Goal: Task Accomplishment & Management: Manage account settings

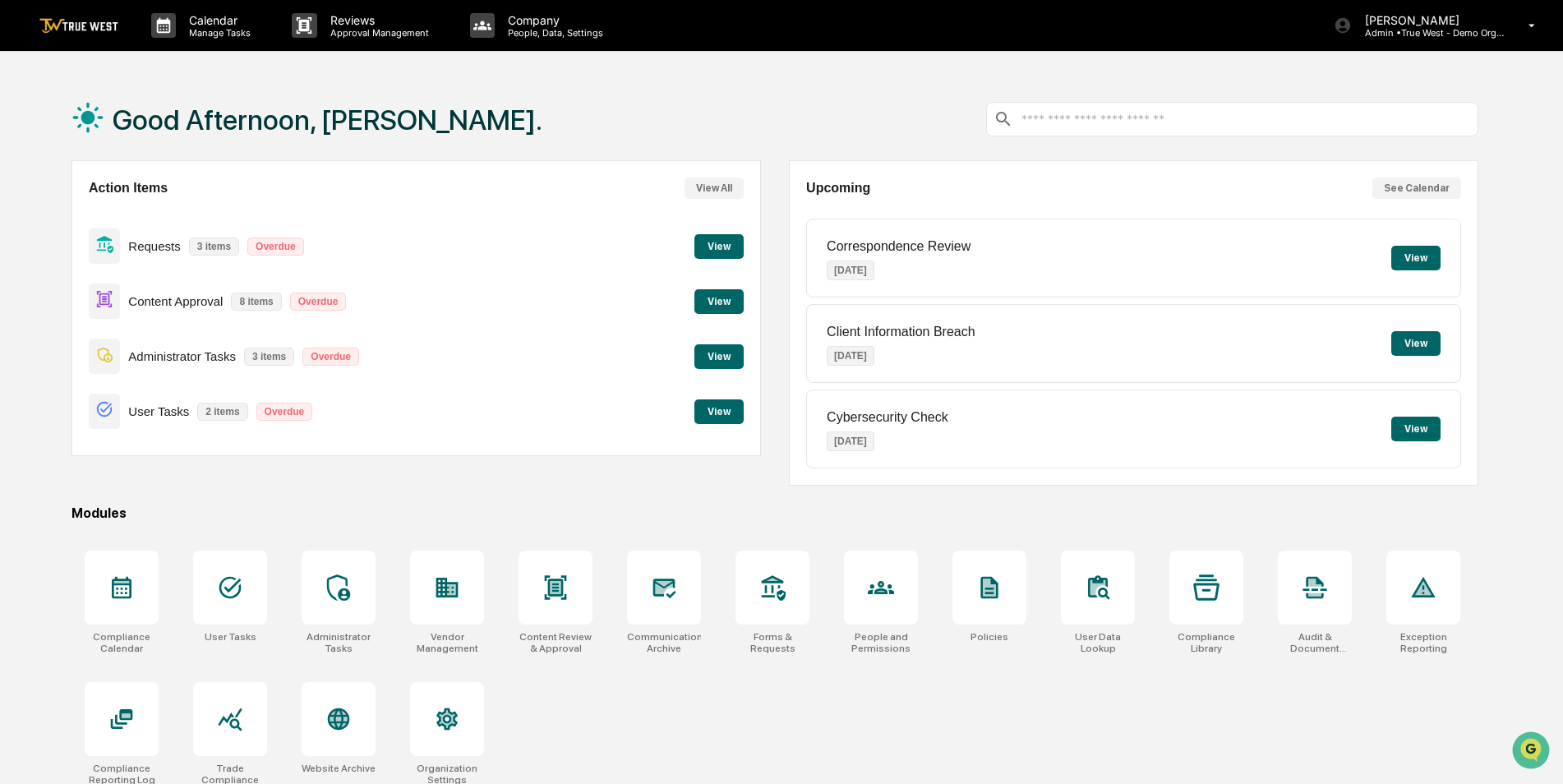
click at [710, 80] on div "Good Afternoon, [PERSON_NAME]." at bounding box center [775, 119] width 1407 height 82
click at [1402, 186] on button "See Calendar" at bounding box center [1417, 188] width 89 height 21
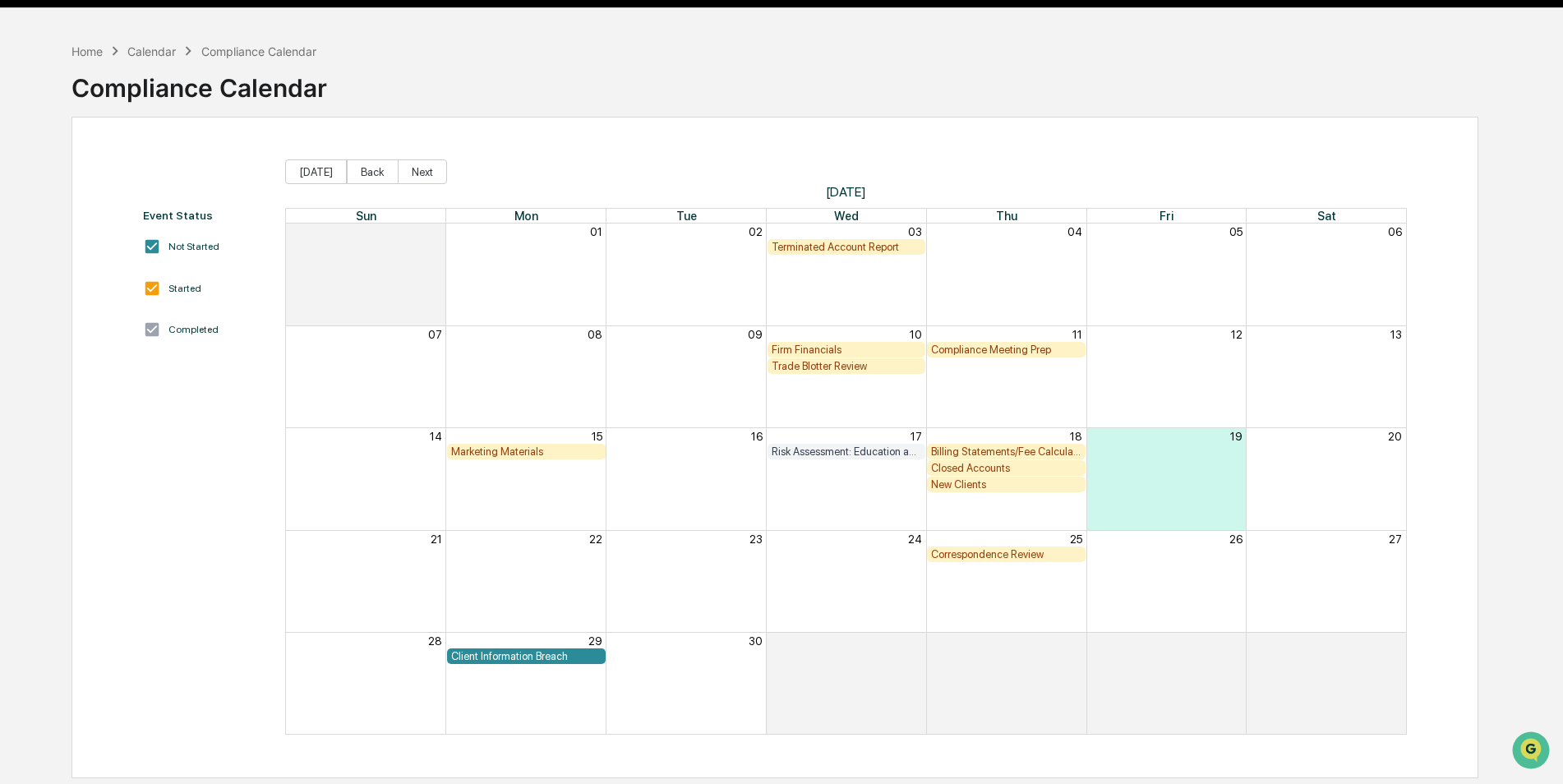
scroll to position [78, 0]
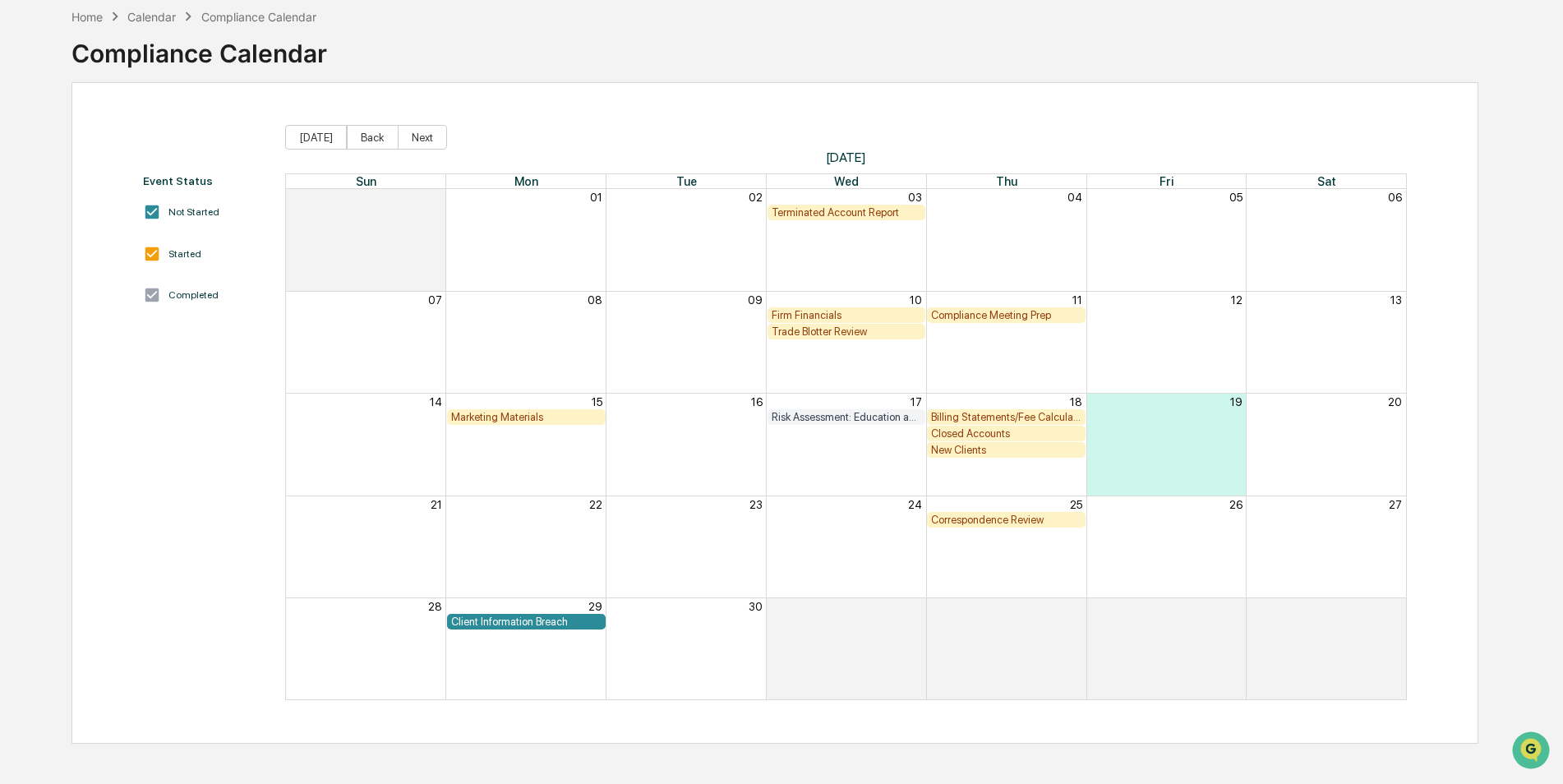
click at [511, 619] on div "Client Information Breach" at bounding box center [526, 622] width 151 height 12
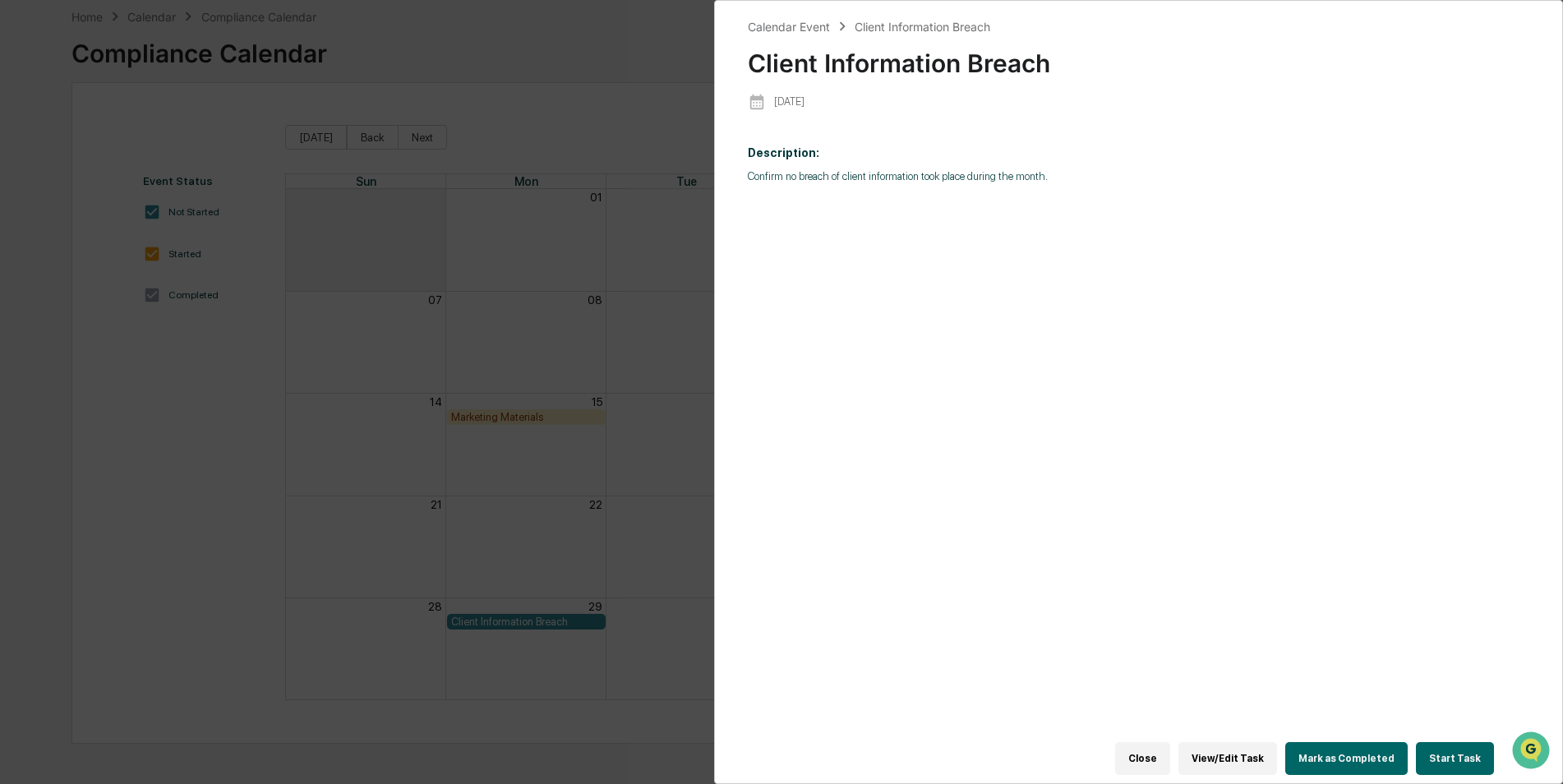
click at [1448, 748] on button "Start Task" at bounding box center [1455, 758] width 78 height 33
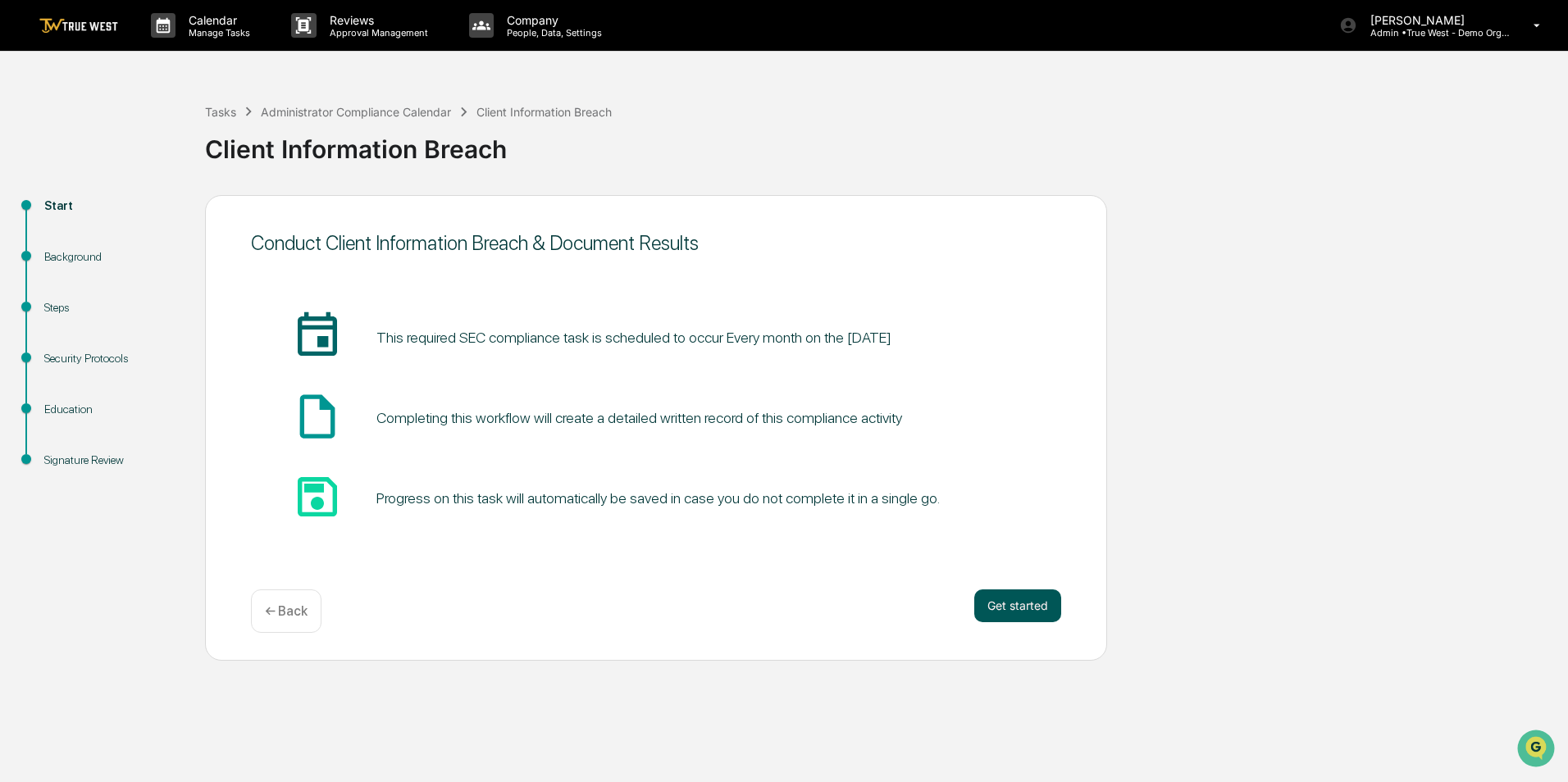
click at [1014, 601] on button "Get started" at bounding box center [1017, 605] width 87 height 33
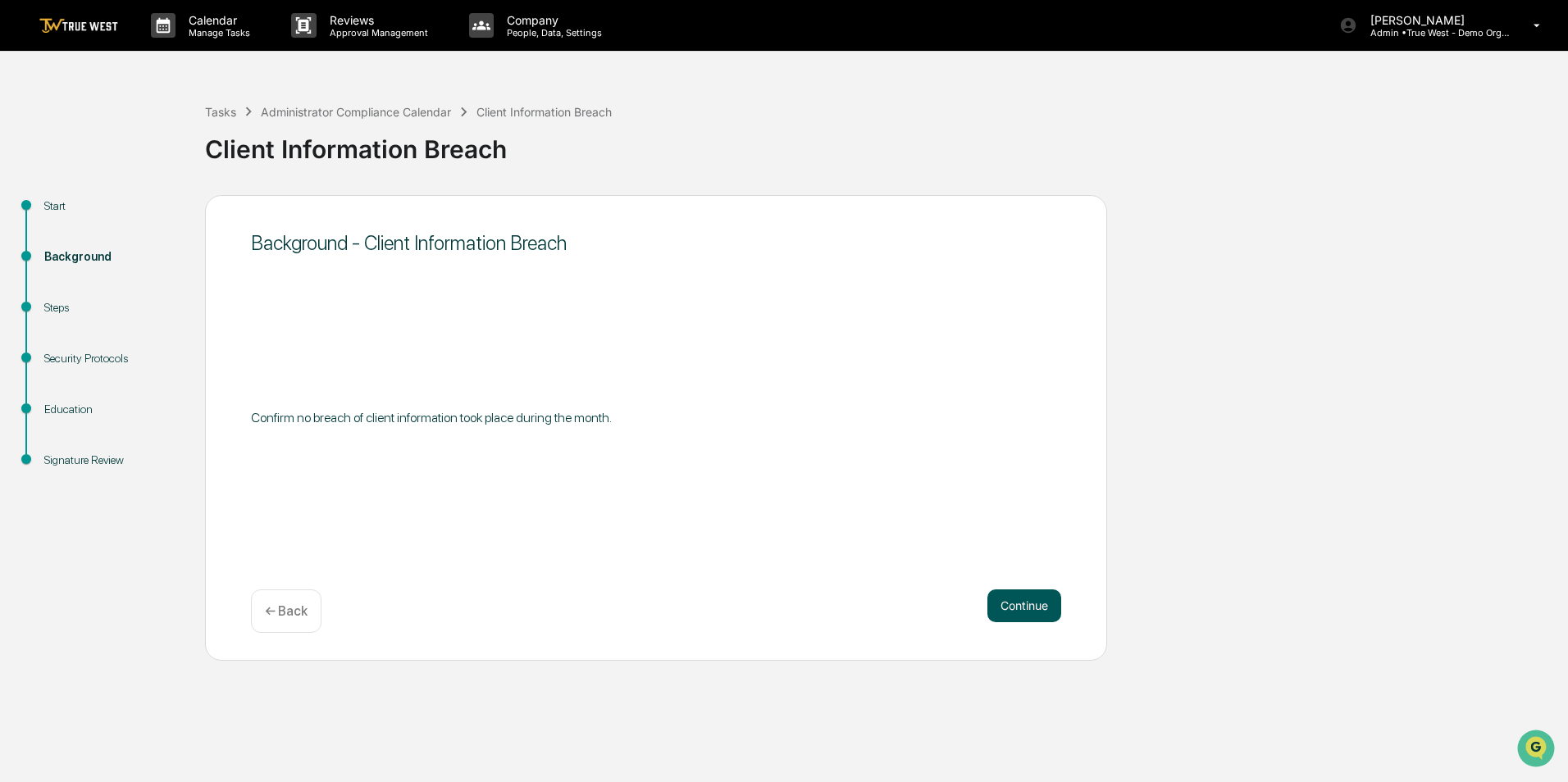
click at [1015, 602] on button "Continue" at bounding box center [1024, 605] width 73 height 33
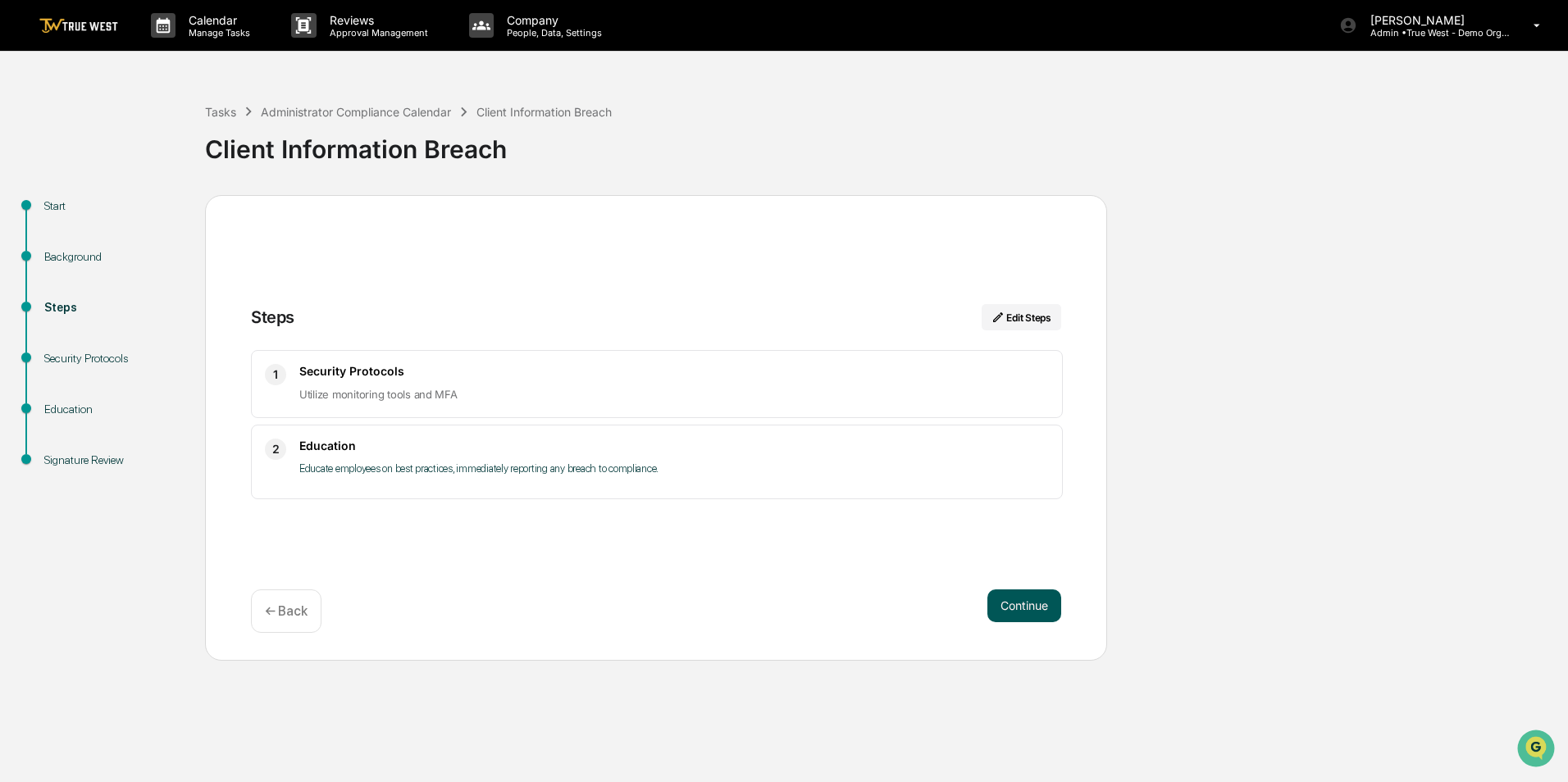
click at [1030, 601] on button "Continue" at bounding box center [1024, 605] width 73 height 33
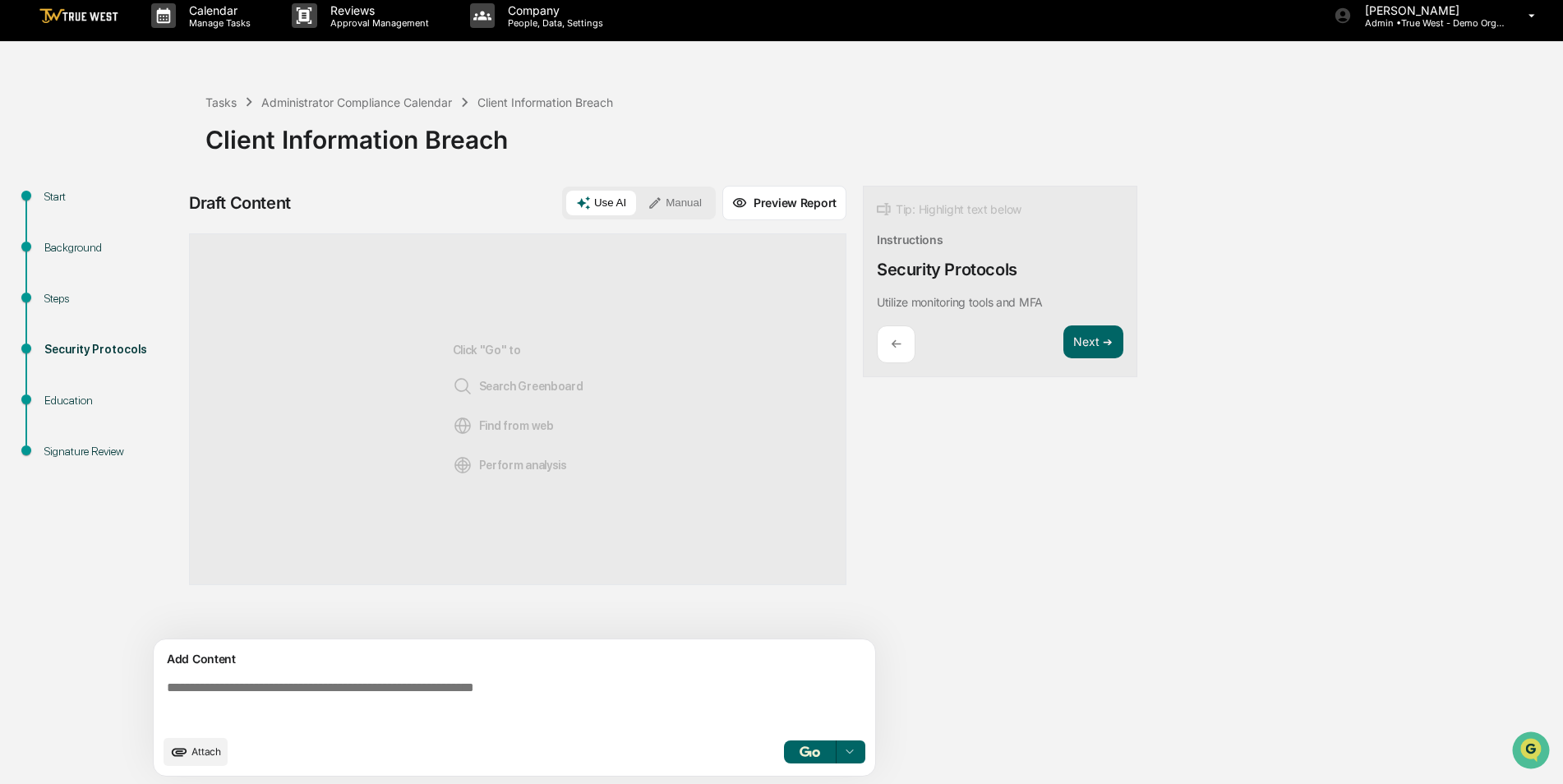
scroll to position [12, 0]
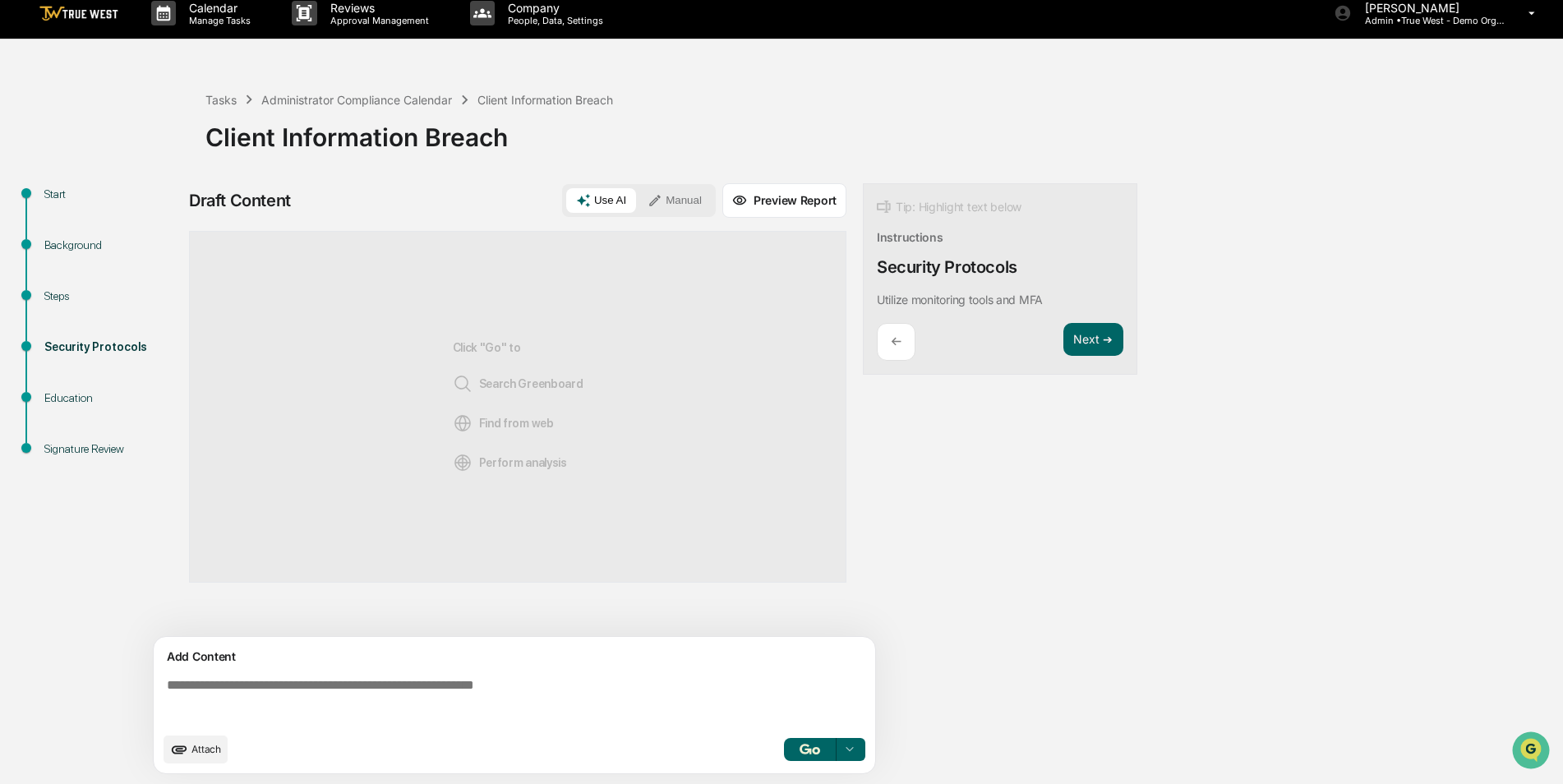
click at [670, 204] on button "Manual" at bounding box center [674, 200] width 74 height 25
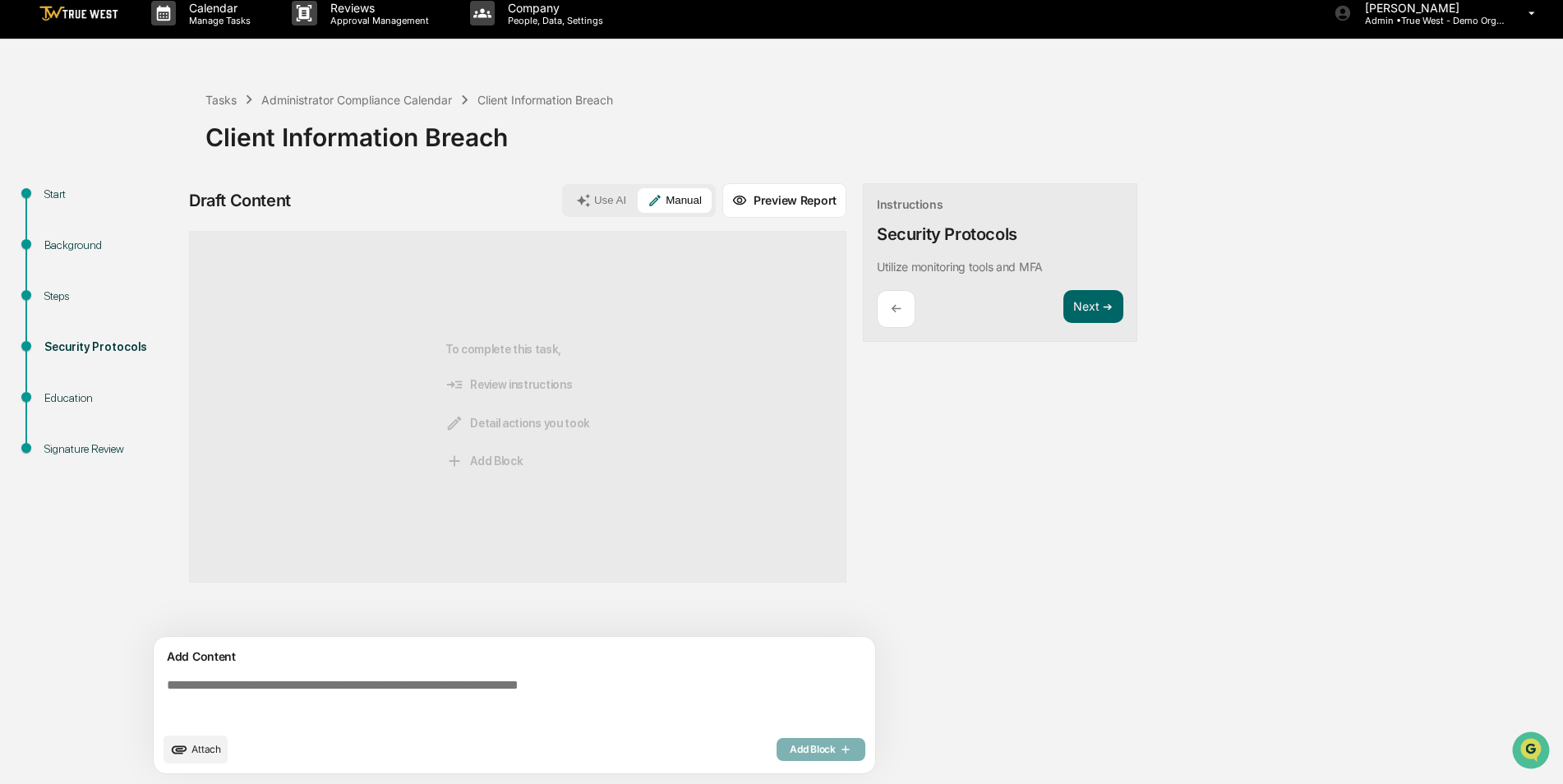
click at [484, 690] on textarea at bounding box center [517, 701] width 715 height 59
click at [1101, 306] on button "Next ➔" at bounding box center [1093, 307] width 60 height 34
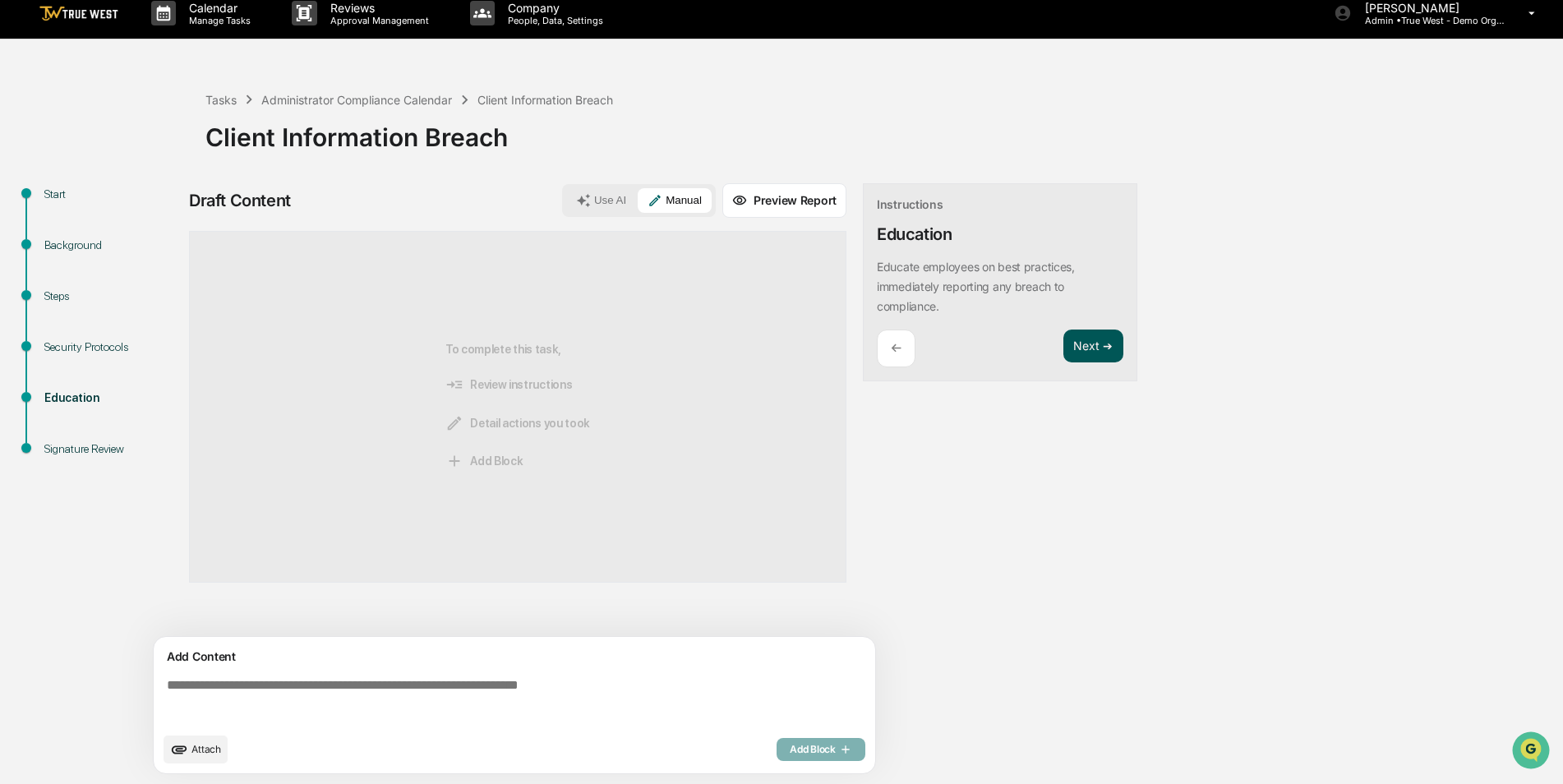
click at [1087, 347] on button "Next ➔" at bounding box center [1093, 346] width 60 height 34
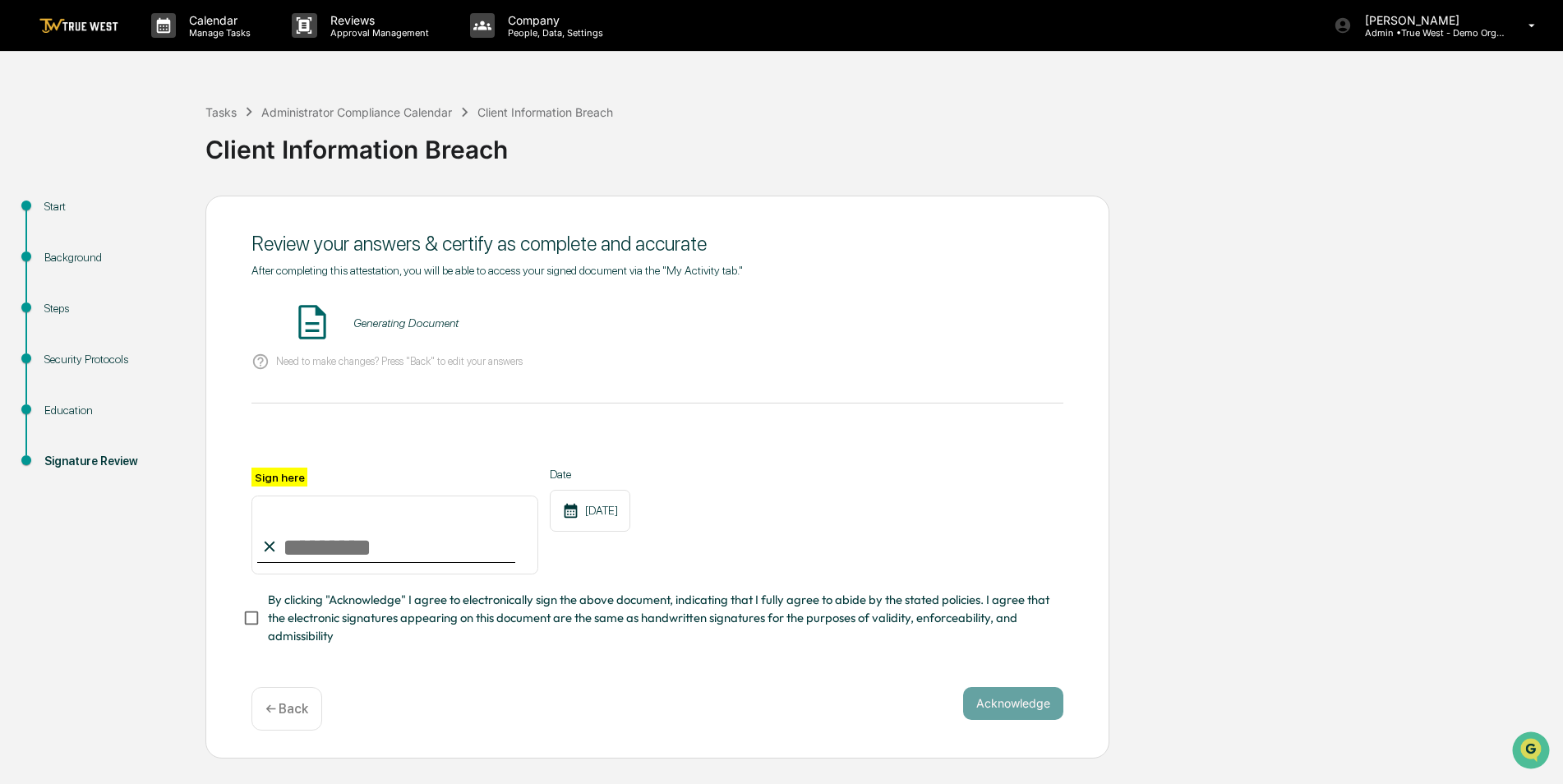
scroll to position [0, 0]
click at [743, 135] on div "Client Information Breach" at bounding box center [884, 143] width 1357 height 43
click at [67, 22] on img at bounding box center [79, 26] width 79 height 16
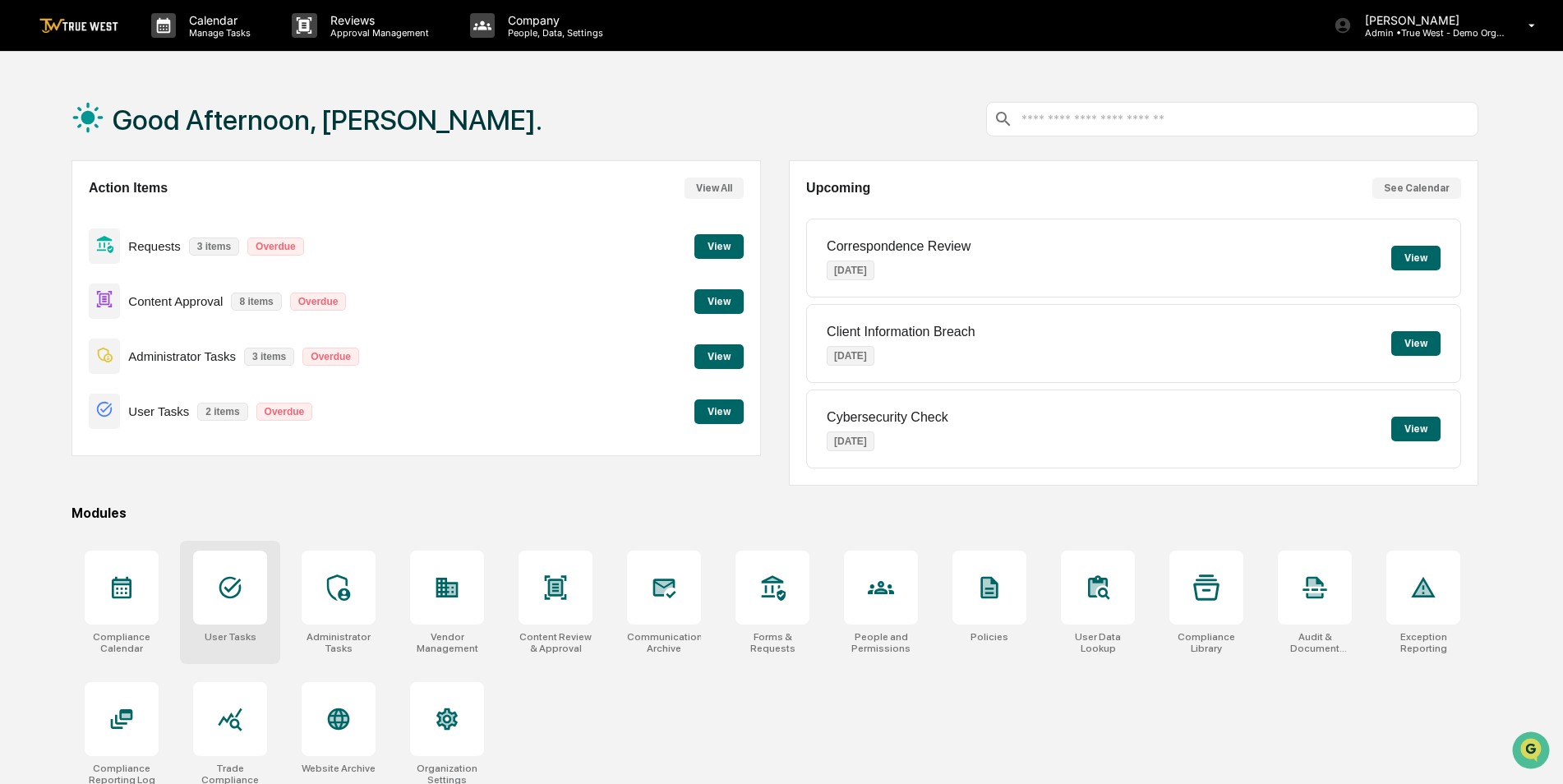
click at [232, 600] on icon at bounding box center [230, 587] width 27 height 27
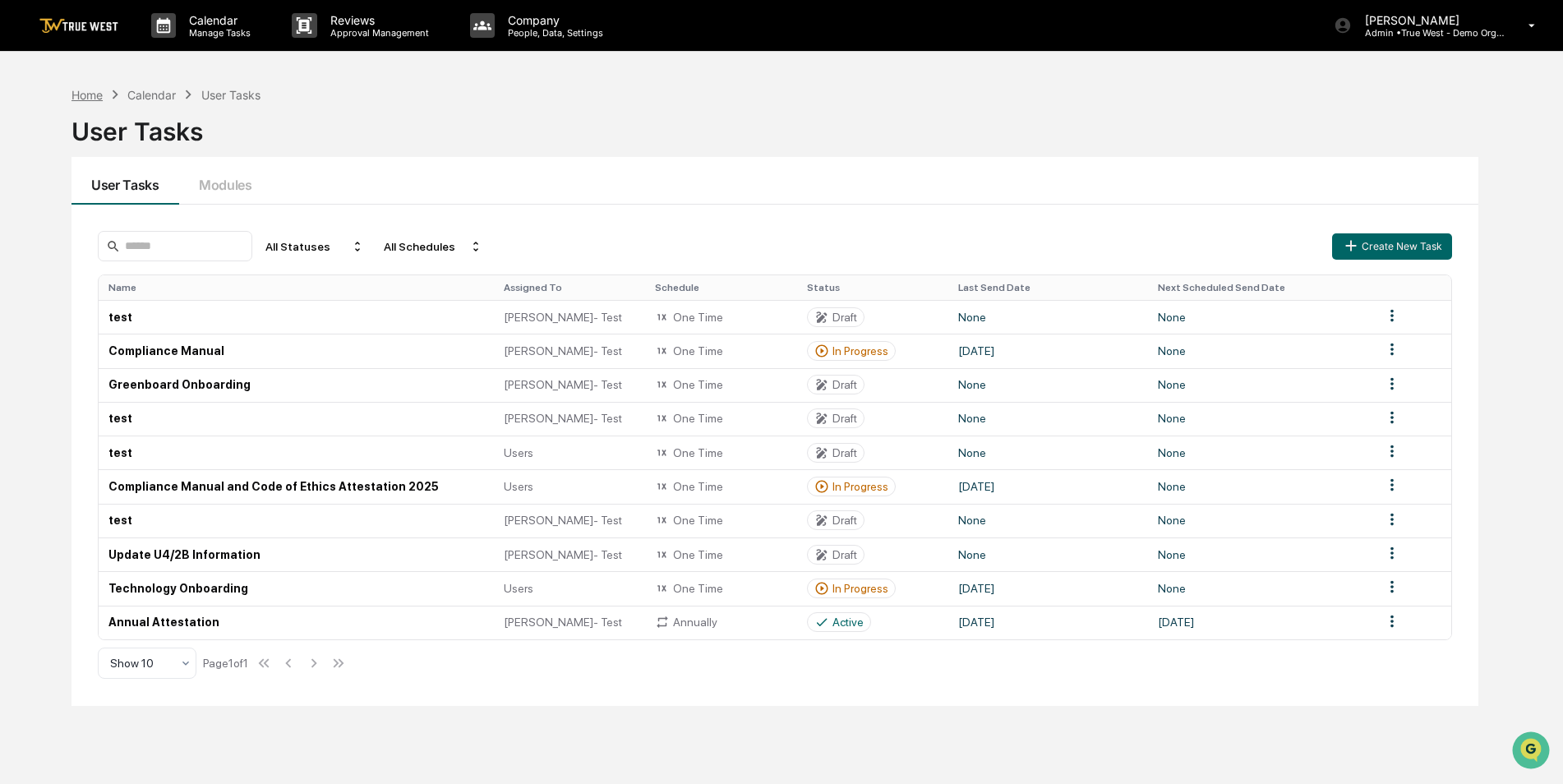
click at [85, 94] on div "Home" at bounding box center [87, 95] width 31 height 14
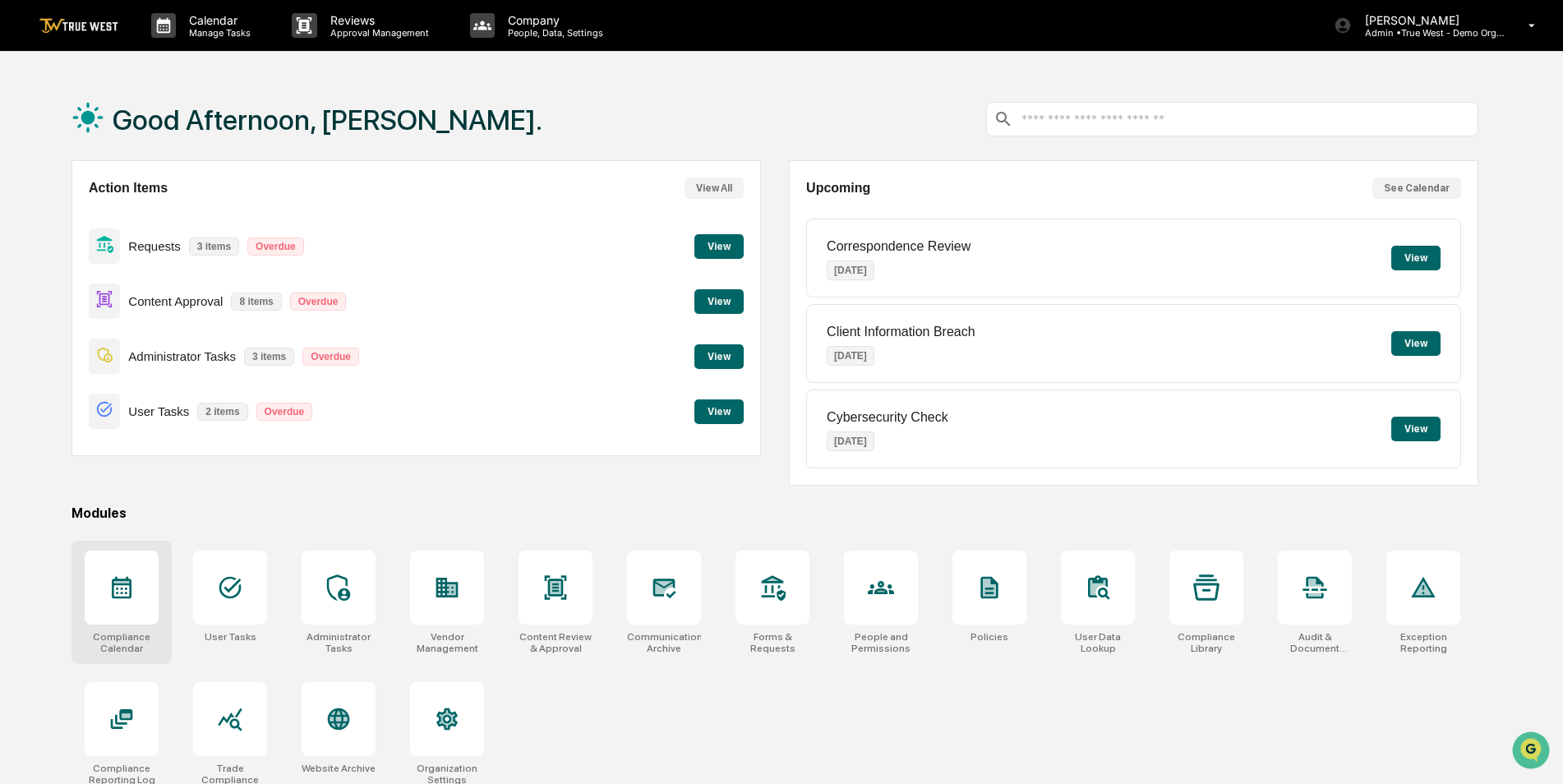
click at [123, 602] on div at bounding box center [121, 586] width 74 height 74
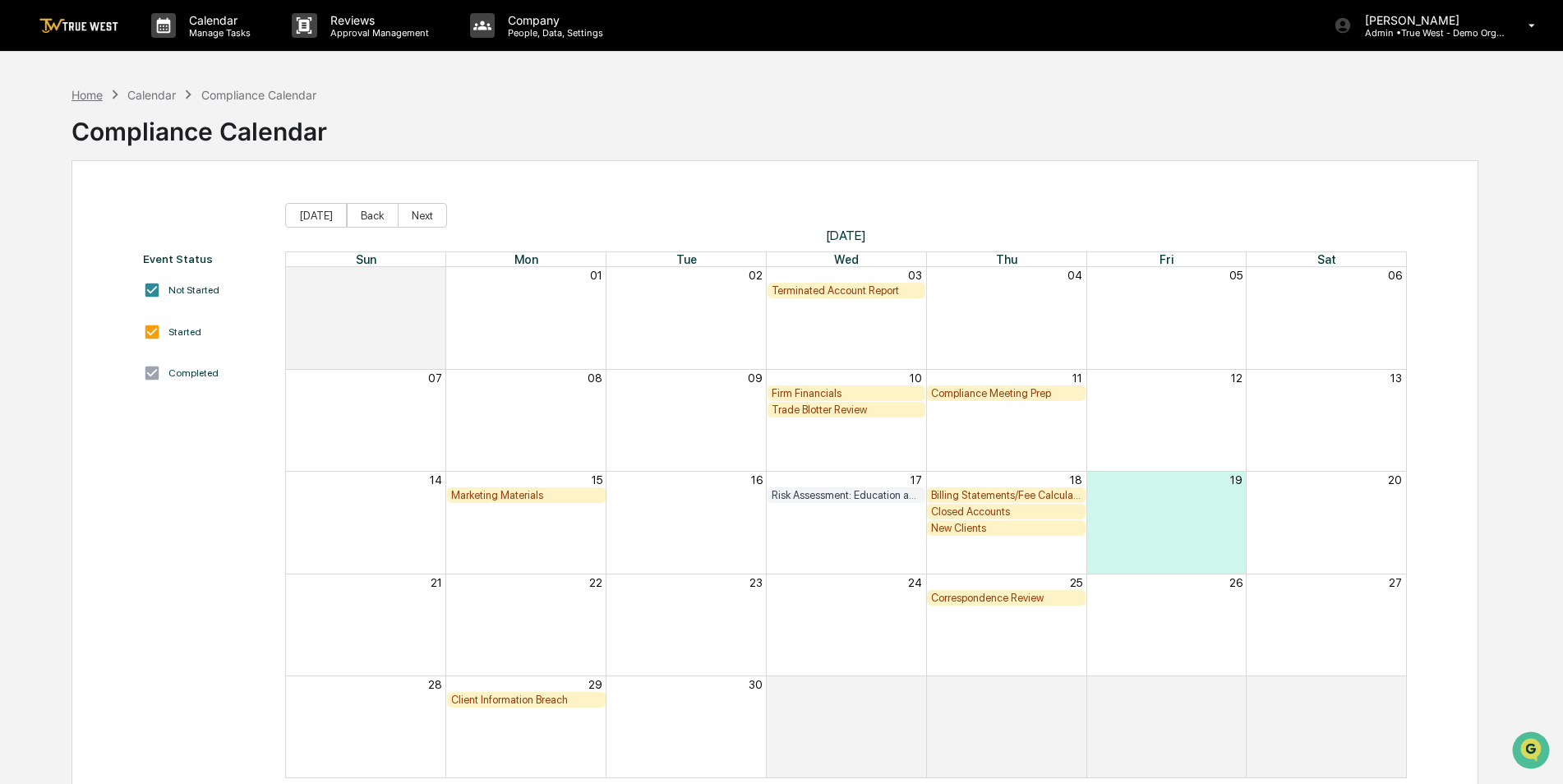
click at [81, 92] on div "Home" at bounding box center [87, 95] width 31 height 14
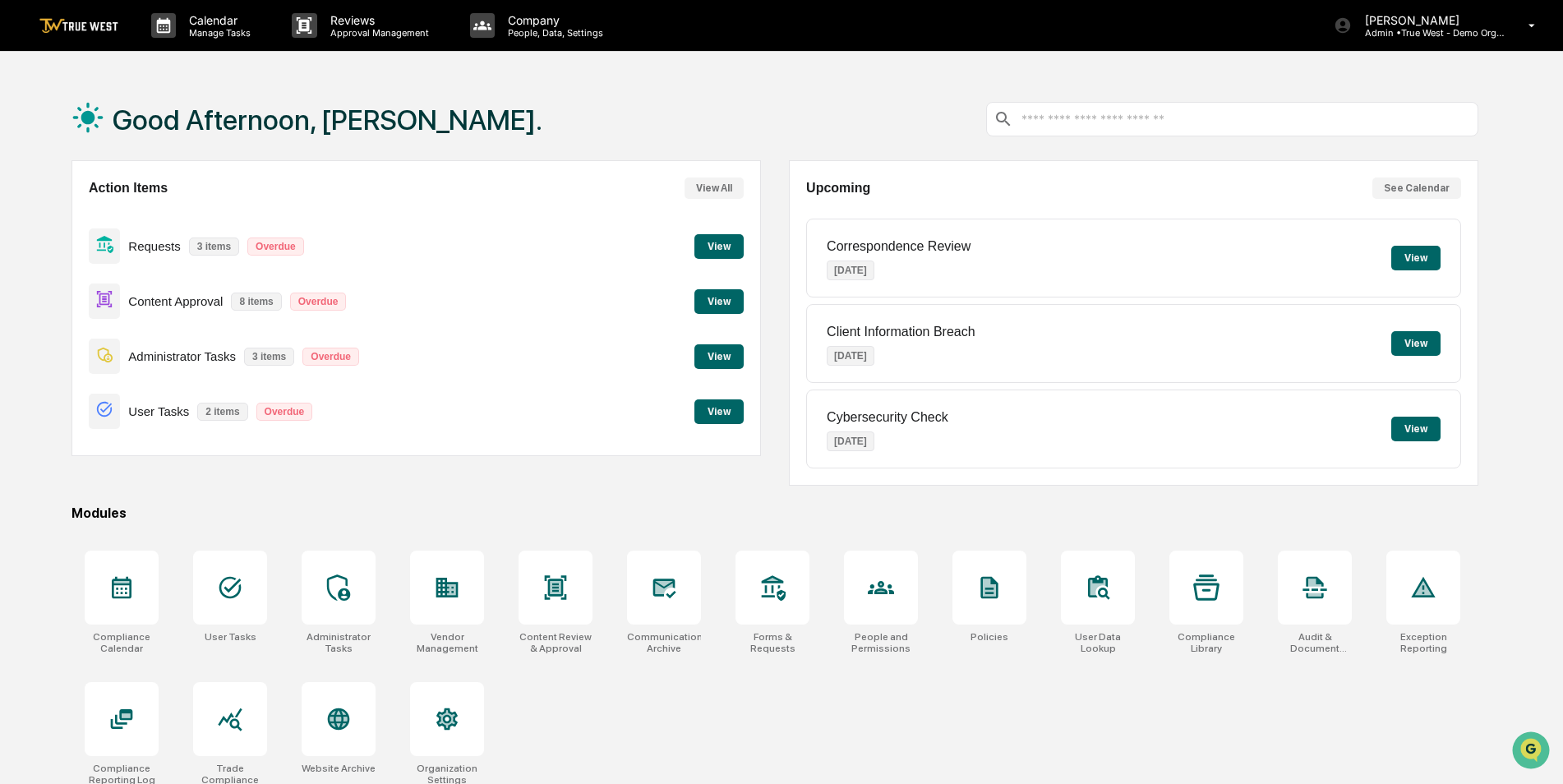
click at [684, 698] on div "Compliance Calendar User Tasks Administrator Tasks Vendor Management Content Re…" at bounding box center [775, 668] width 1407 height 255
click at [453, 596] on icon at bounding box center [447, 587] width 22 height 19
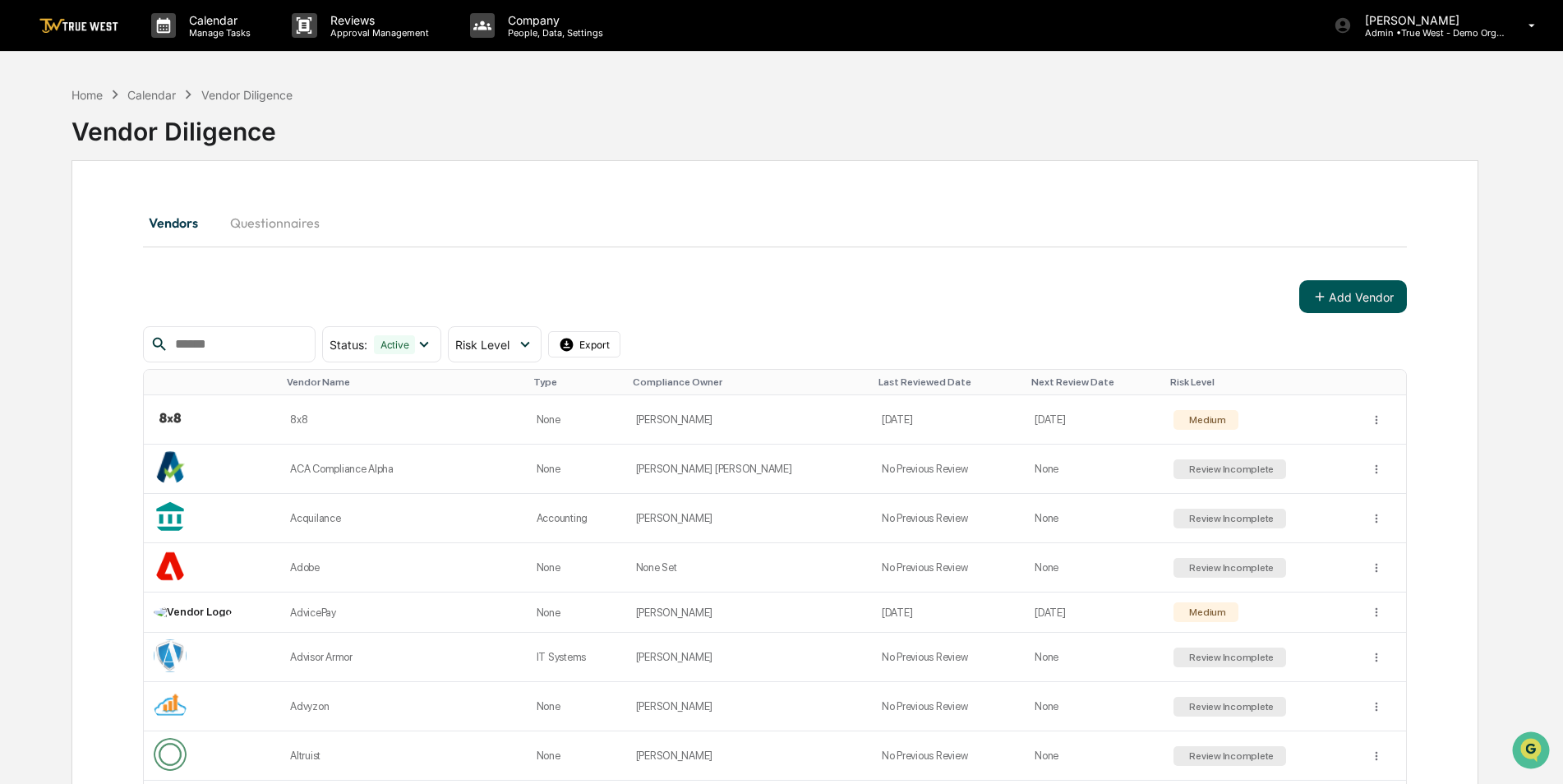
click at [1349, 297] on button "Add Vendor" at bounding box center [1354, 296] width 108 height 33
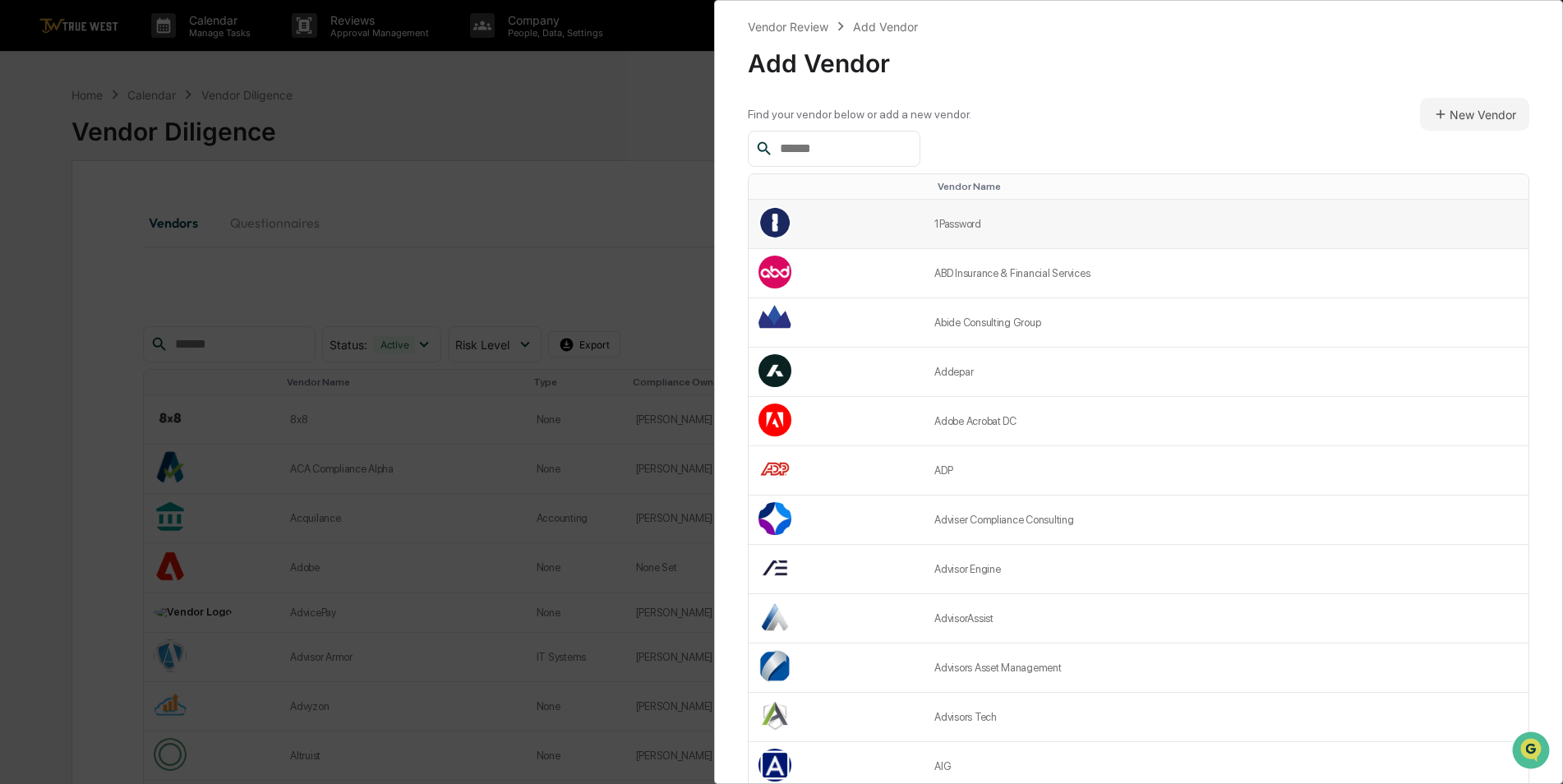
click at [963, 222] on td "1Password" at bounding box center [1227, 224] width 604 height 50
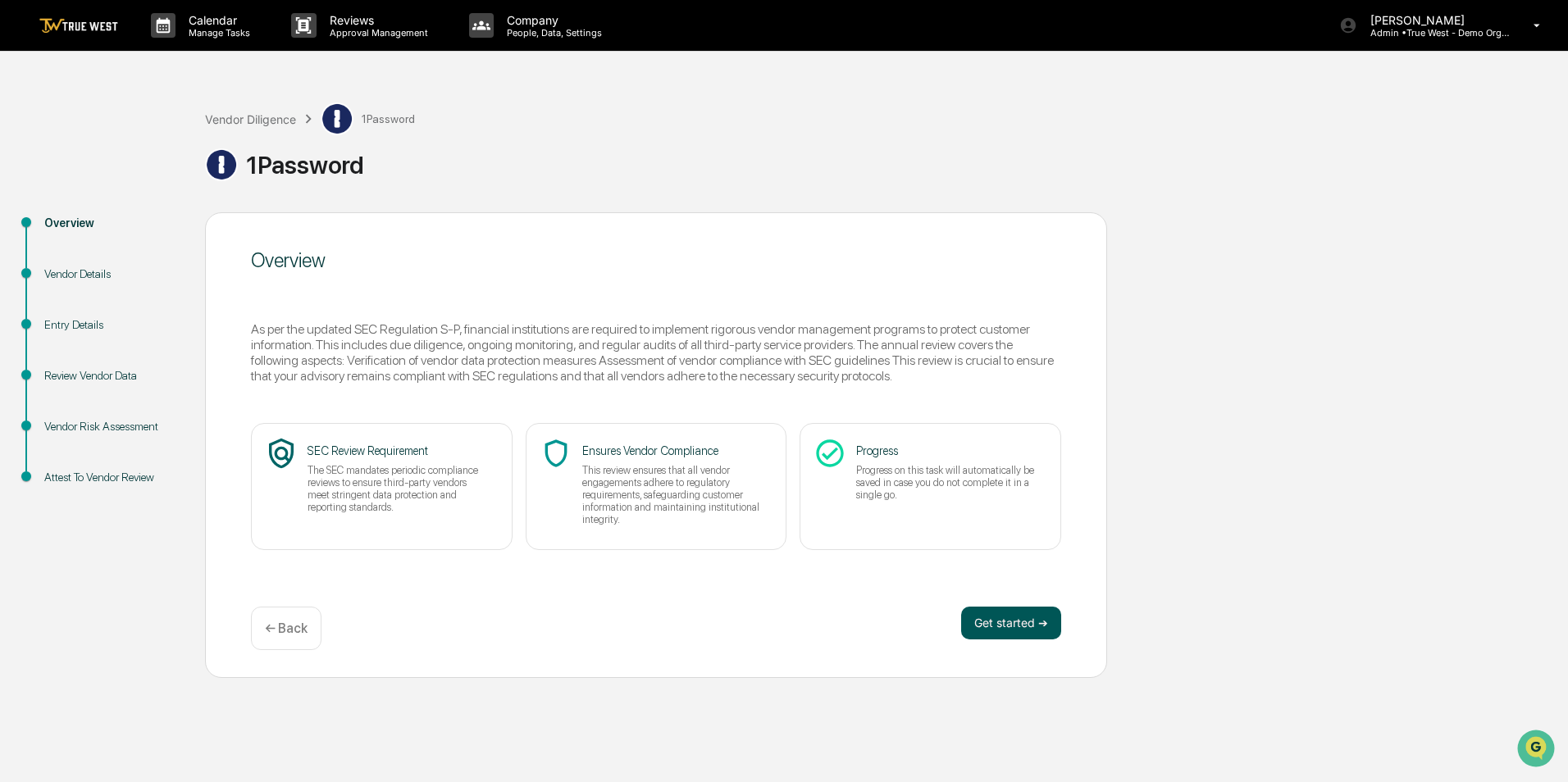
click at [1045, 630] on button "Get started ➔" at bounding box center [1010, 622] width 100 height 33
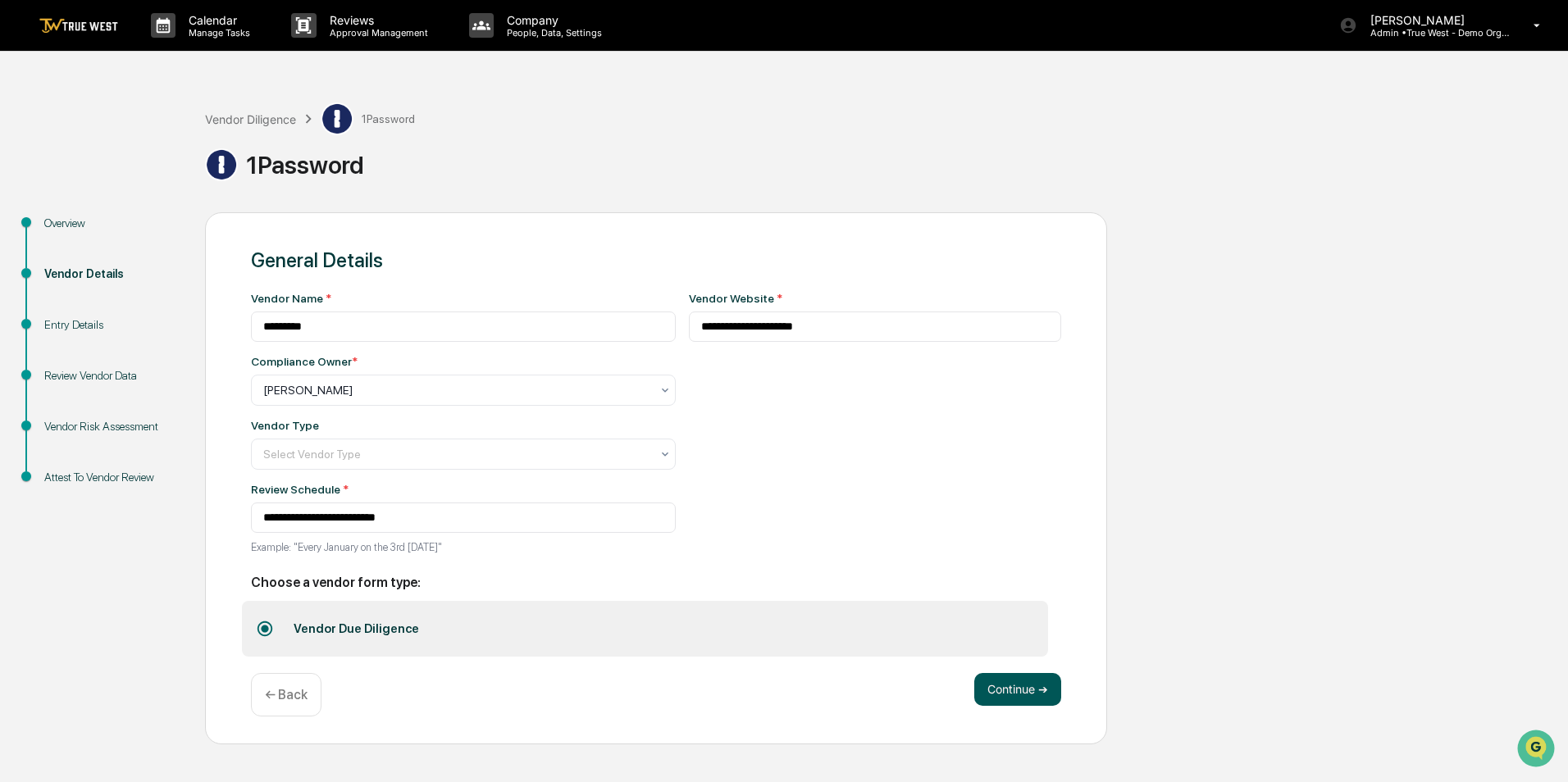
click at [1012, 687] on button "Continue ➔" at bounding box center [1017, 689] width 87 height 33
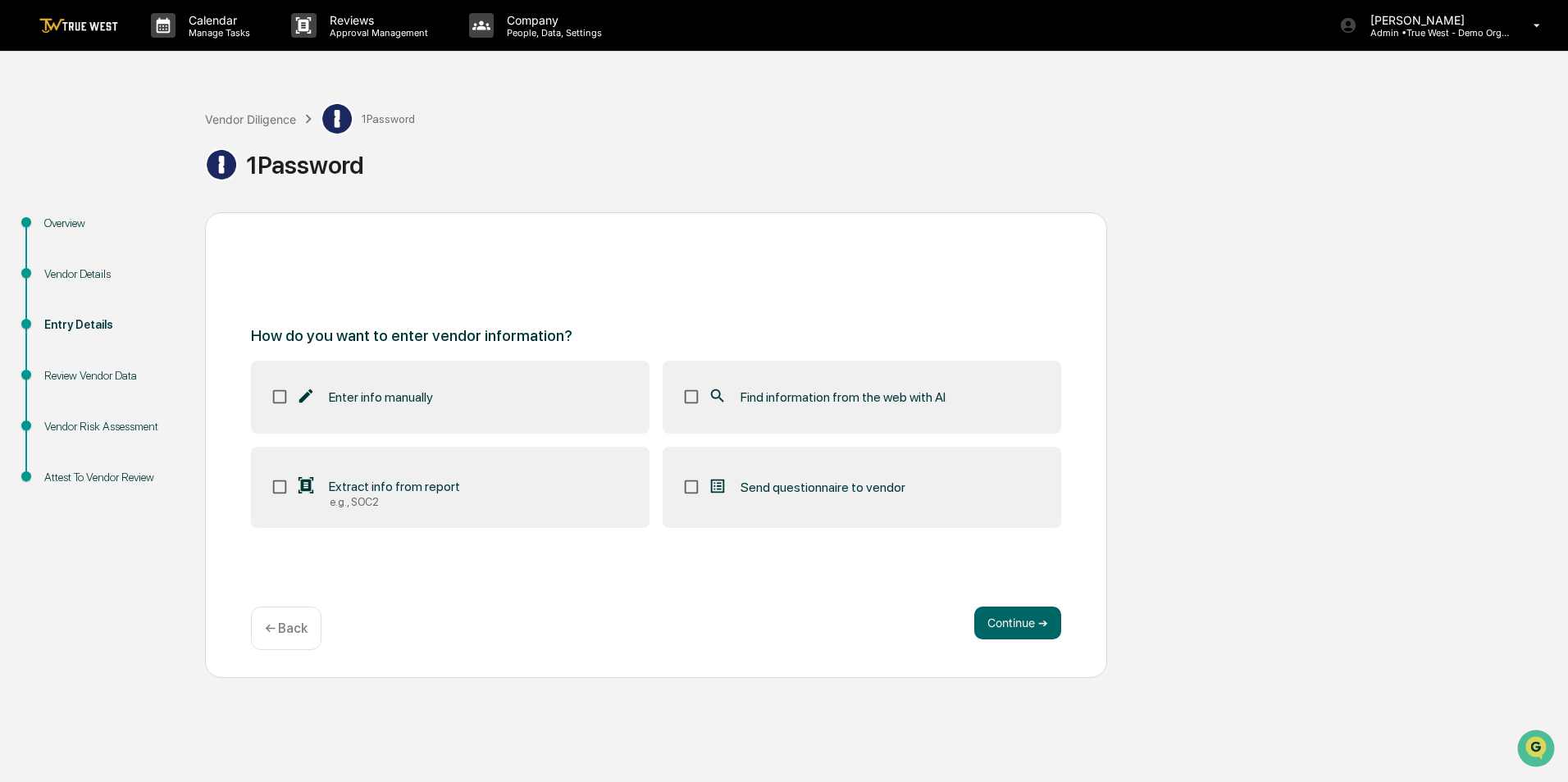
click at [97, 20] on img at bounding box center [79, 26] width 79 height 16
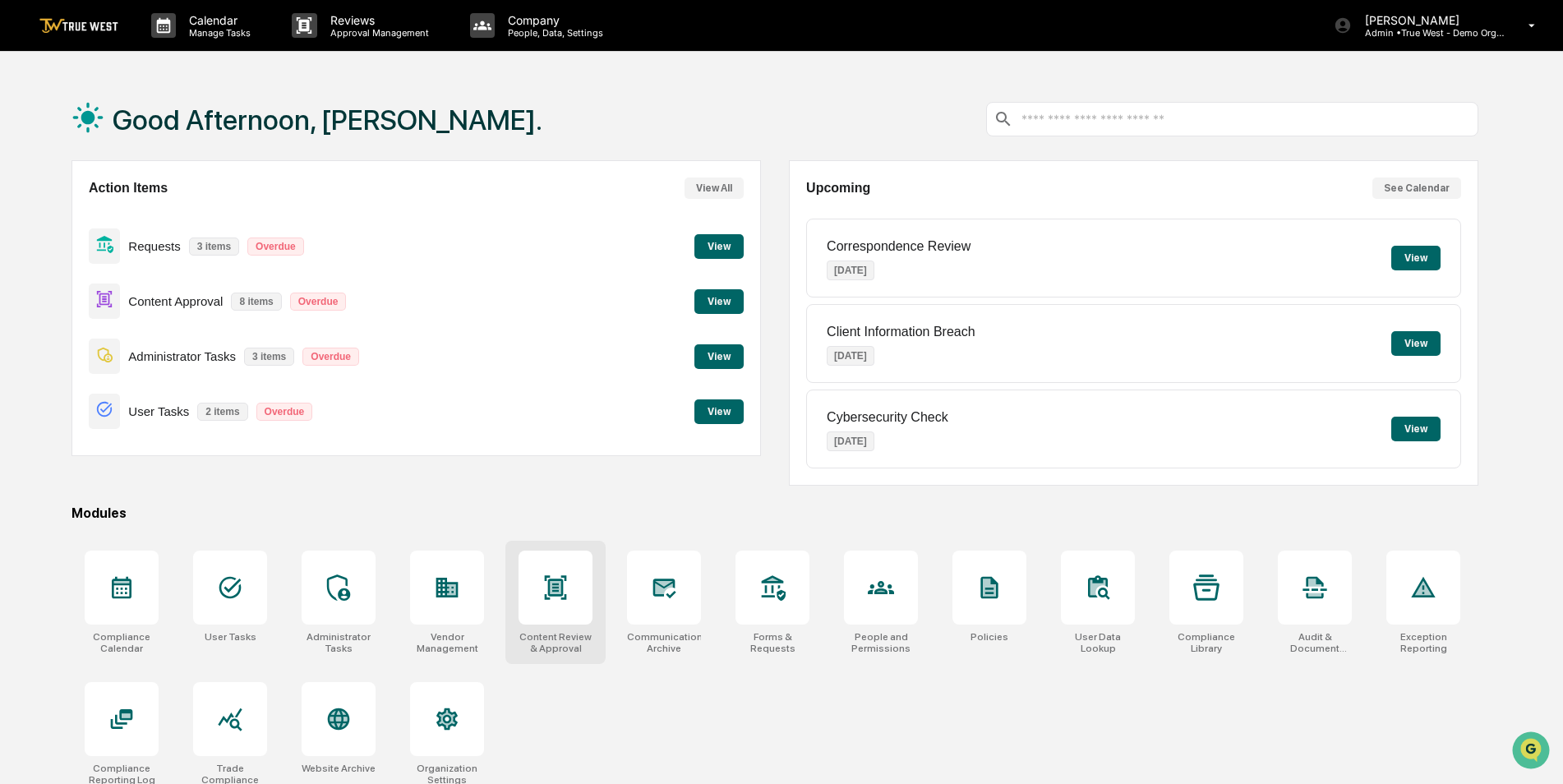
click at [561, 600] on icon at bounding box center [556, 587] width 27 height 27
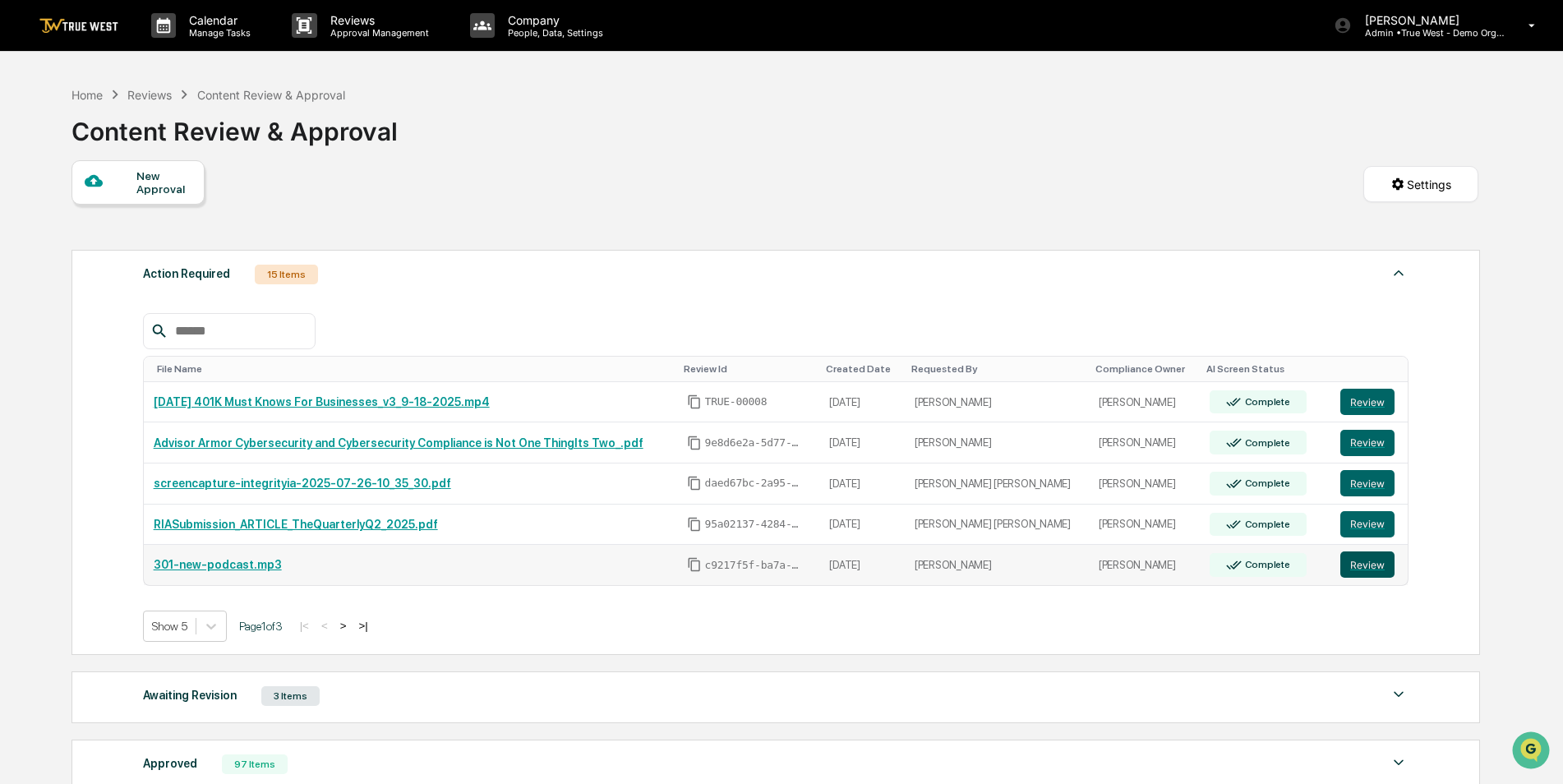
click at [1370, 561] on button "Review" at bounding box center [1367, 564] width 54 height 27
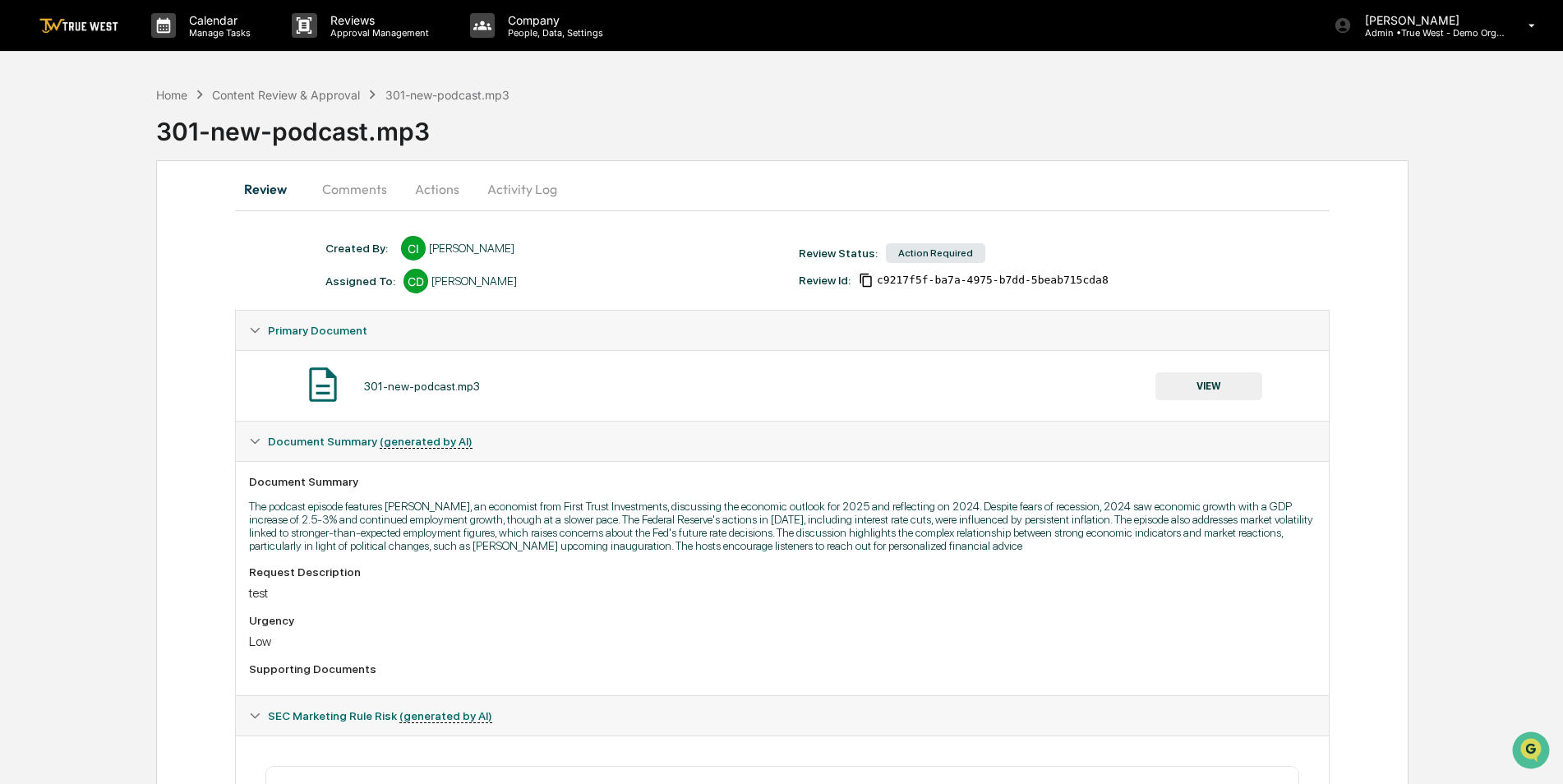
click at [439, 192] on button "Actions" at bounding box center [437, 189] width 74 height 40
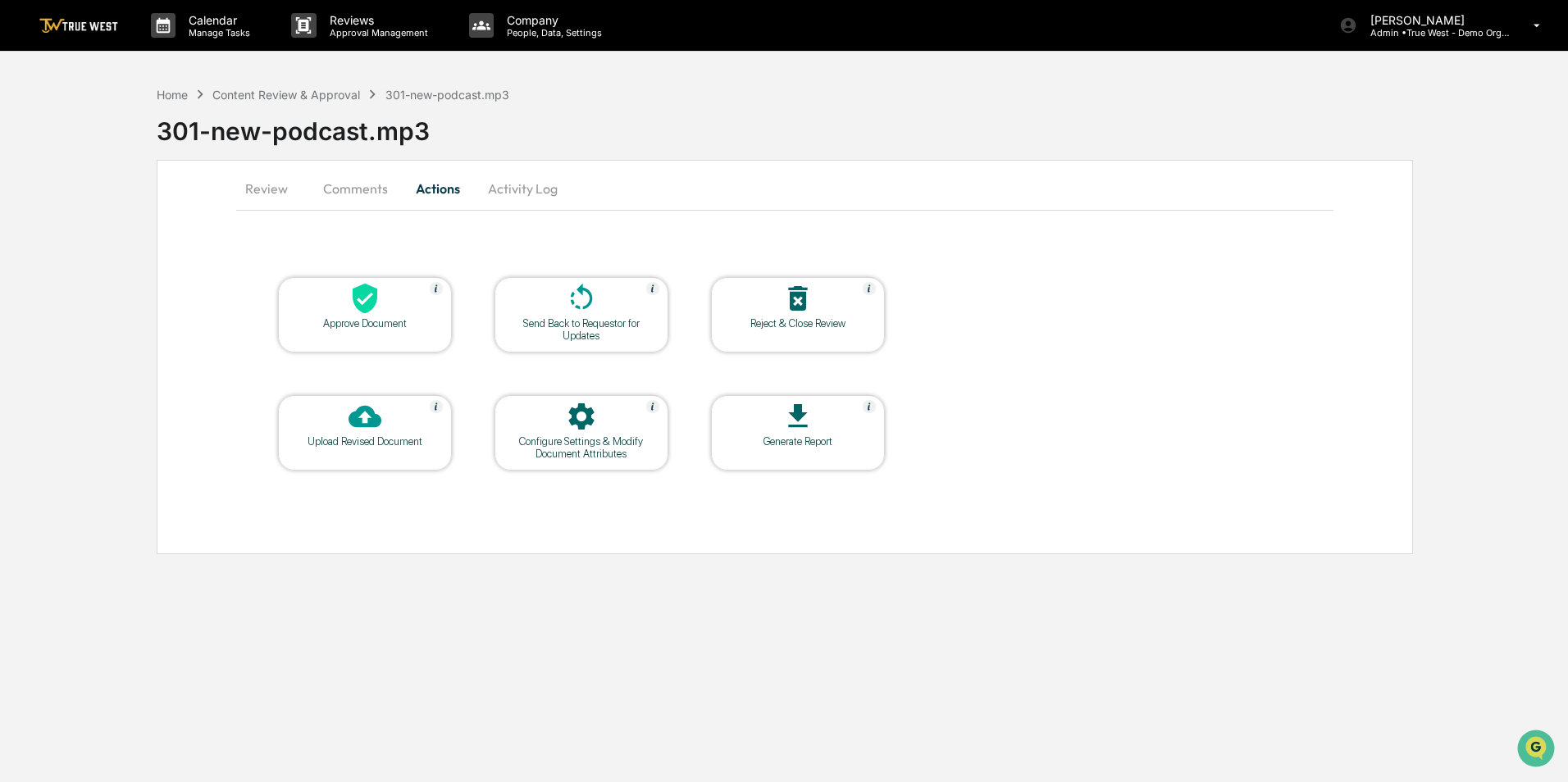
click at [529, 190] on button "Activity Log" at bounding box center [522, 188] width 96 height 40
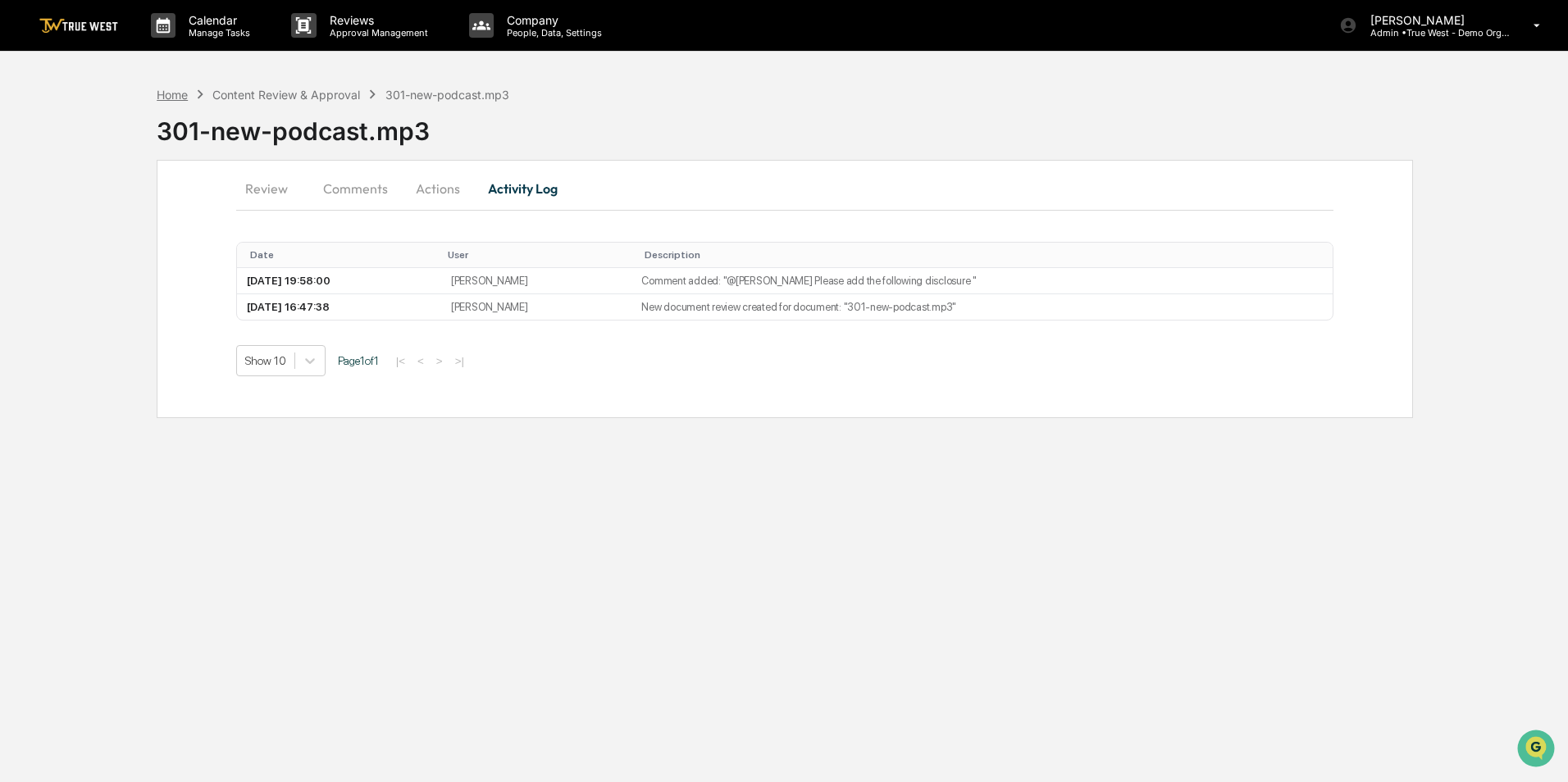
click at [170, 97] on div "Home" at bounding box center [171, 95] width 31 height 14
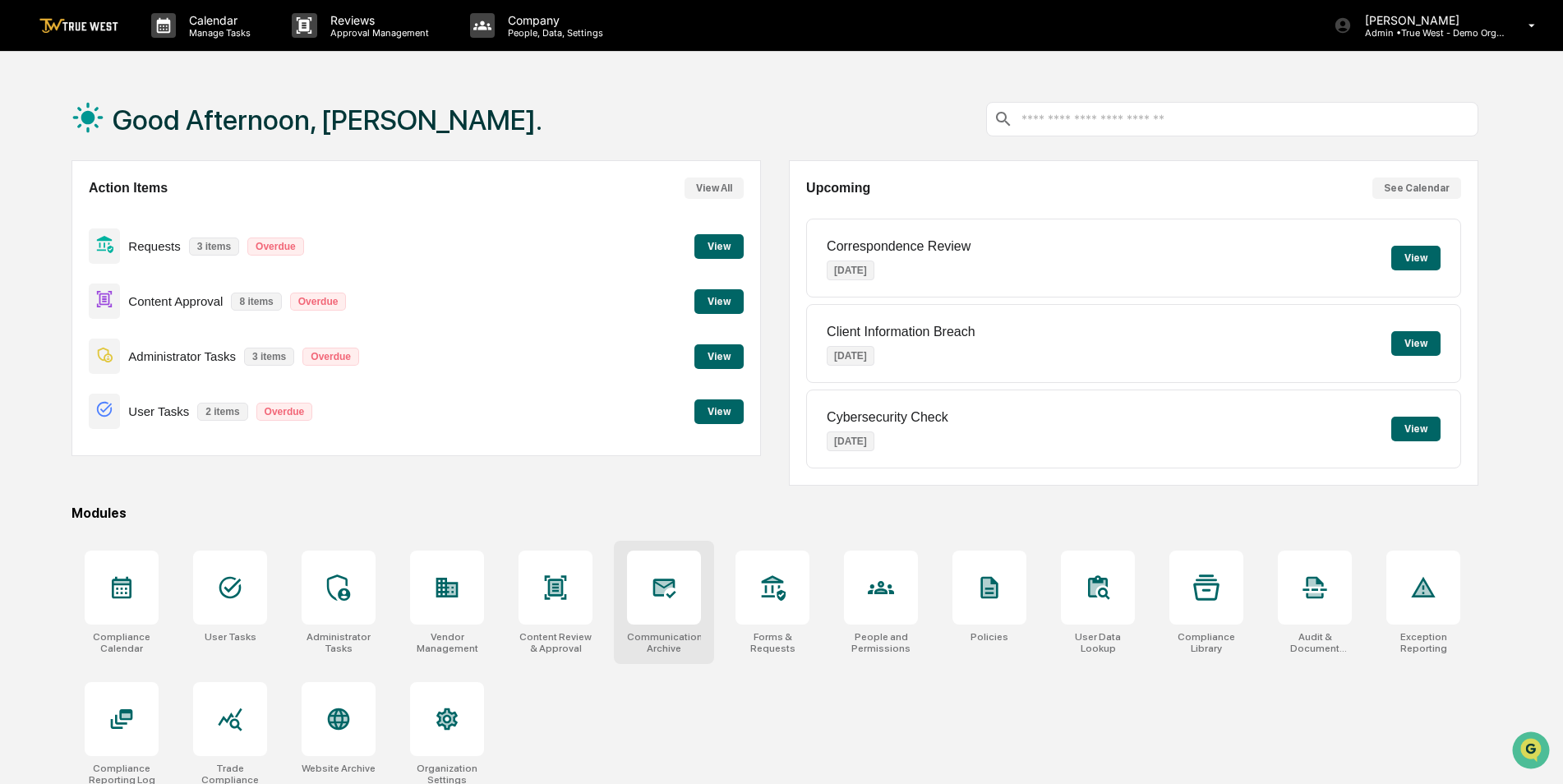
click at [670, 612] on div at bounding box center [664, 586] width 74 height 74
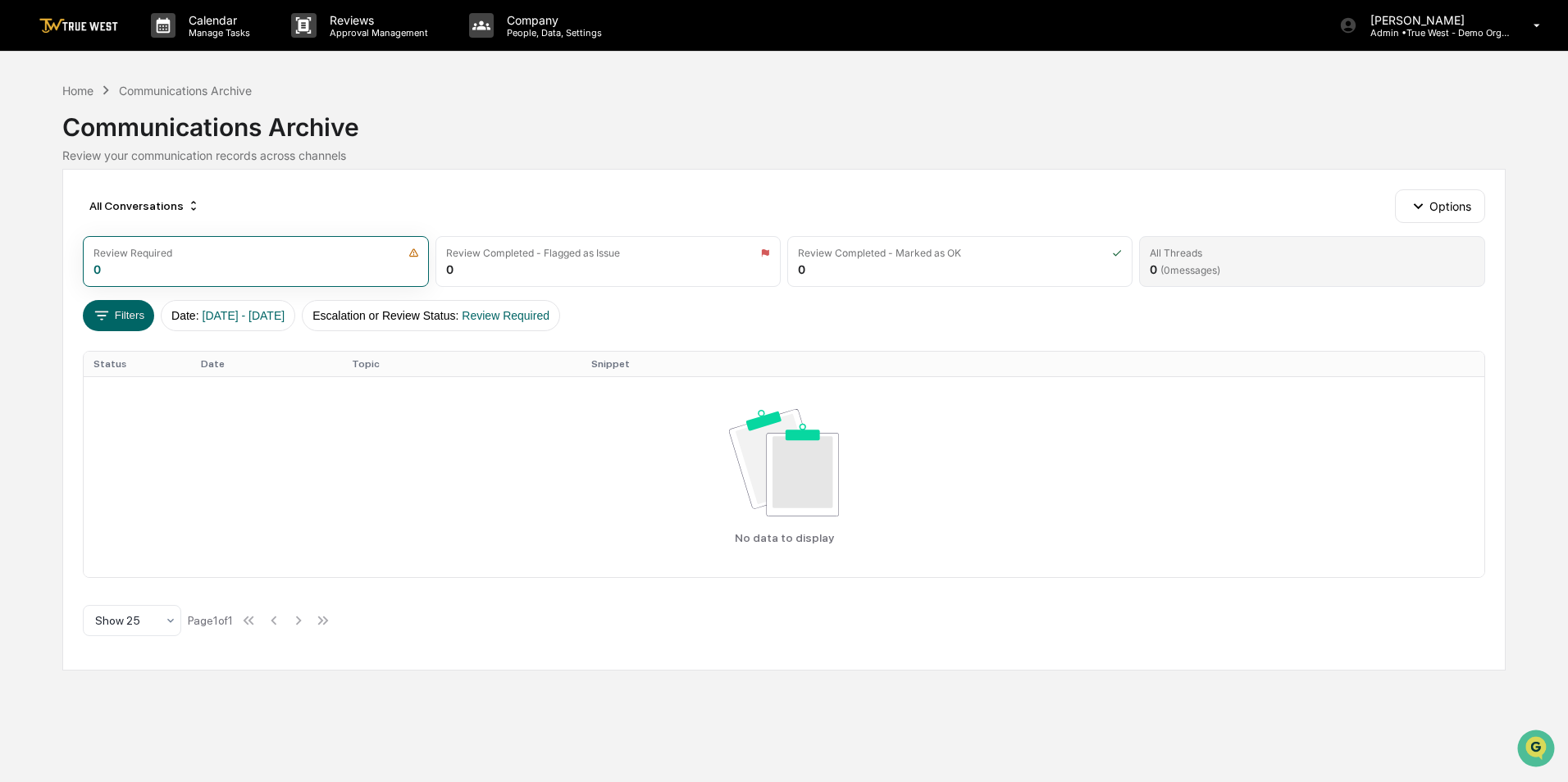
click at [1204, 258] on div "All Threads" at bounding box center [1312, 253] width 323 height 12
click at [239, 266] on div "Review Required 0" at bounding box center [255, 262] width 346 height 51
click at [1458, 185] on div "All Conversations Options Review Required 0 Review Completed - Flagged as Issue…" at bounding box center [783, 420] width 1442 height 502
click at [1452, 204] on button "Options" at bounding box center [1439, 205] width 89 height 33
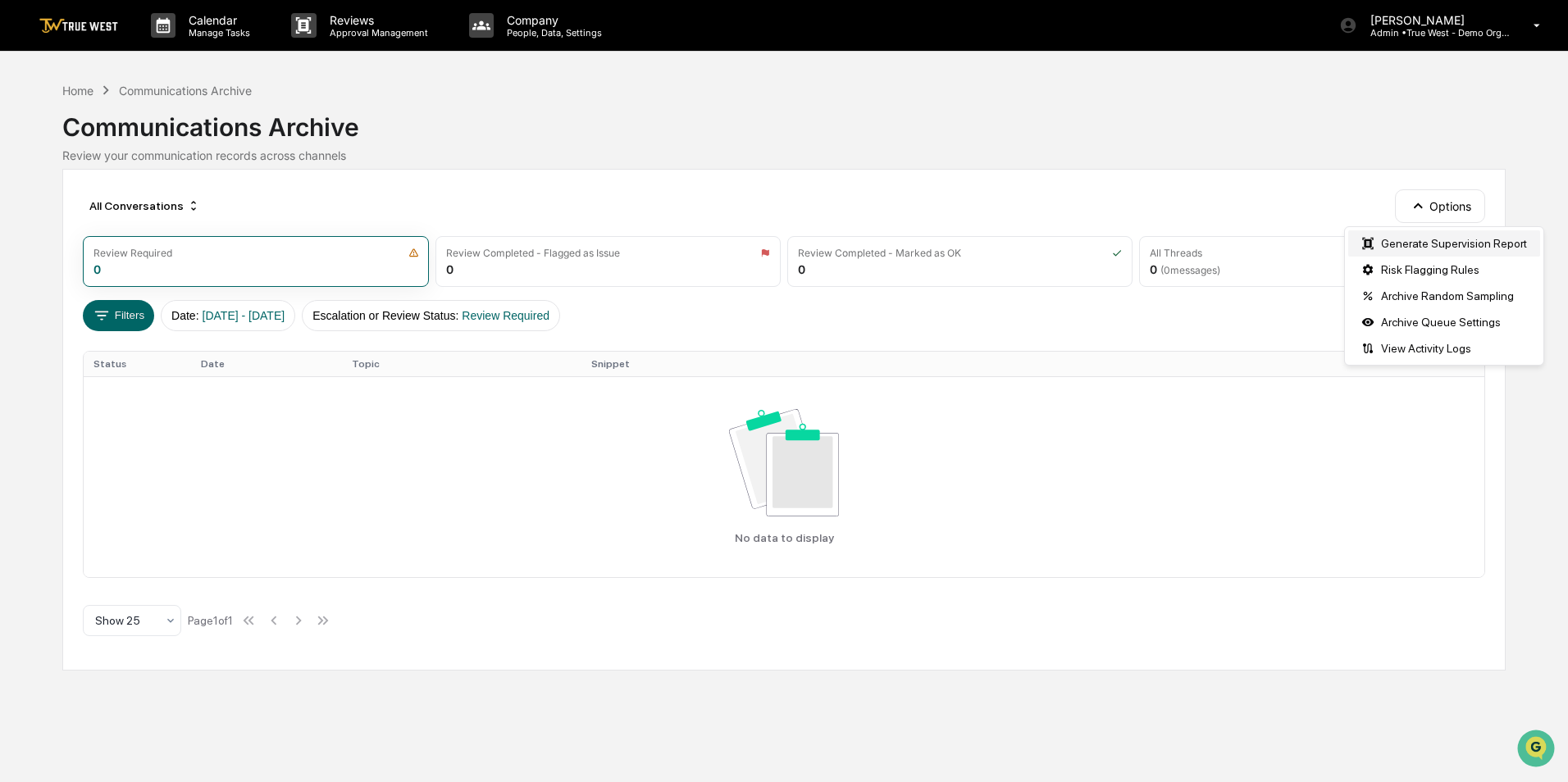
click at [1449, 242] on div "Generate Supervision Report" at bounding box center [1443, 244] width 192 height 27
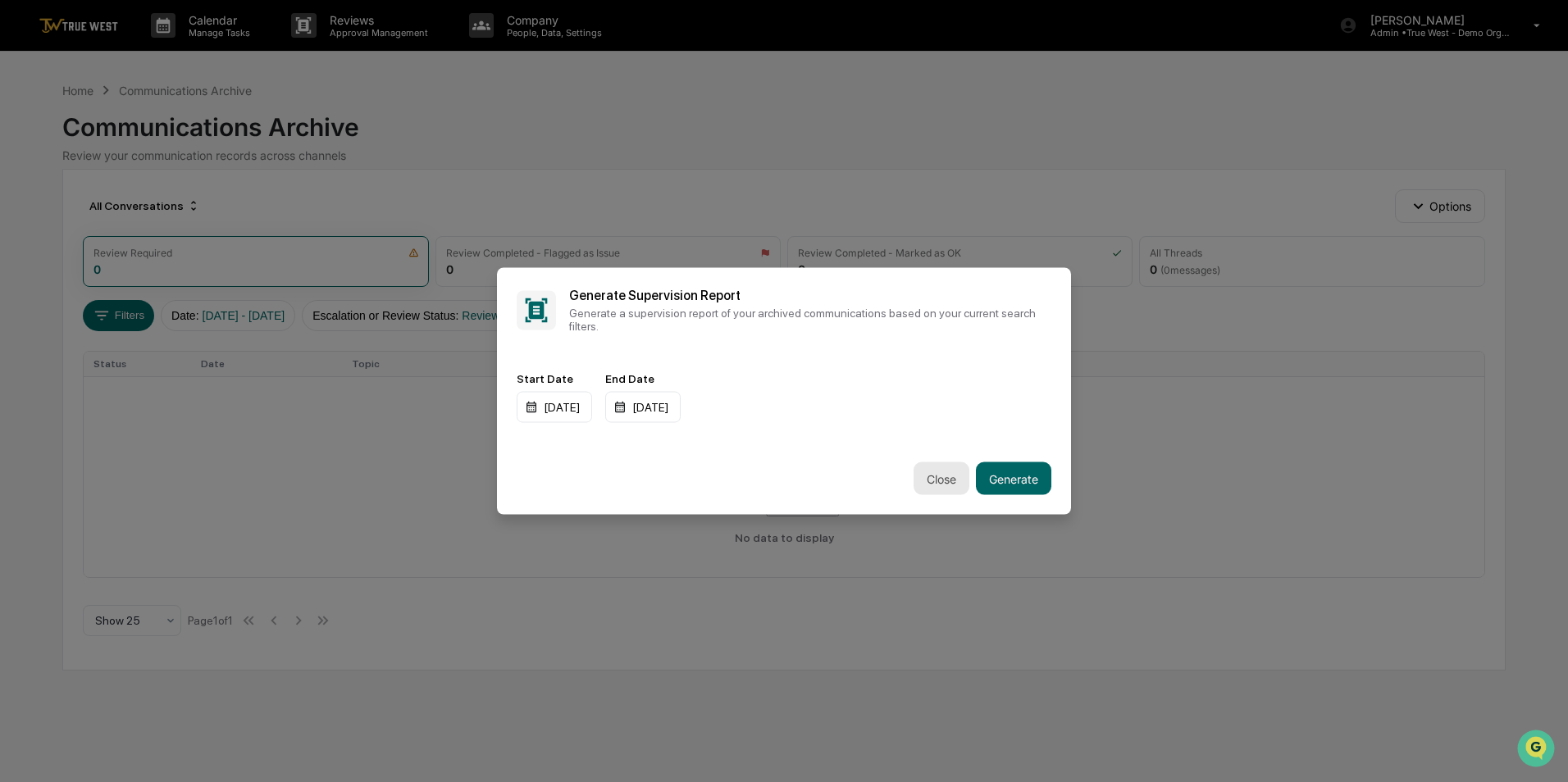
click at [933, 479] on button "Close" at bounding box center [940, 478] width 56 height 33
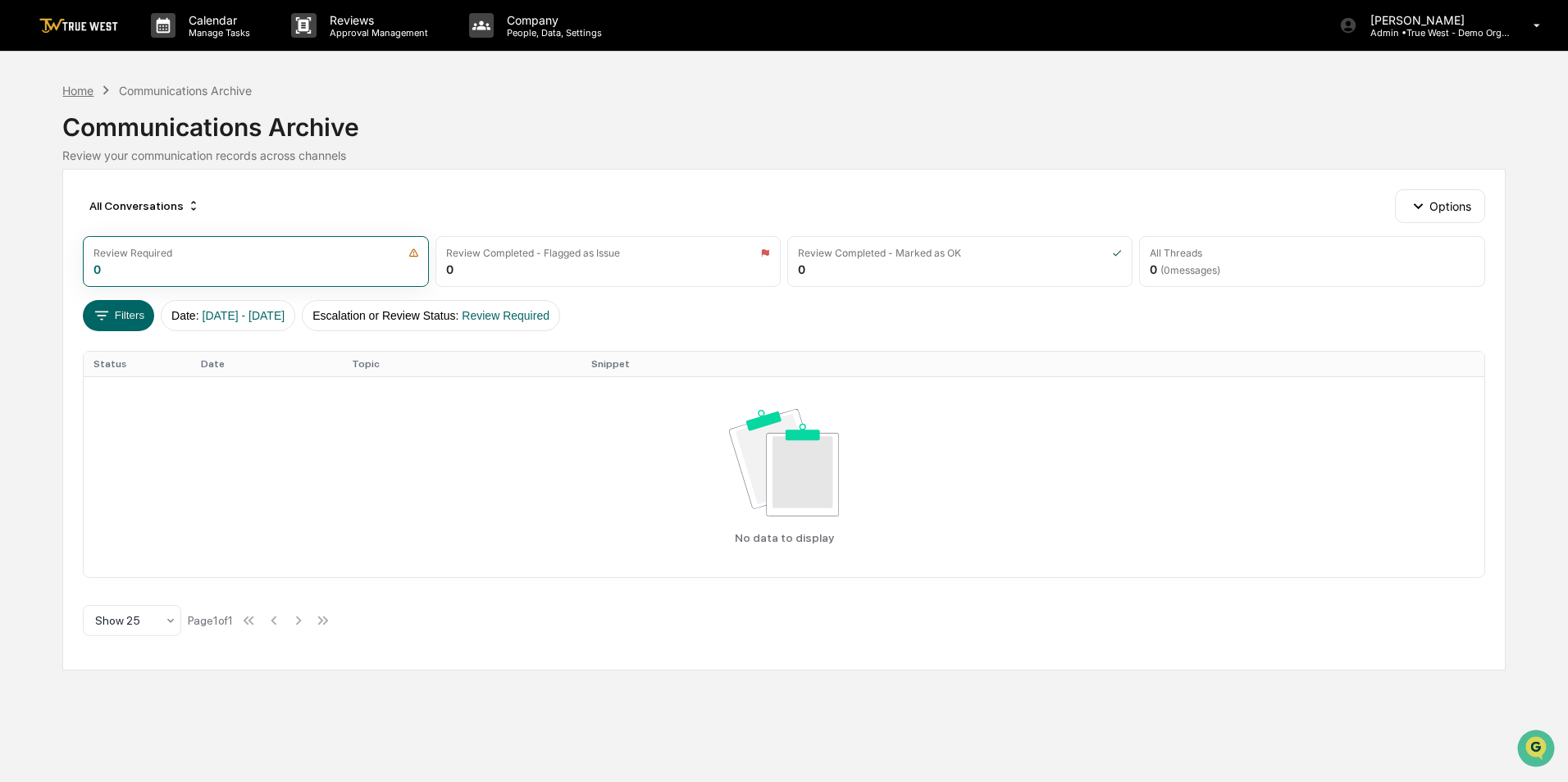
click at [81, 90] on div "Home" at bounding box center [77, 91] width 31 height 14
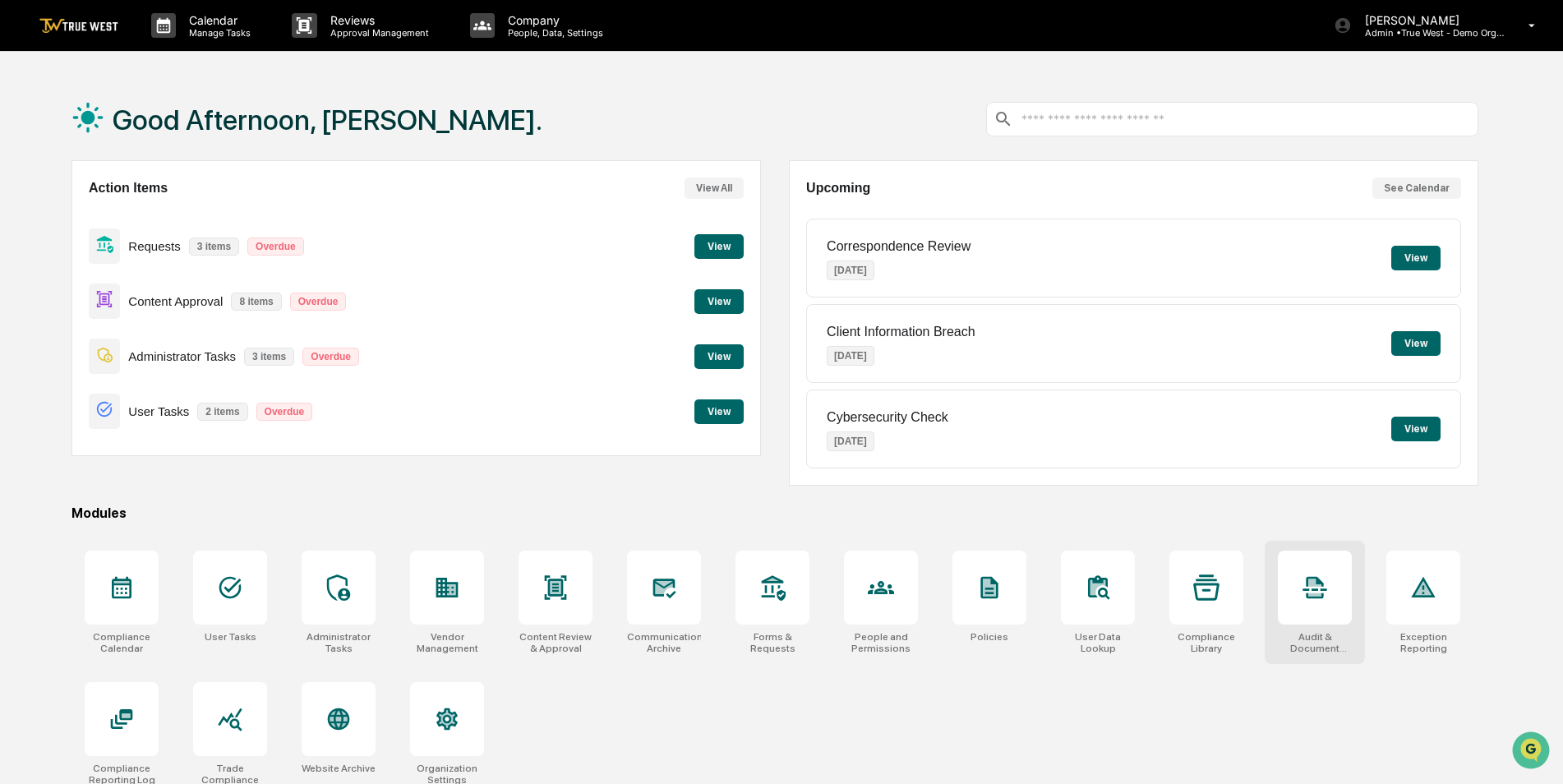
click at [1329, 607] on div at bounding box center [1314, 586] width 74 height 74
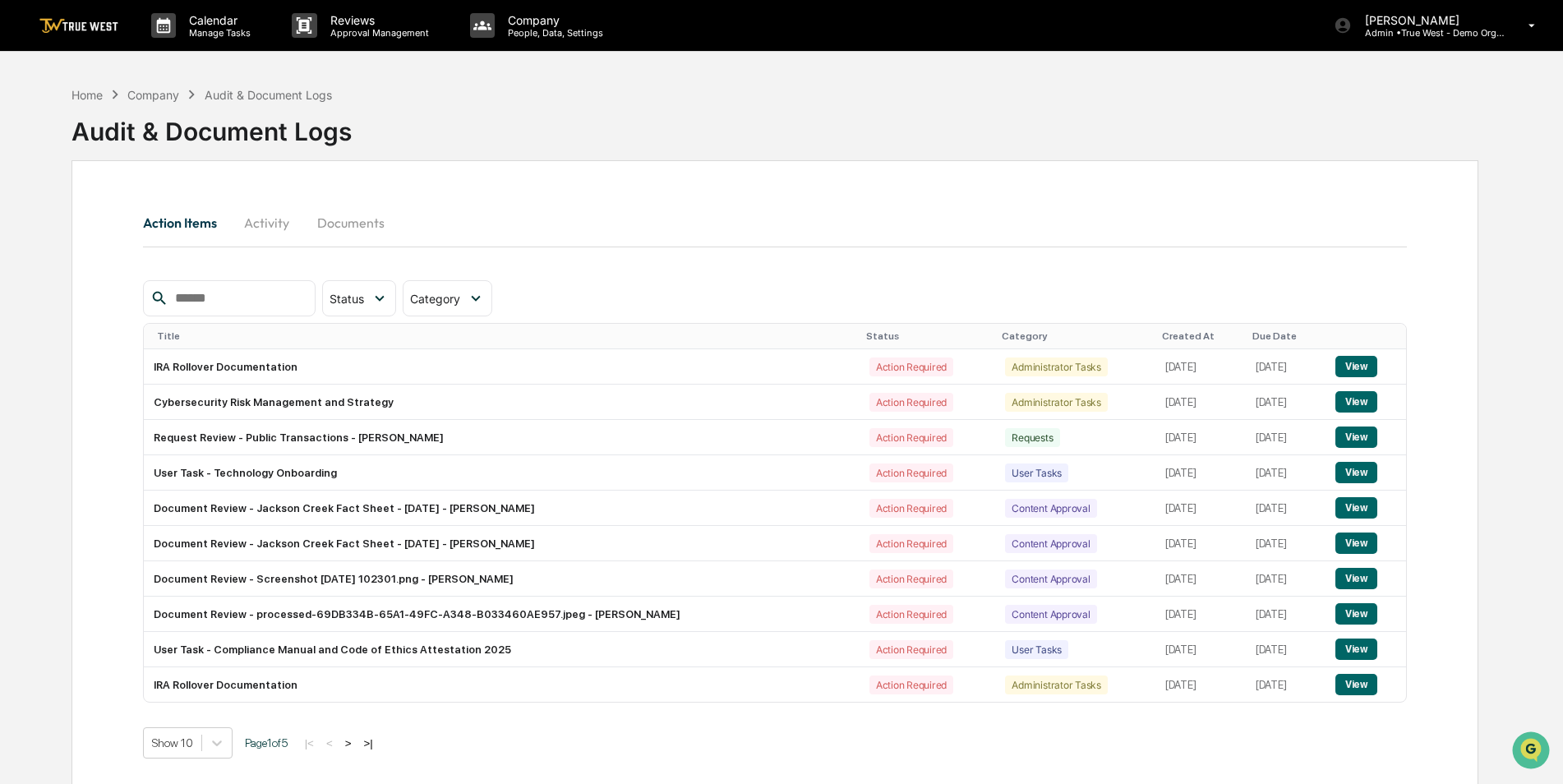
click at [360, 221] on button "Documents" at bounding box center [351, 222] width 94 height 40
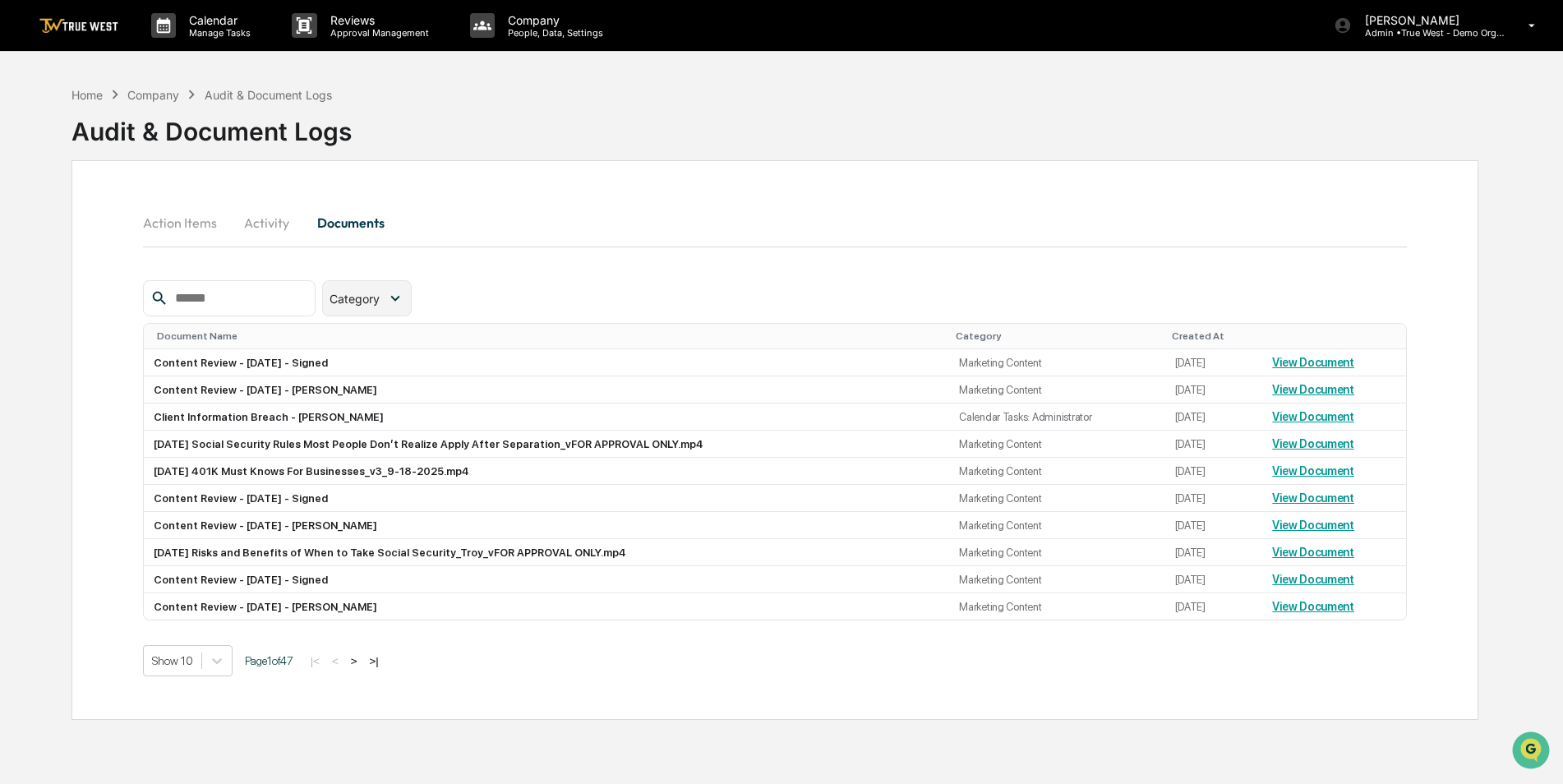
click at [404, 300] on icon at bounding box center [395, 299] width 18 height 18
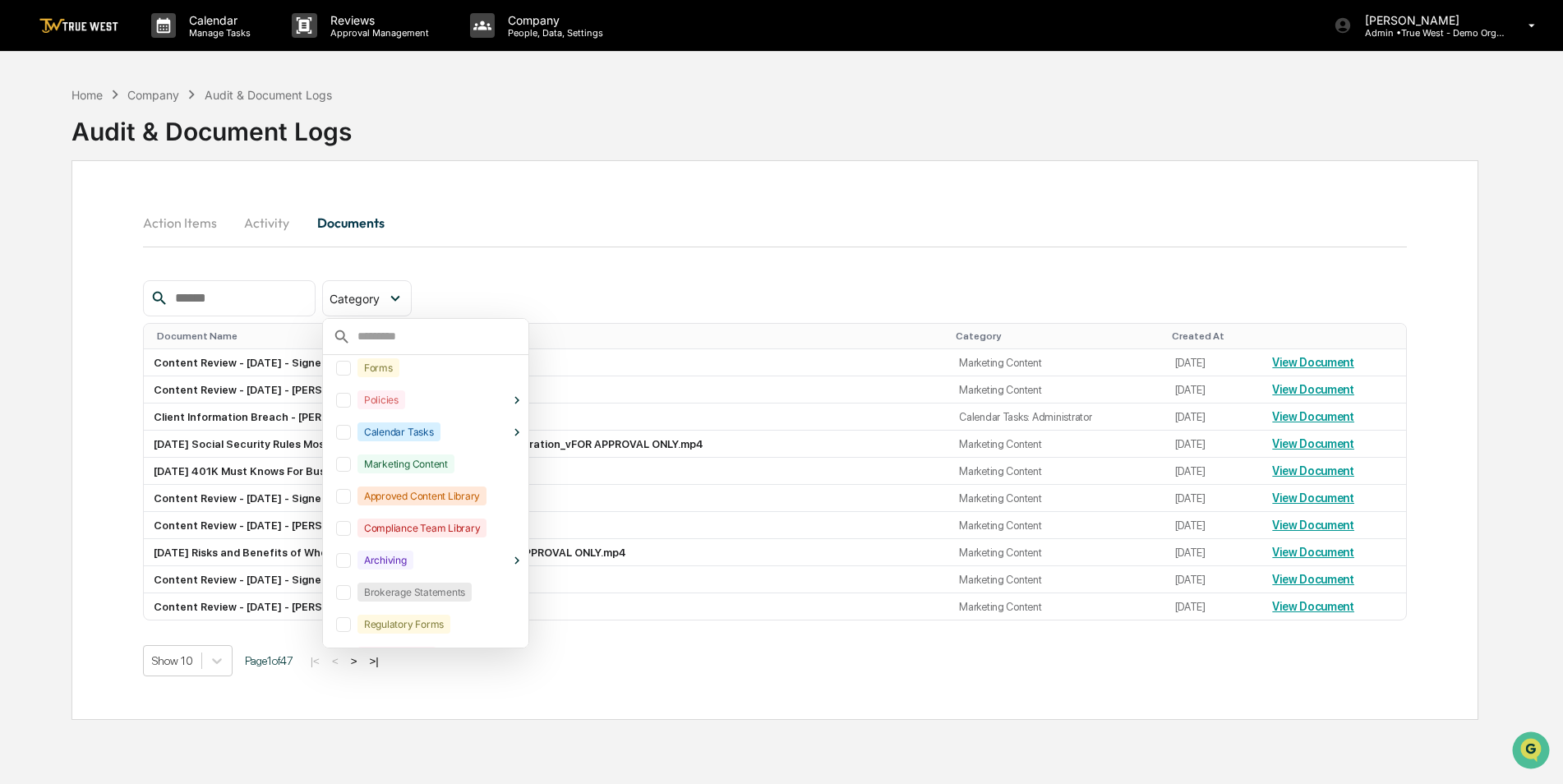
click at [598, 270] on div "Action Items Activity Documents" at bounding box center [775, 241] width 1265 height 77
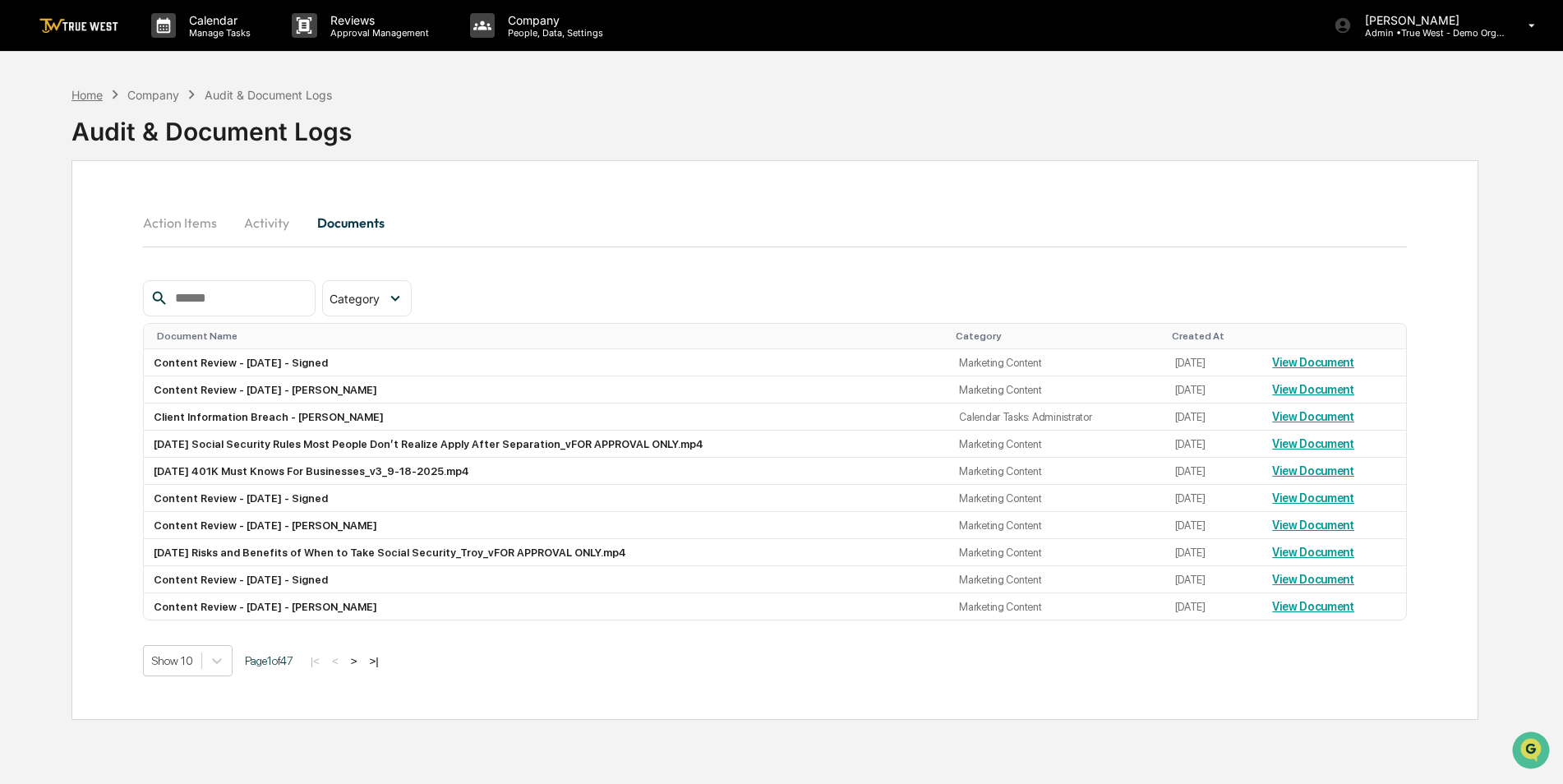
click at [92, 91] on div "Home" at bounding box center [87, 95] width 31 height 14
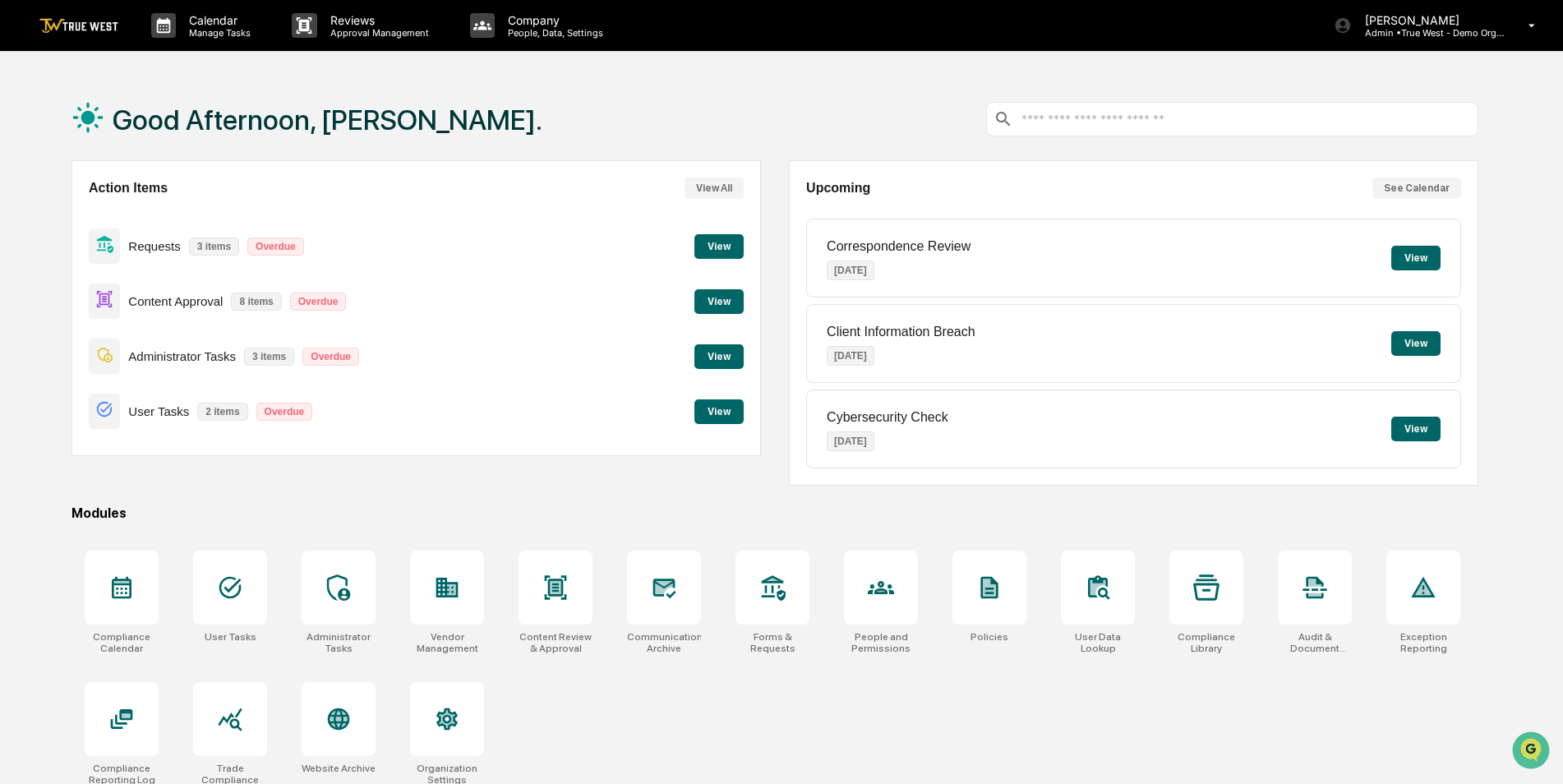
scroll to position [78, 0]
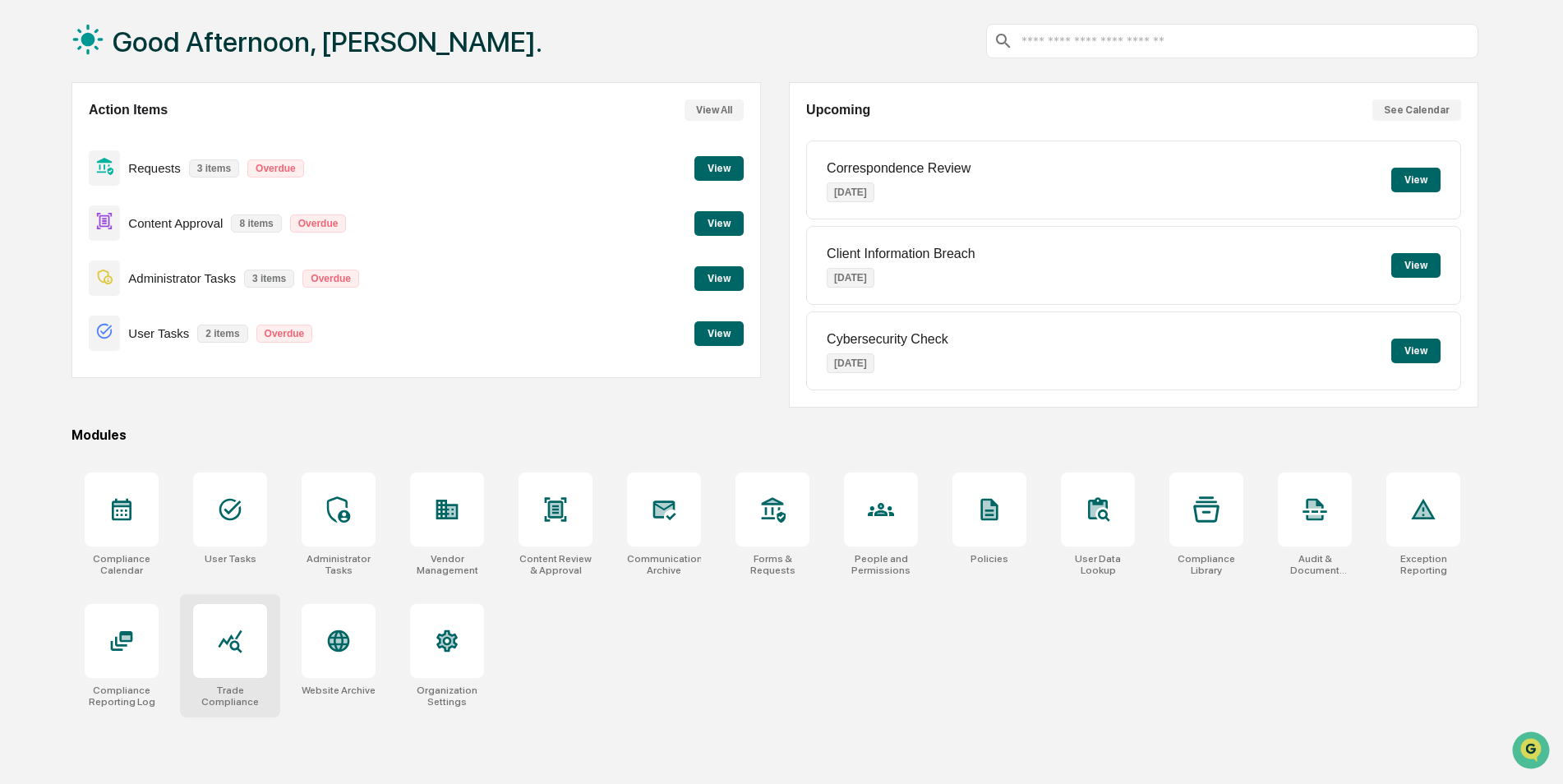
click at [228, 652] on icon at bounding box center [230, 641] width 27 height 27
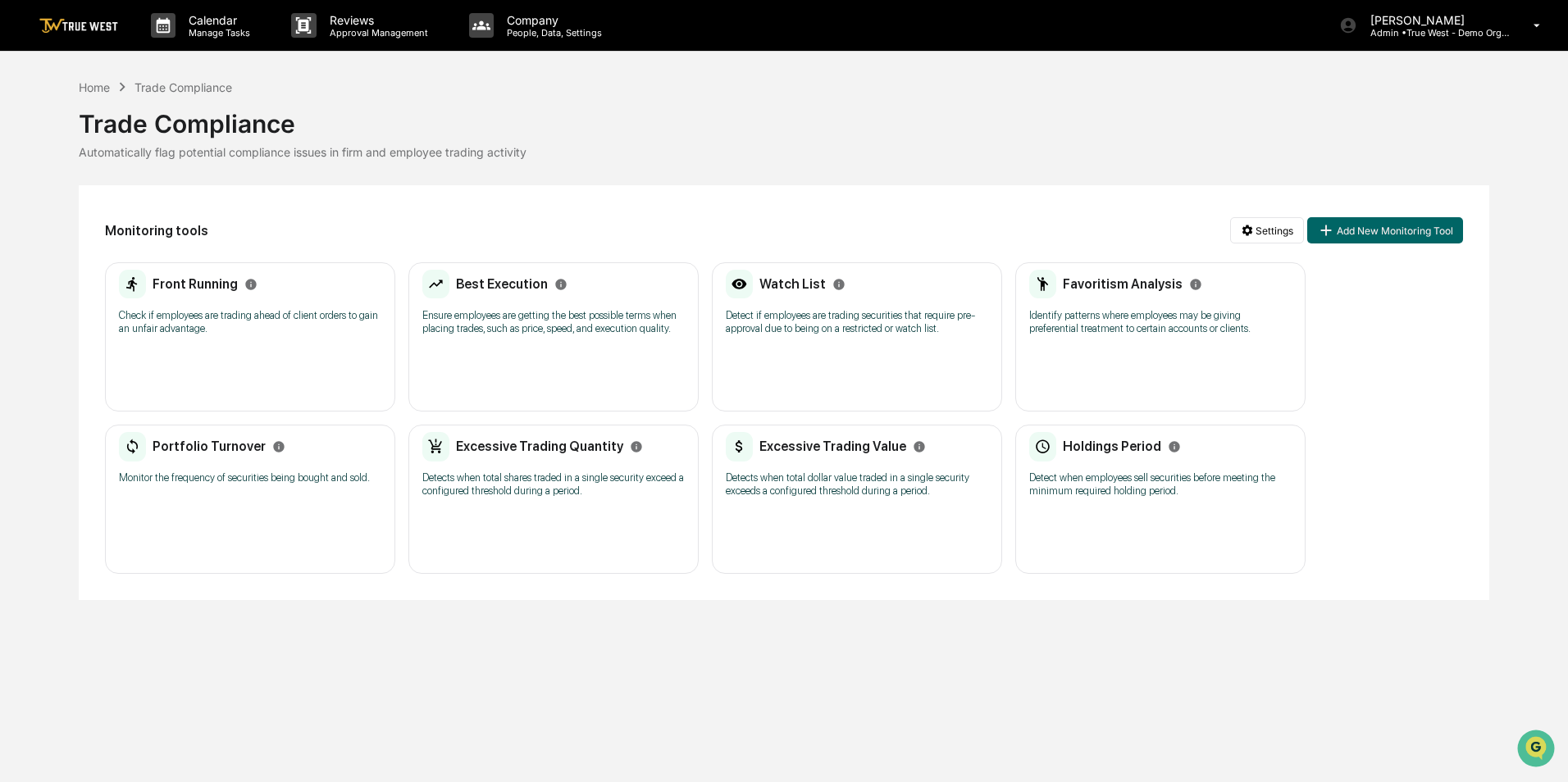
click at [287, 494] on div "Portfolio Turnover Monitor the frequency of securities being bought and sold." at bounding box center [250, 463] width 263 height 63
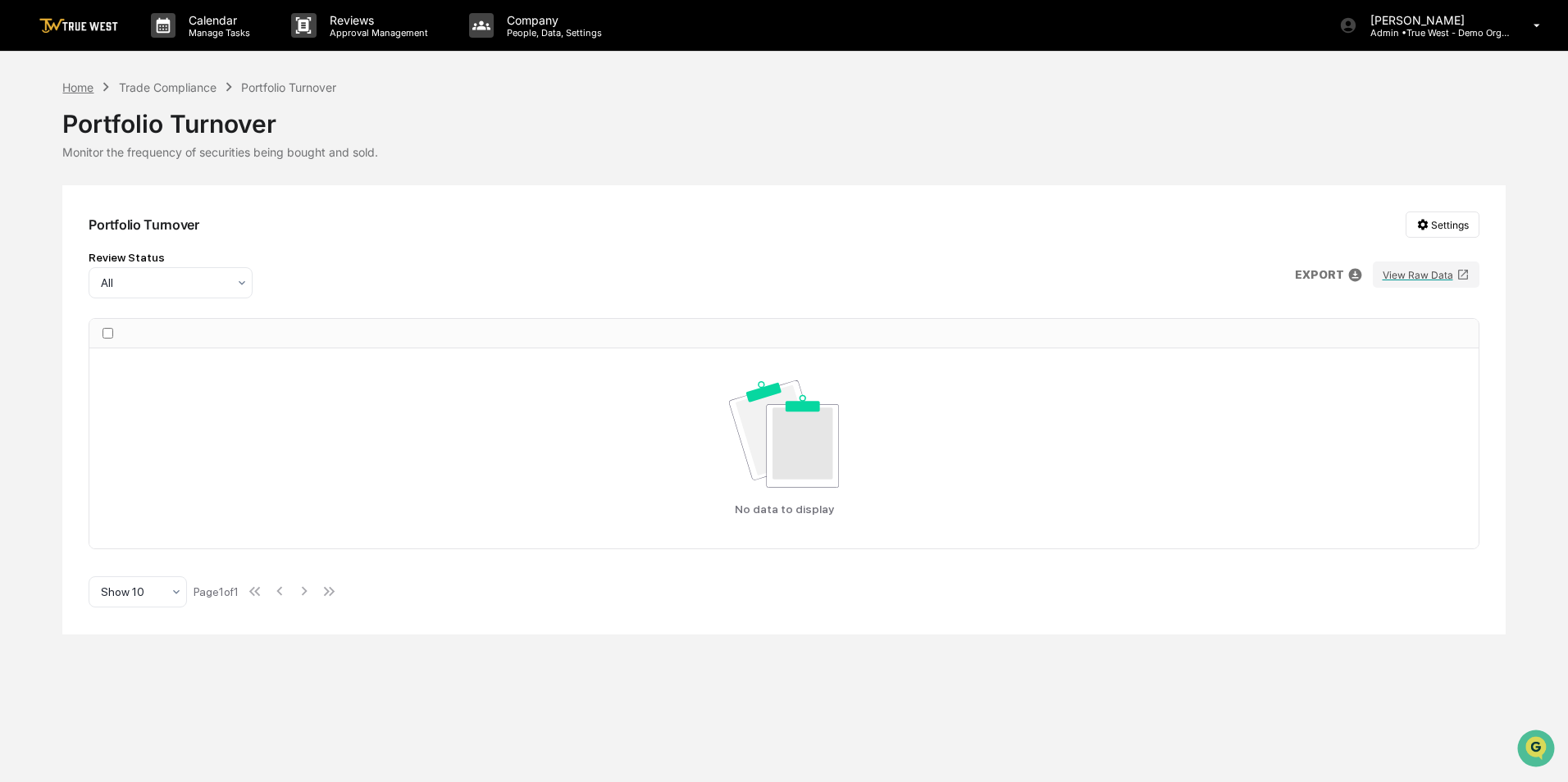
click at [70, 88] on div "Home" at bounding box center [77, 87] width 31 height 14
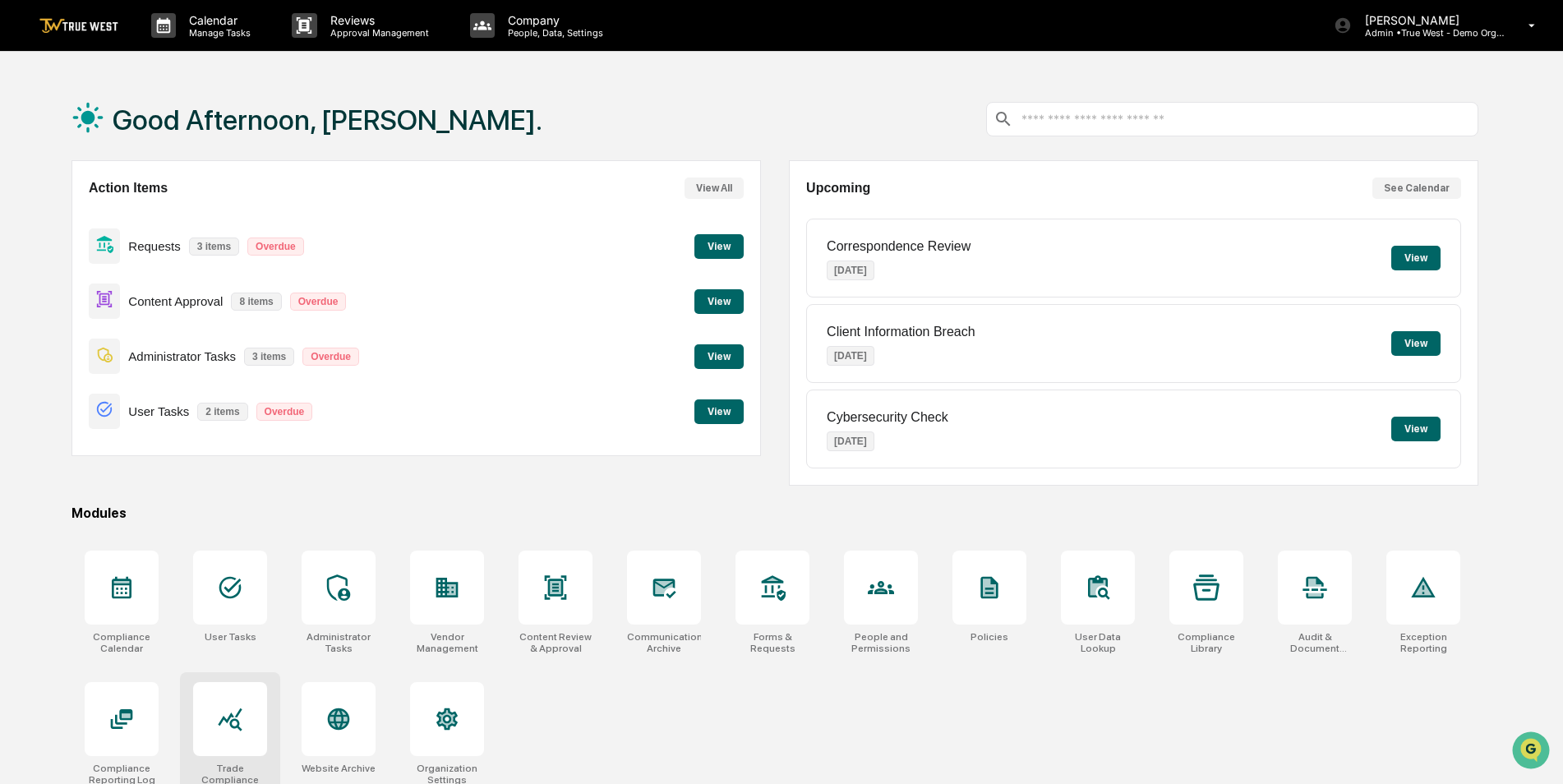
click at [238, 724] on icon at bounding box center [229, 720] width 24 height 23
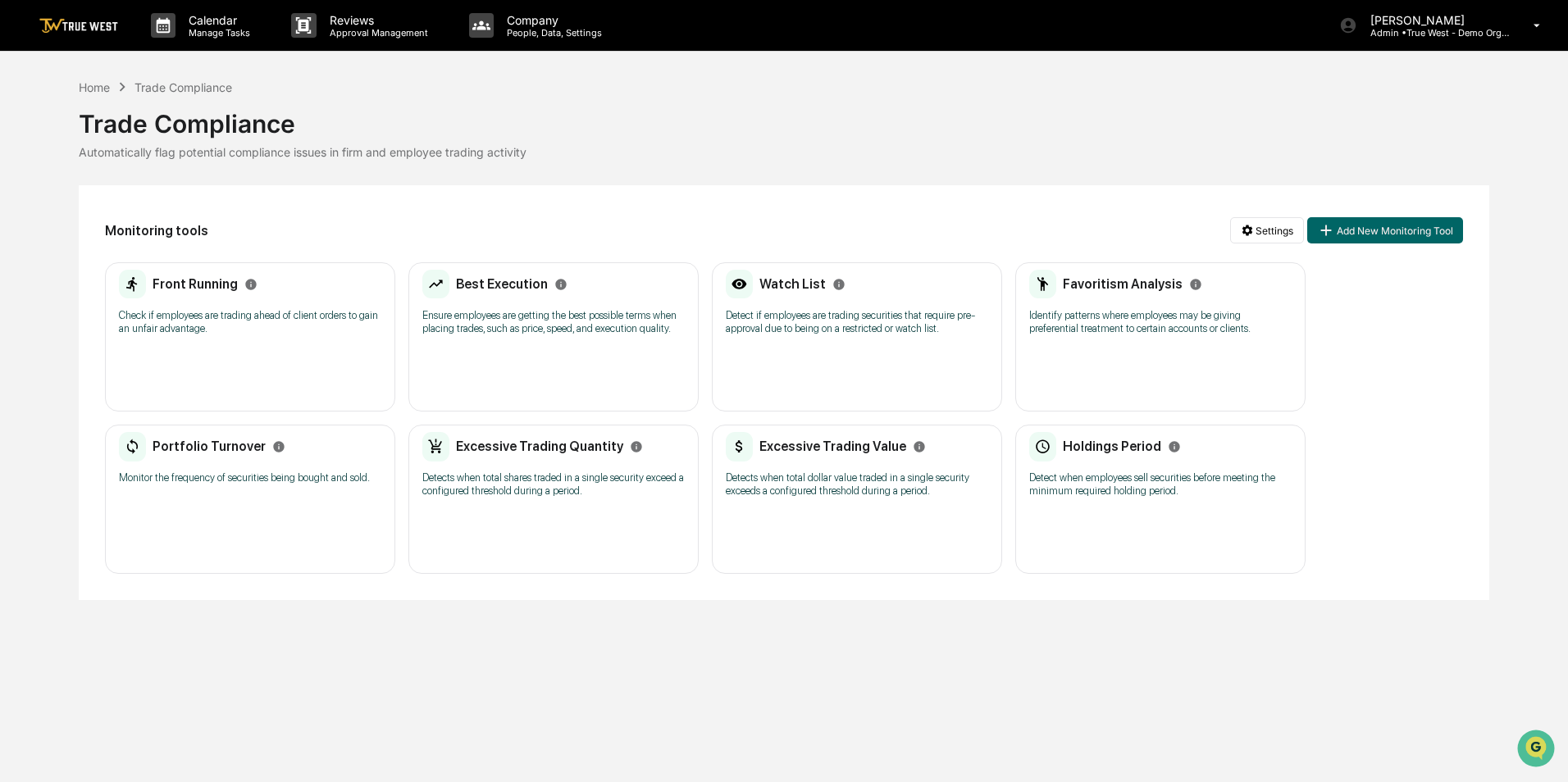
click at [976, 88] on div "Home Trade Compliance Trade Compliance Automatically flag potential compliance …" at bounding box center [784, 118] width 1411 height 81
click at [99, 88] on div "Home" at bounding box center [94, 87] width 31 height 14
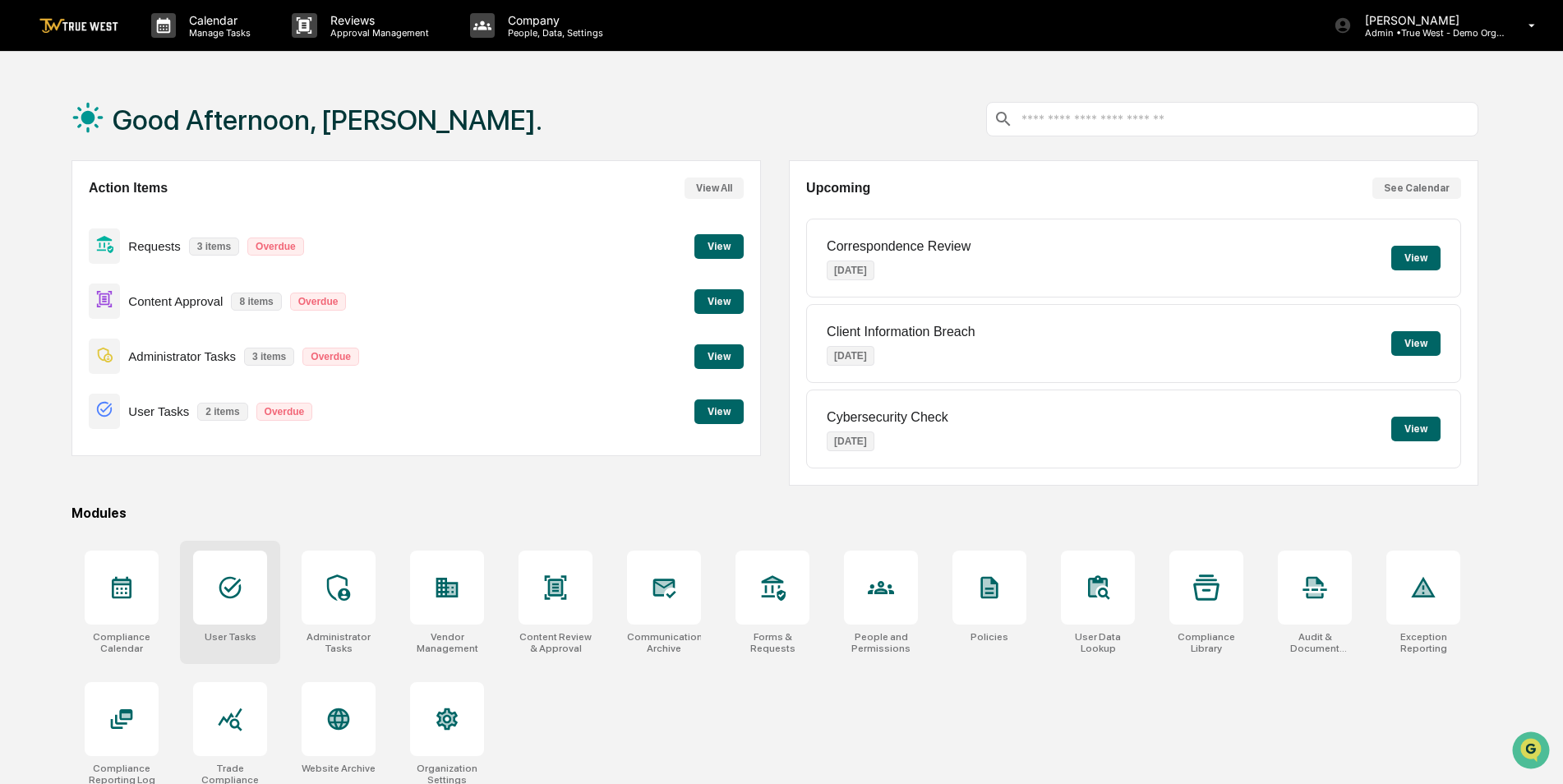
click at [220, 592] on icon at bounding box center [230, 587] width 27 height 27
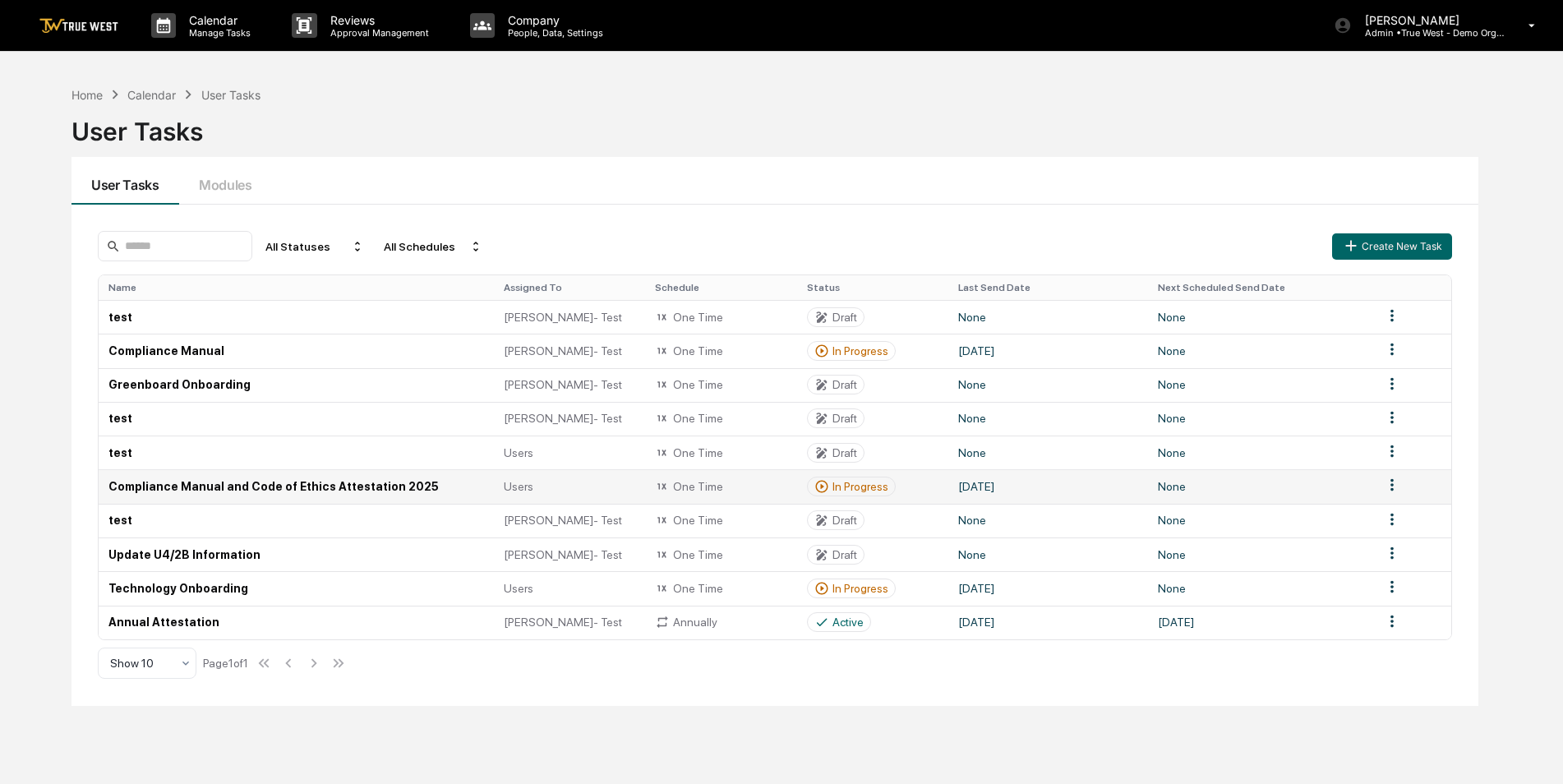
click at [226, 488] on td "Compliance Manual and Code of Ethics Attestation 2025" at bounding box center [296, 486] width 395 height 34
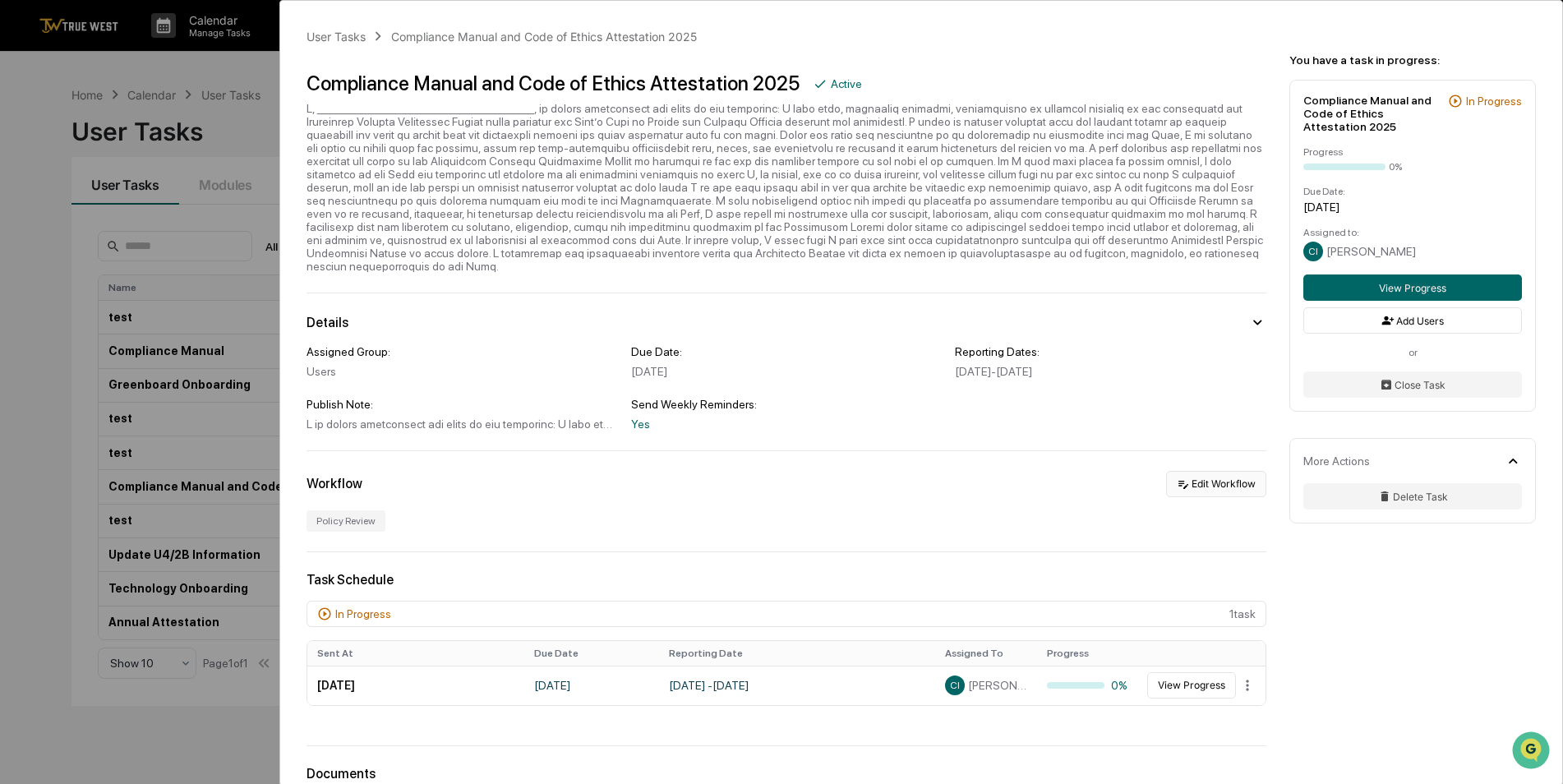
click at [1225, 471] on button "Edit Workflow" at bounding box center [1216, 485] width 100 height 27
click at [30, 594] on div "User Tasks Compliance Manual and Code of Ethics Attestation 2025 Compliance Man…" at bounding box center [782, 392] width 1563 height 784
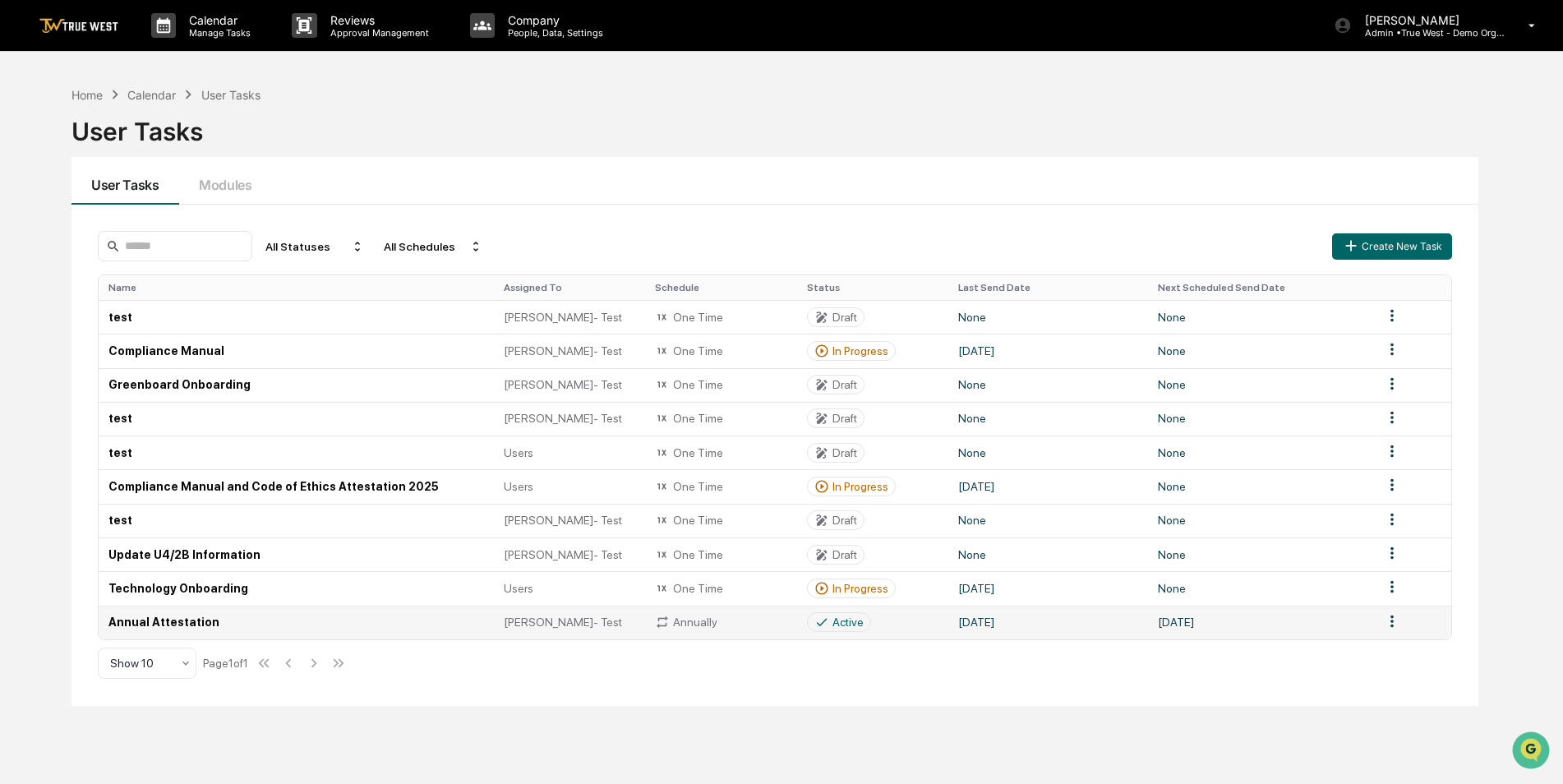
click at [185, 622] on td "Annual Attestation" at bounding box center [296, 623] width 395 height 34
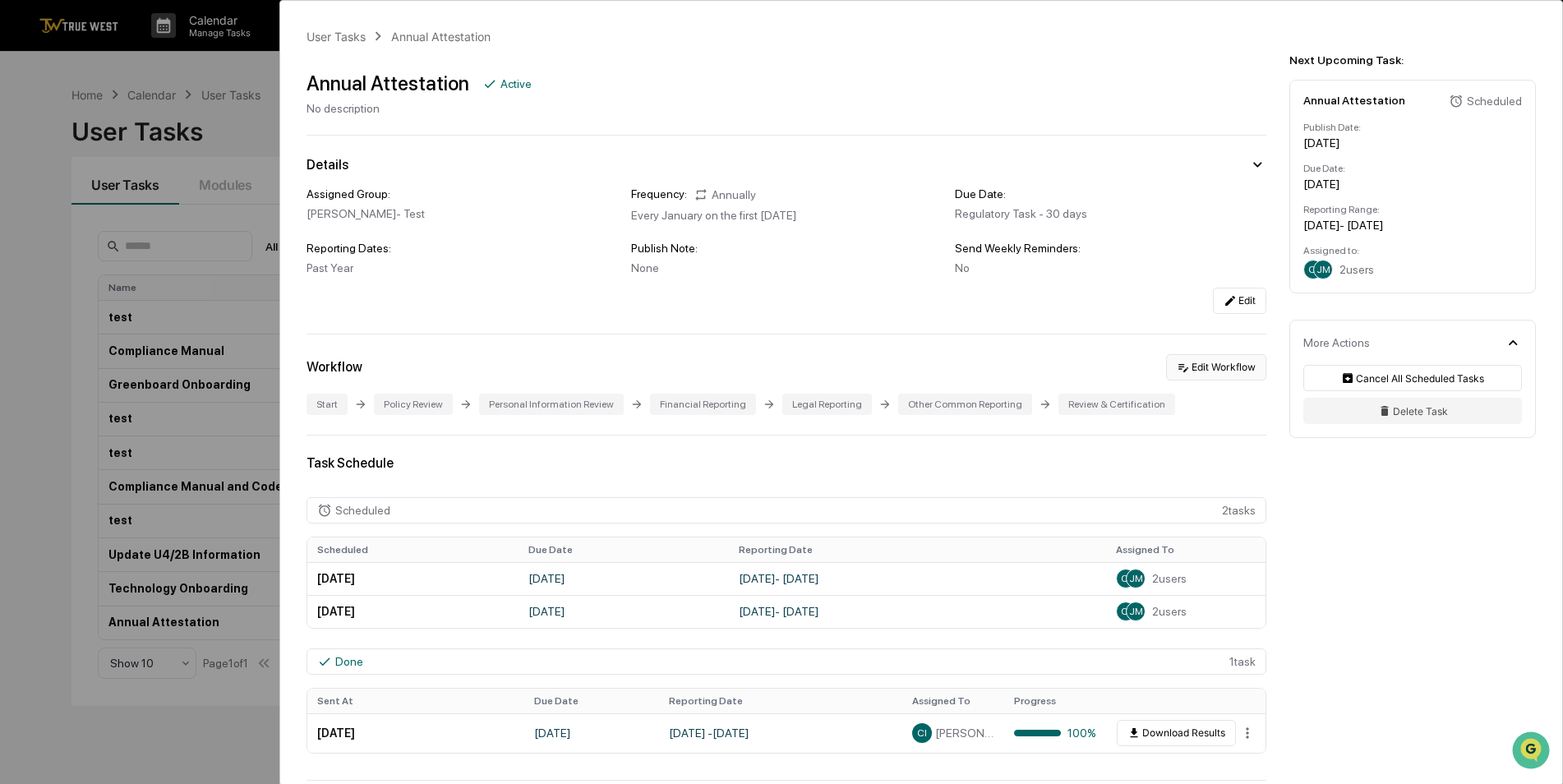
click at [1200, 369] on button "Edit Workflow" at bounding box center [1216, 368] width 100 height 27
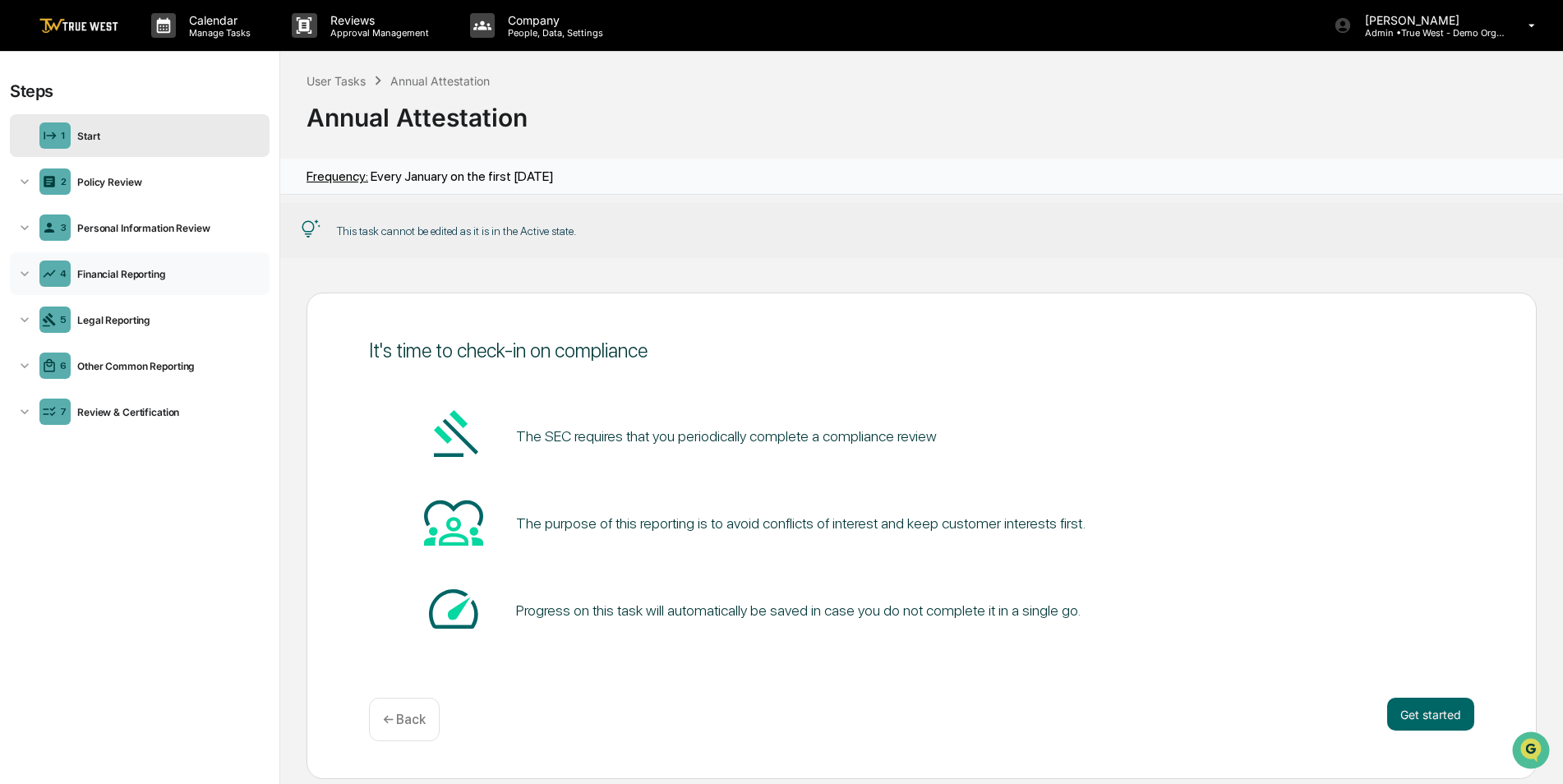
click at [153, 276] on div "Financial Reporting" at bounding box center [167, 274] width 192 height 12
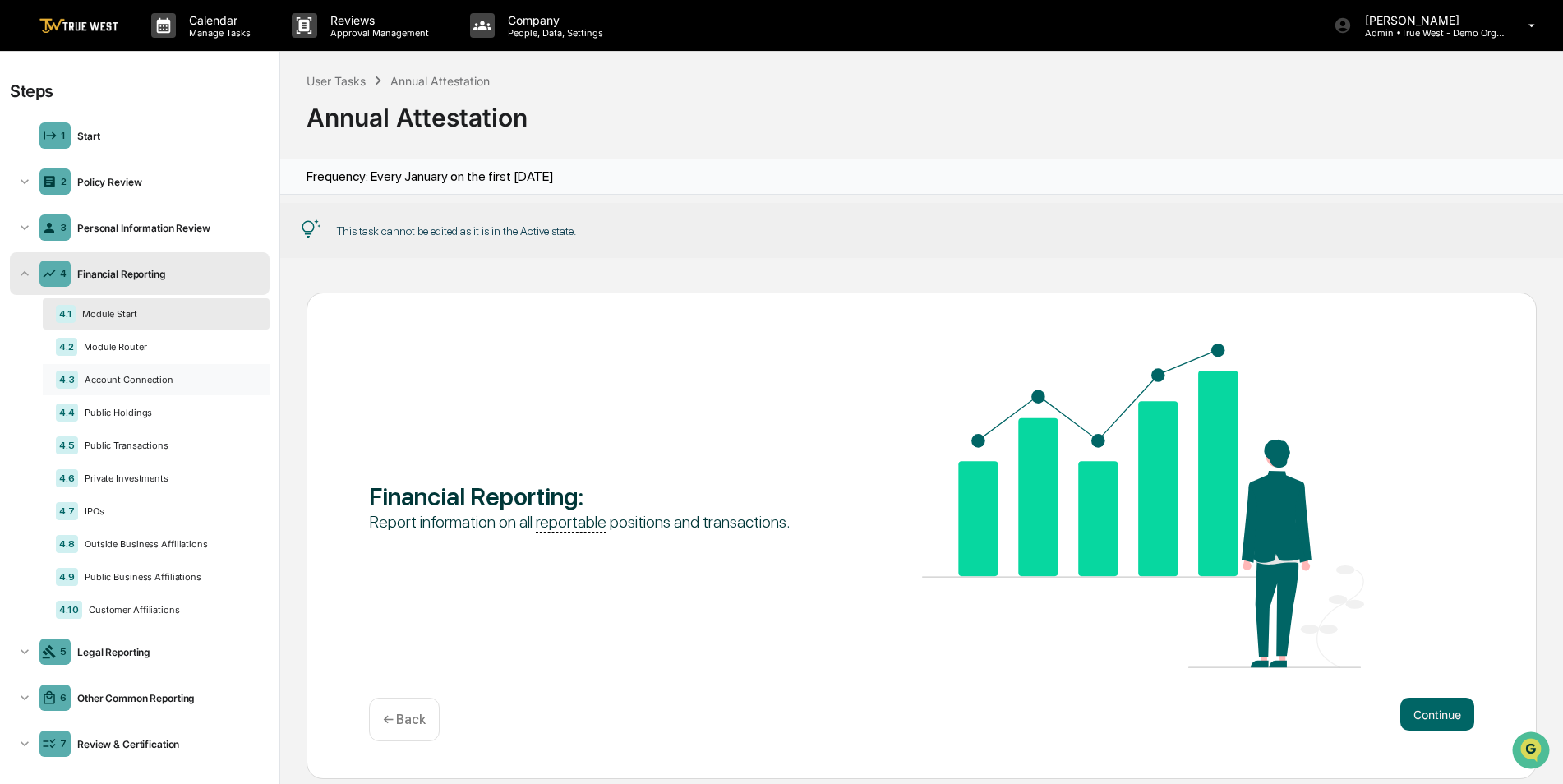
scroll to position [10, 0]
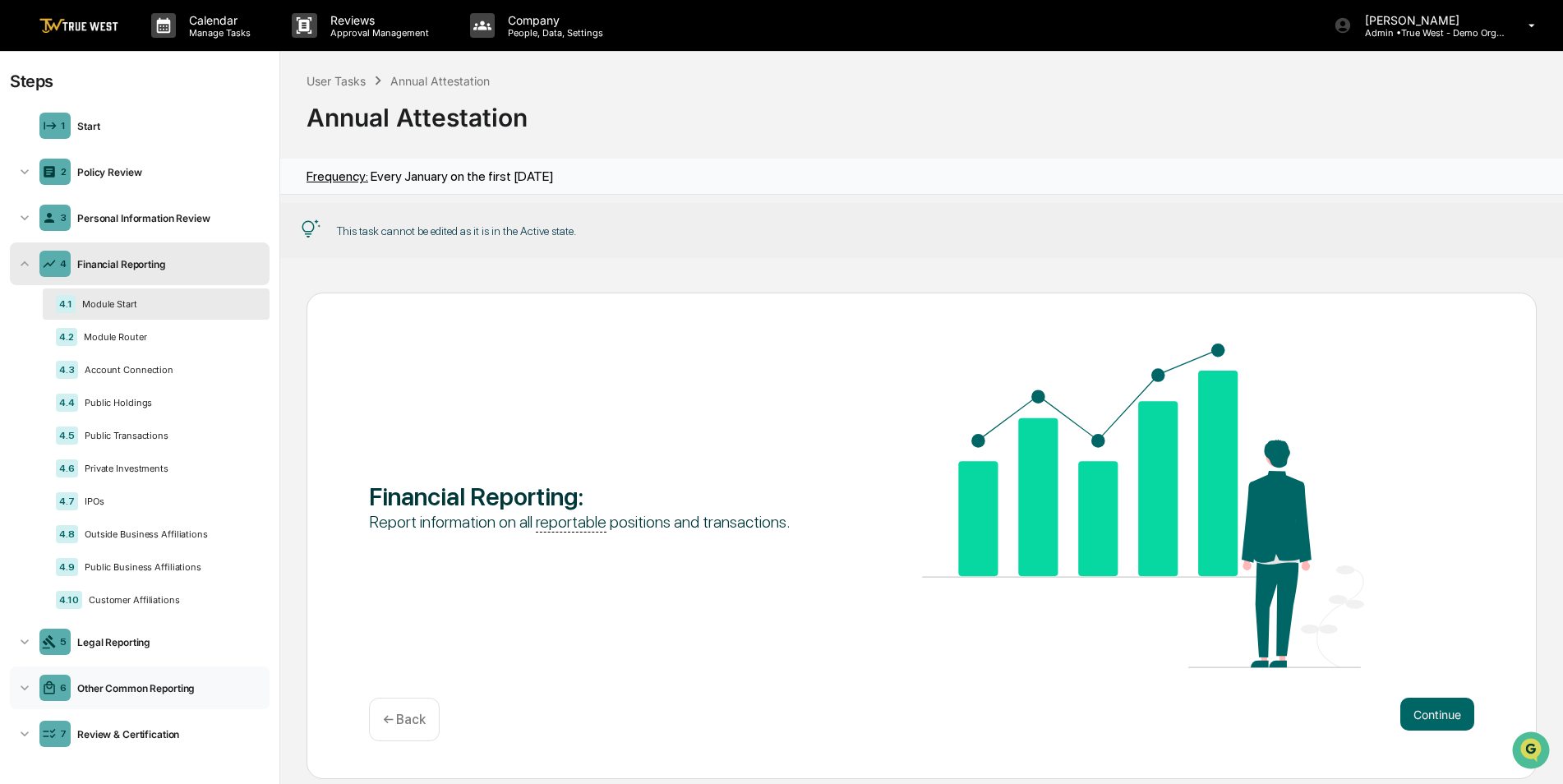
click at [155, 687] on div "Other Common Reporting" at bounding box center [167, 688] width 192 height 12
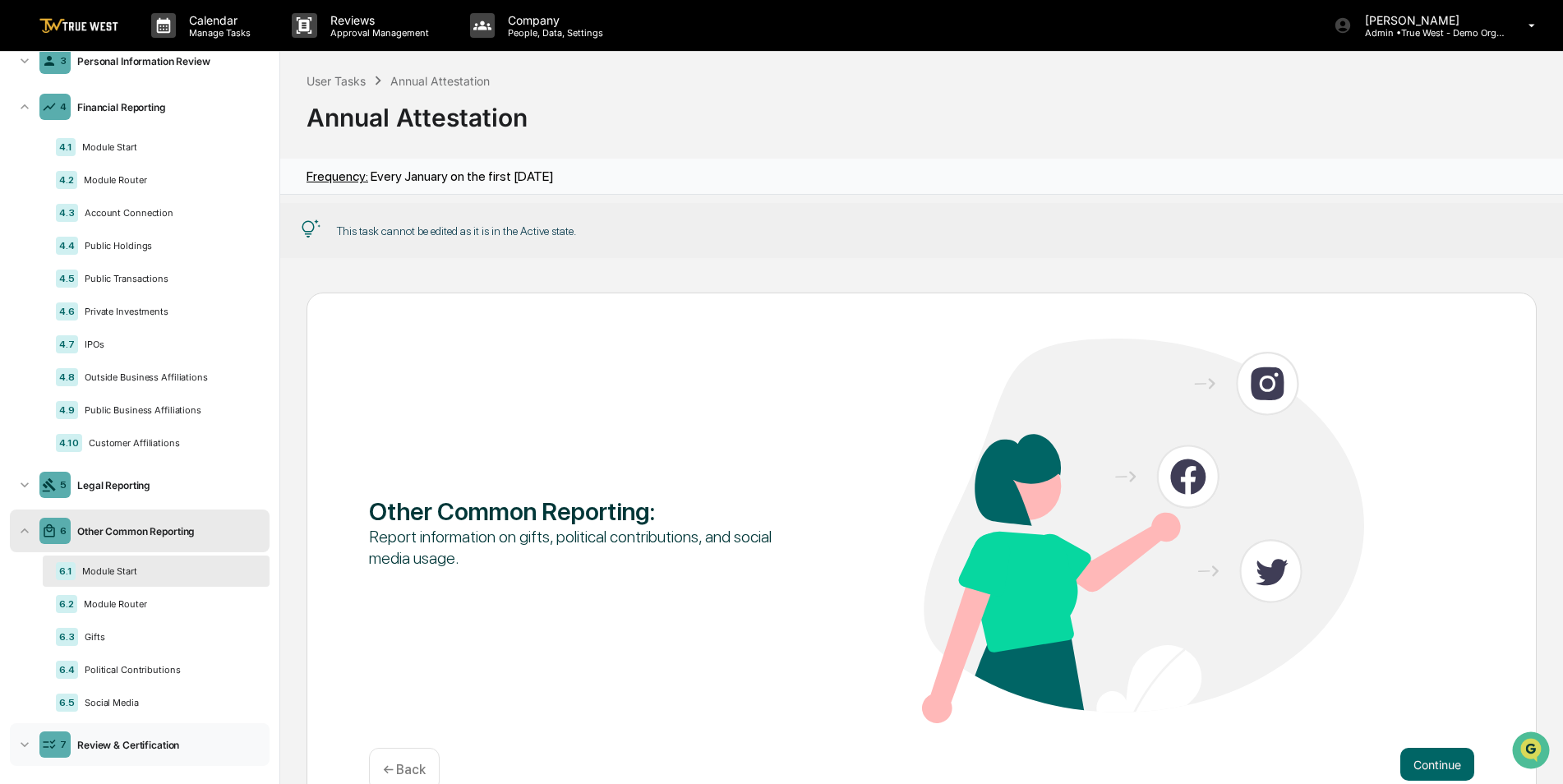
scroll to position [177, 0]
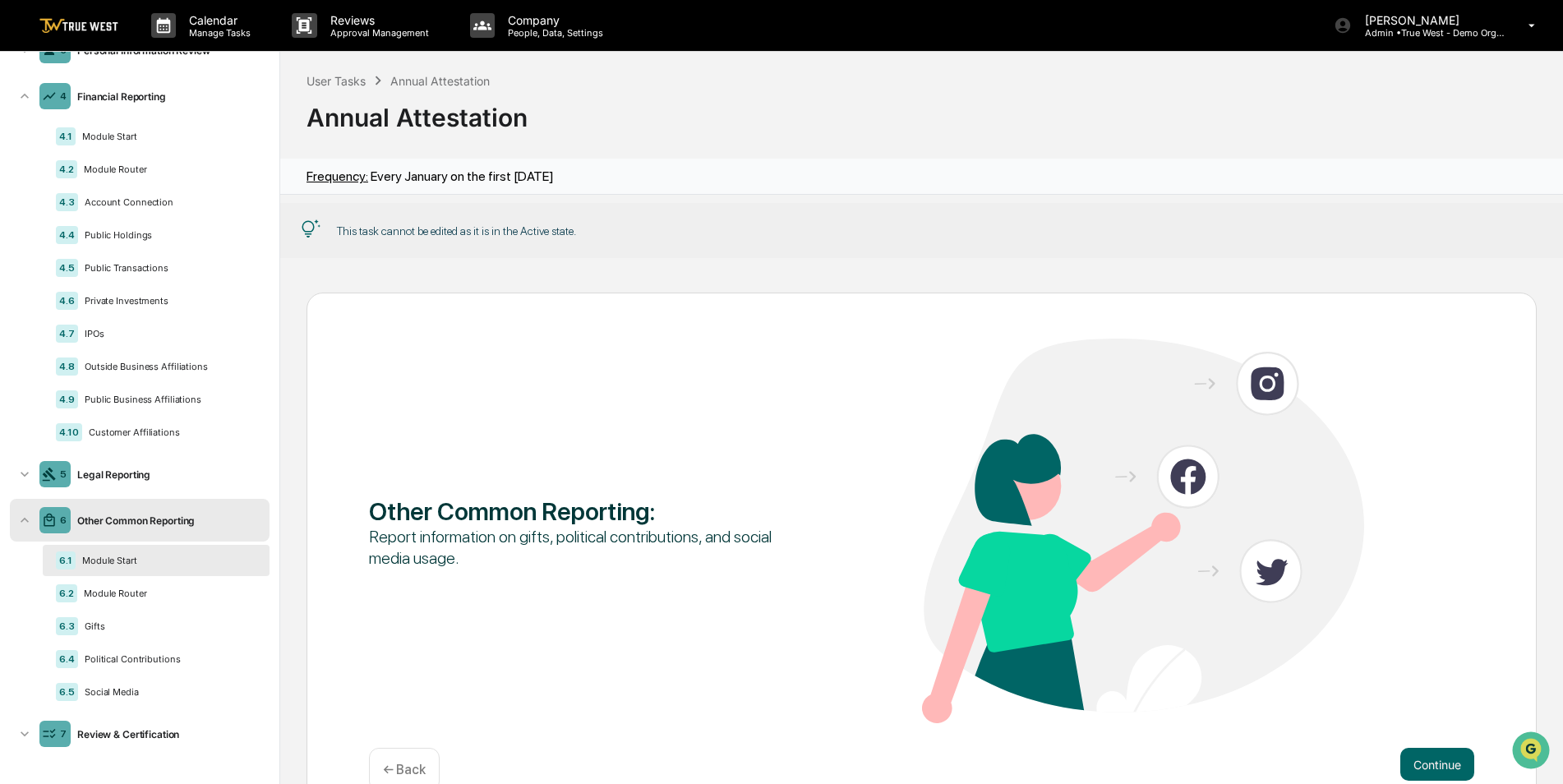
click at [103, 27] on img at bounding box center [79, 26] width 79 height 16
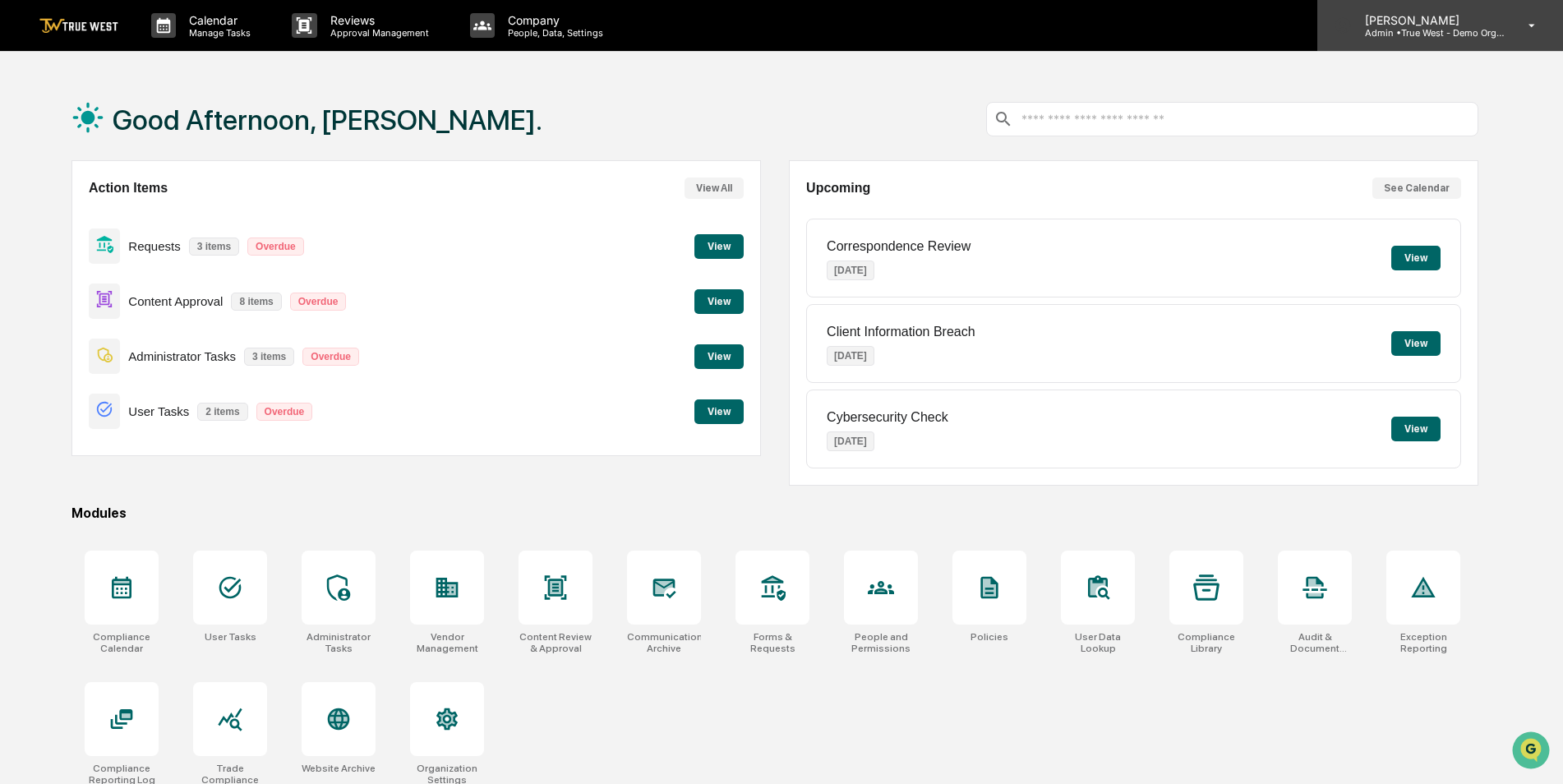
click at [1439, 37] on p "Admin • True West - Demo Organization" at bounding box center [1428, 33] width 153 height 12
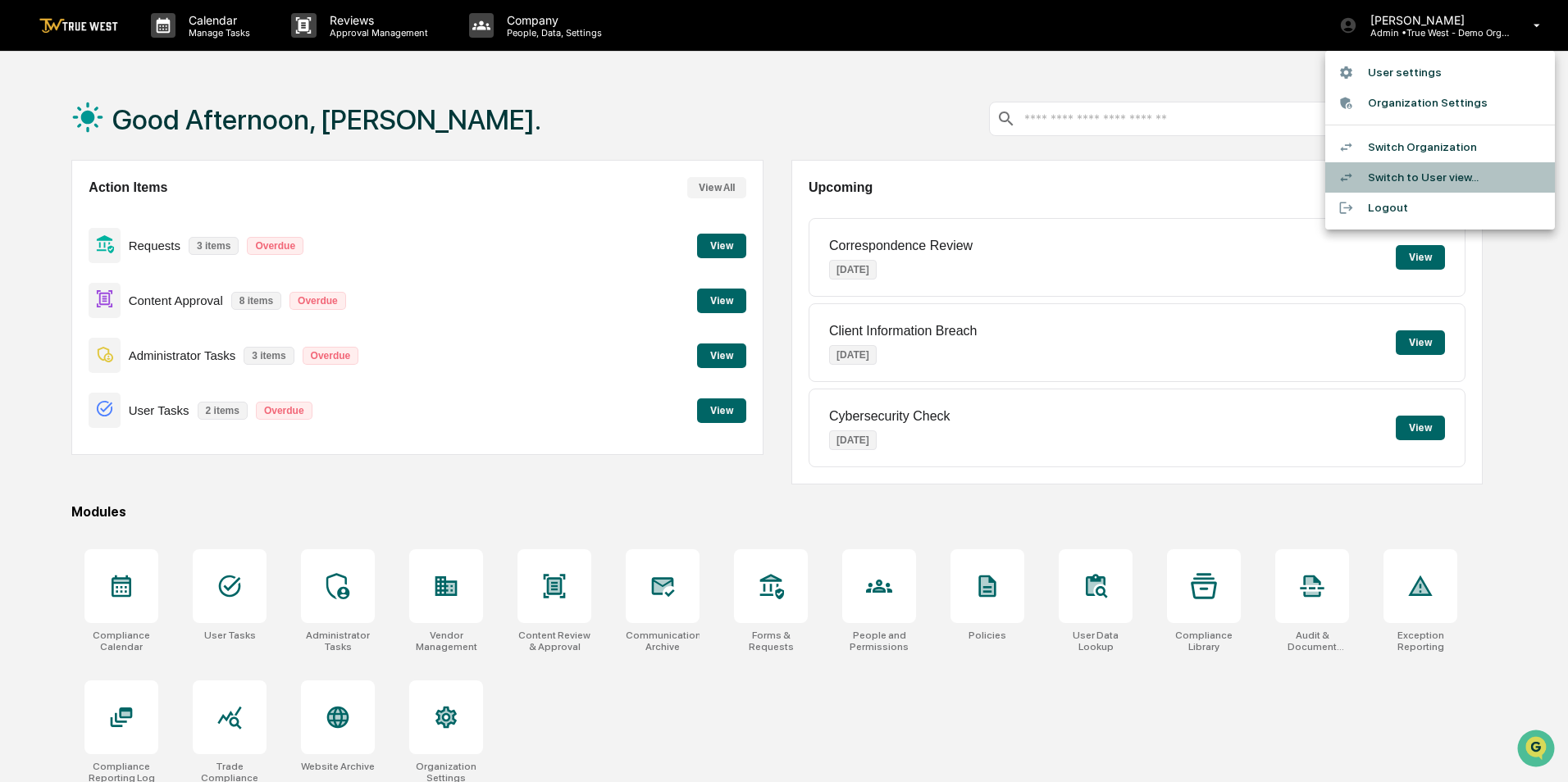
click at [1423, 169] on li "Switch to User view..." at bounding box center [1440, 178] width 230 height 30
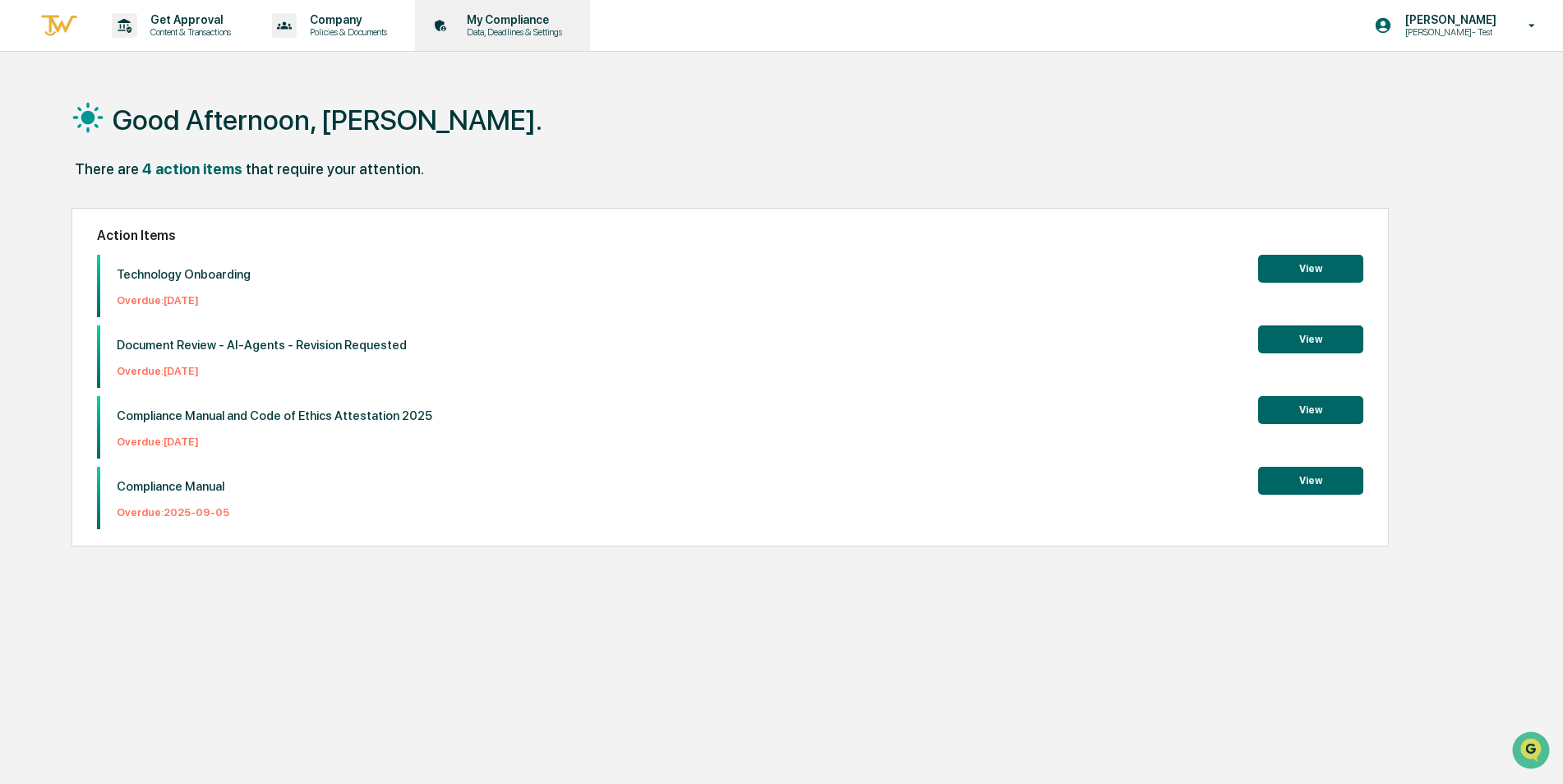
click at [525, 32] on p "Data, Deadlines & Settings" at bounding box center [512, 32] width 117 height 12
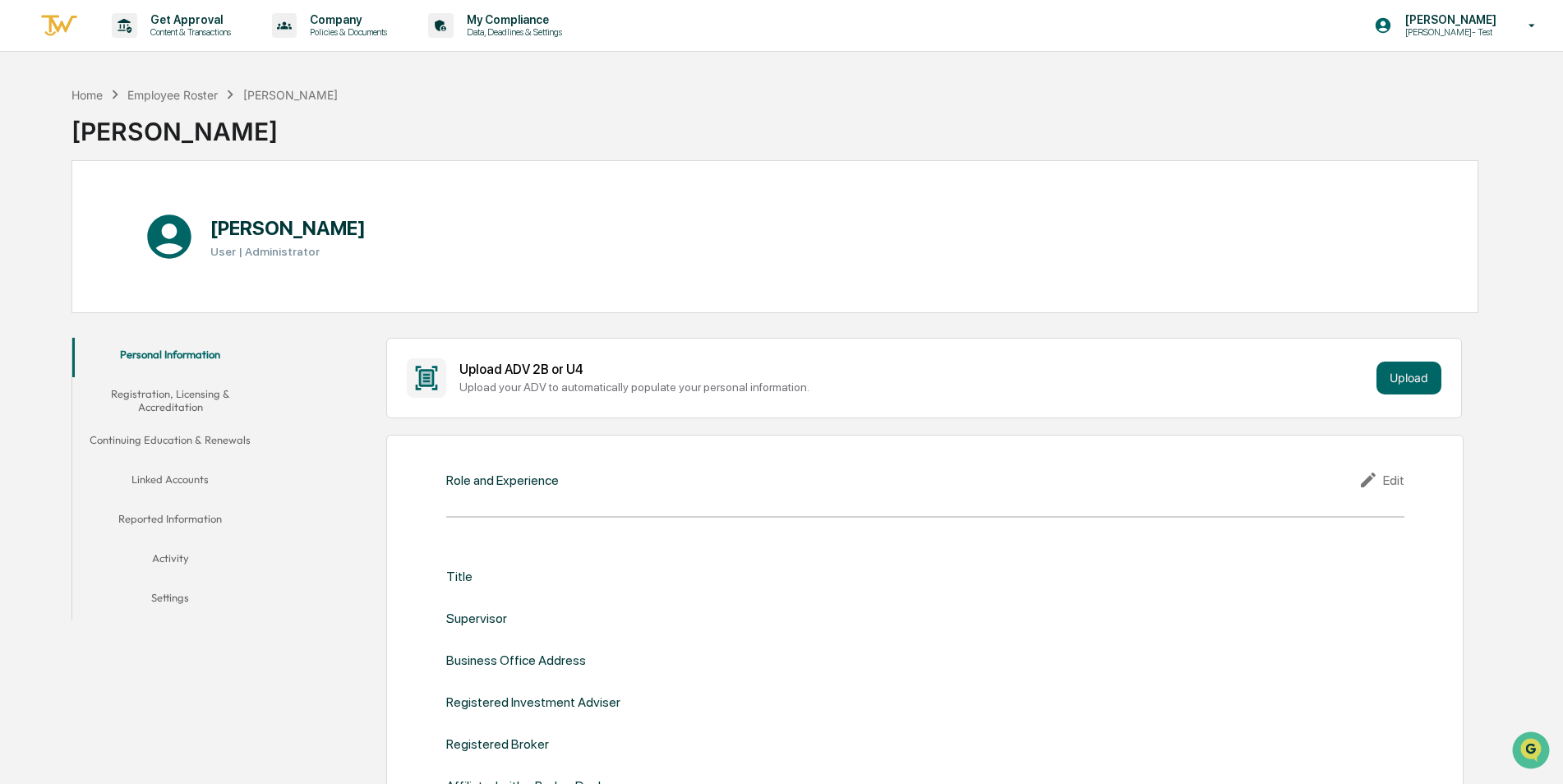
click at [183, 471] on button "Linked Accounts" at bounding box center [171, 482] width 197 height 40
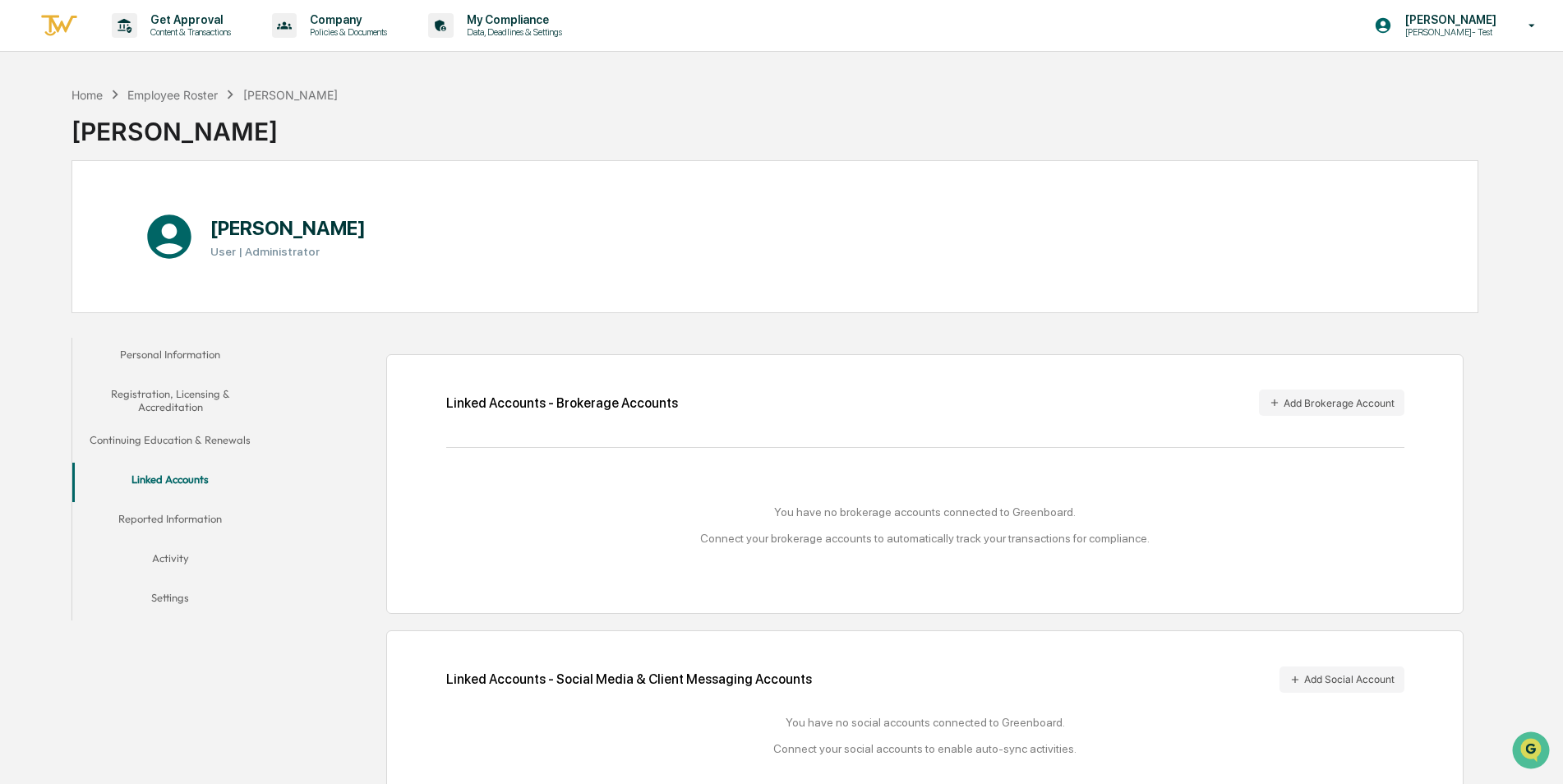
scroll to position [78, 0]
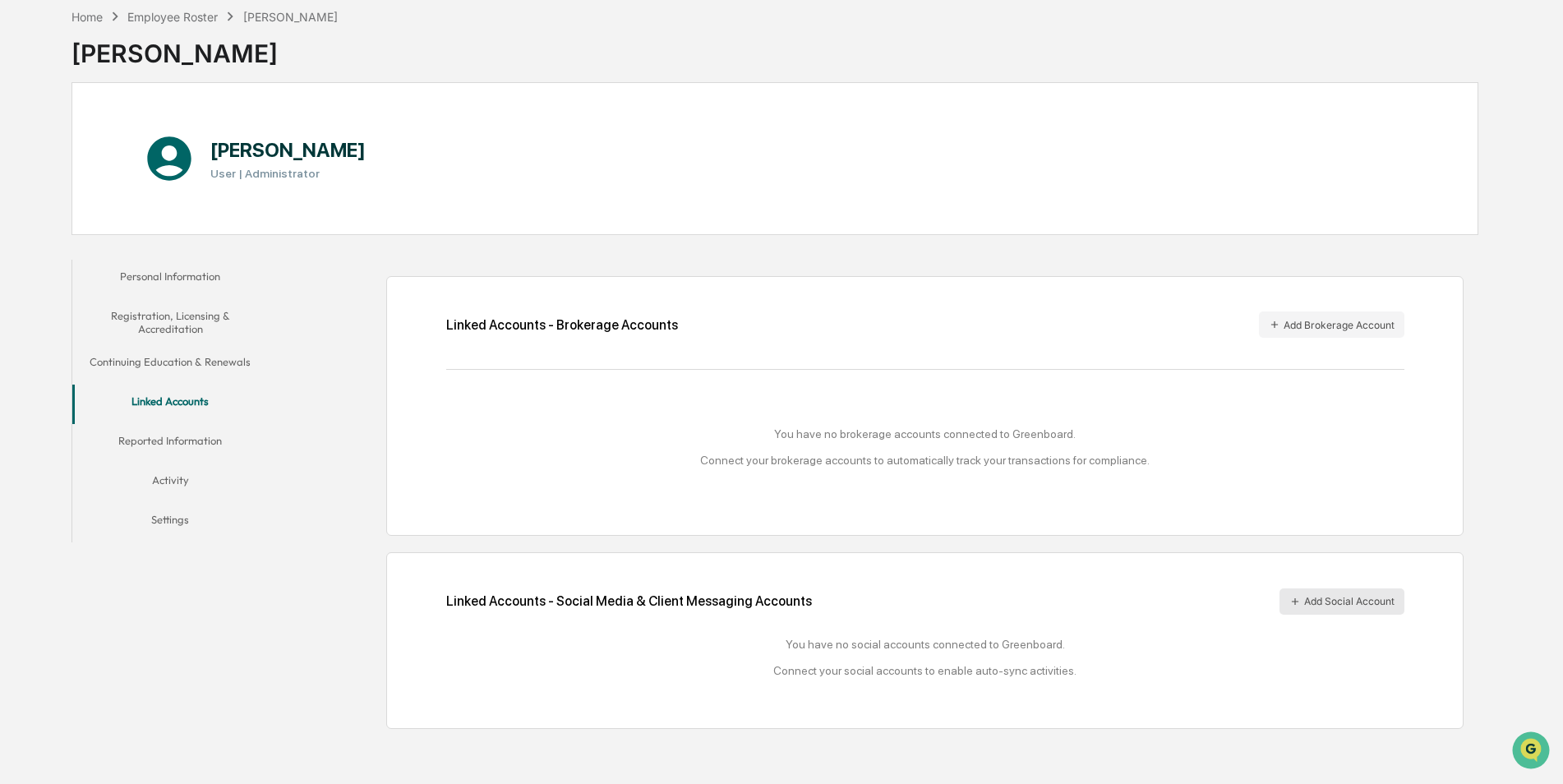
click at [1305, 602] on button "Add Social Account" at bounding box center [1341, 602] width 125 height 27
click at [1158, 32] on div "Home Employee Roster [PERSON_NAME] [PERSON_NAME]" at bounding box center [775, 41] width 1407 height 82
click at [90, 12] on div "Home" at bounding box center [87, 17] width 31 height 14
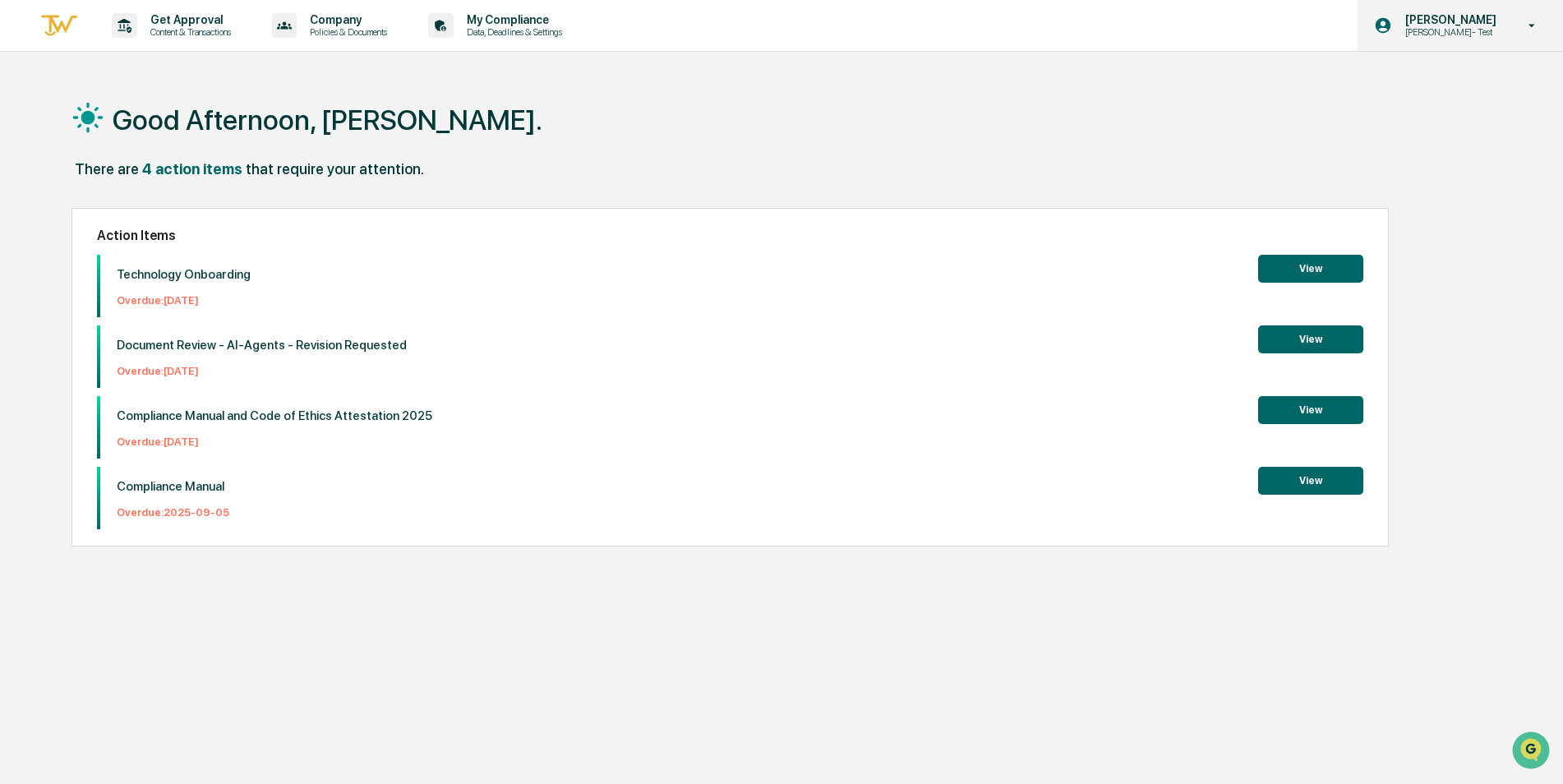
click at [1464, 40] on div "[PERSON_NAME] [PERSON_NAME]- Test" at bounding box center [1460, 26] width 206 height 51
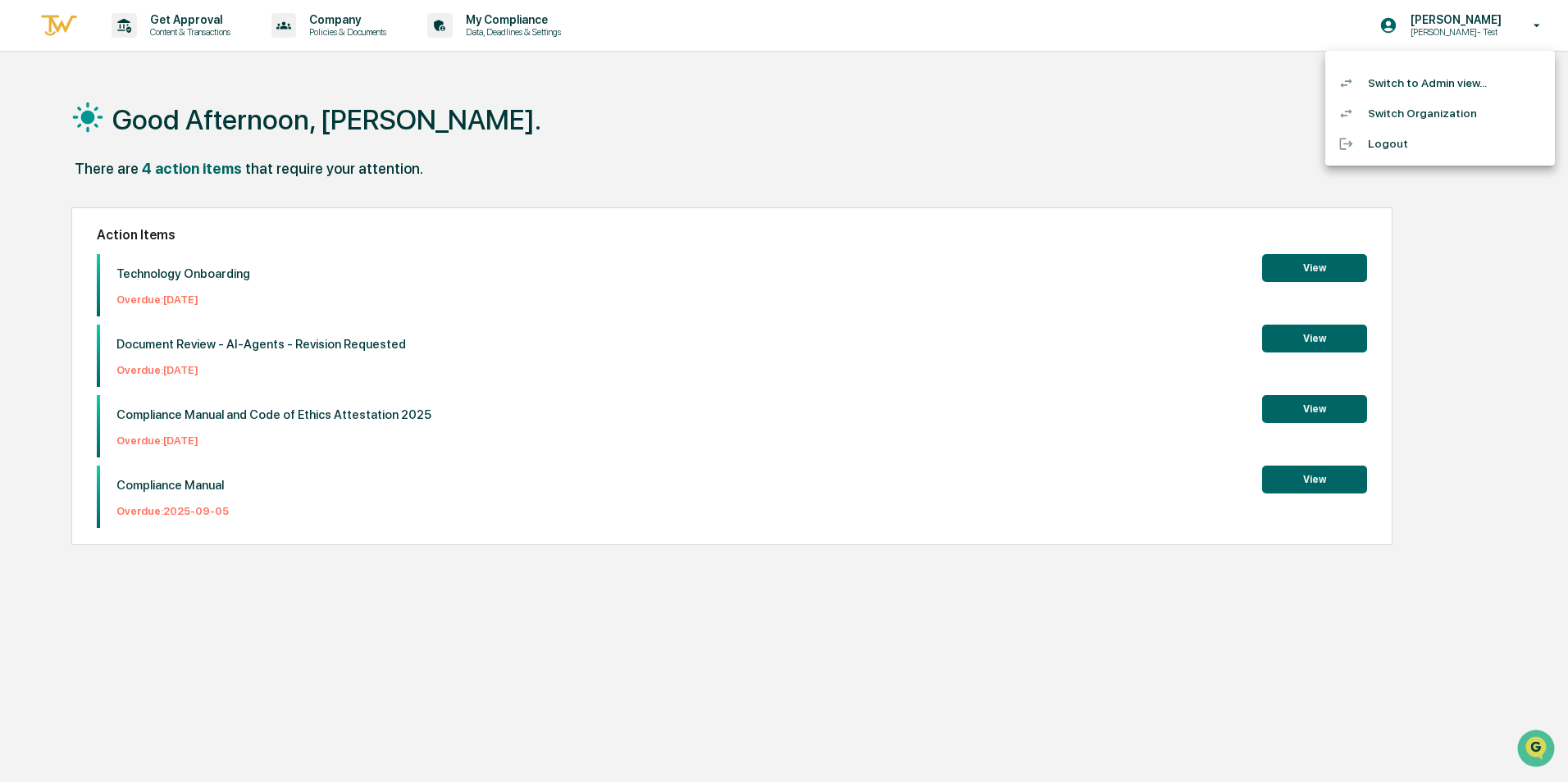
click at [1435, 89] on li "Switch to Admin view..." at bounding box center [1440, 83] width 230 height 30
